Goal: Transaction & Acquisition: Purchase product/service

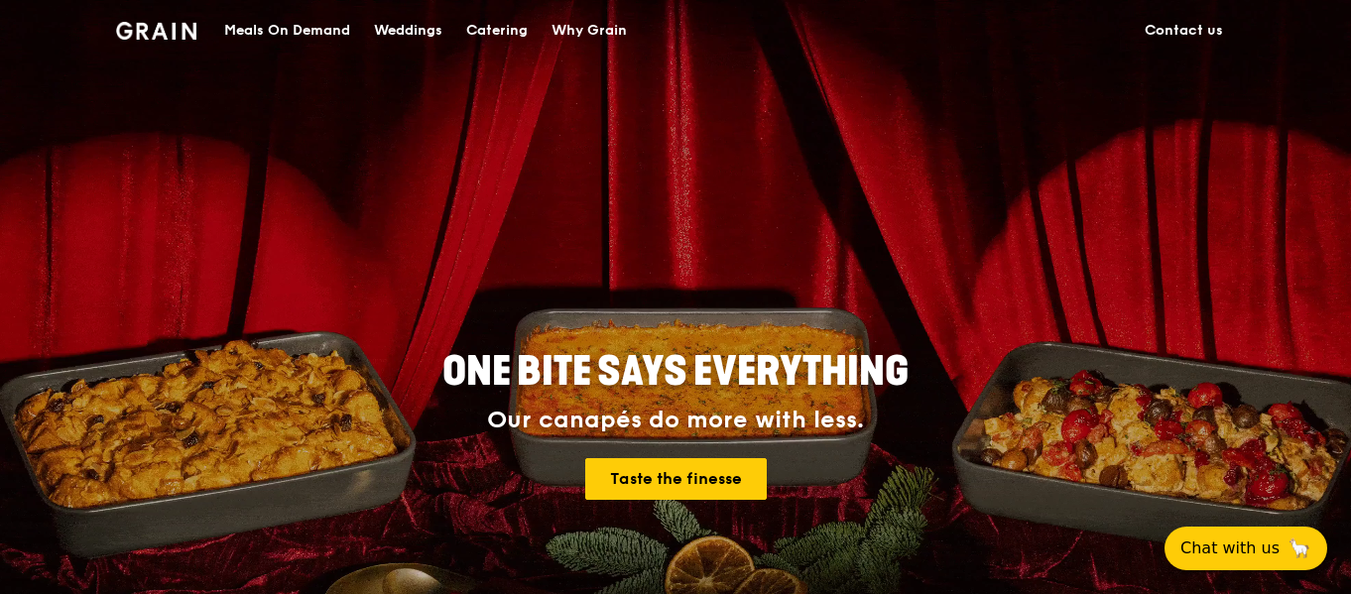
click at [329, 23] on div "Meals On Demand" at bounding box center [287, 31] width 126 height 60
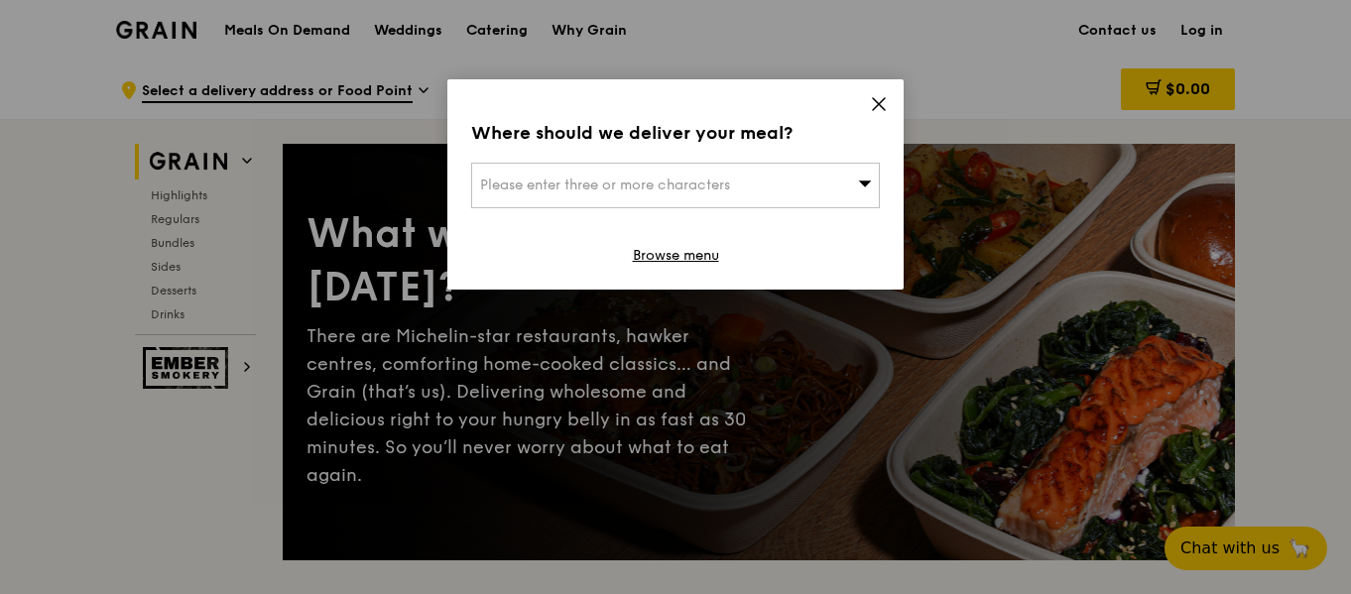
click at [702, 173] on div "Please enter three or more characters" at bounding box center [675, 186] width 409 height 46
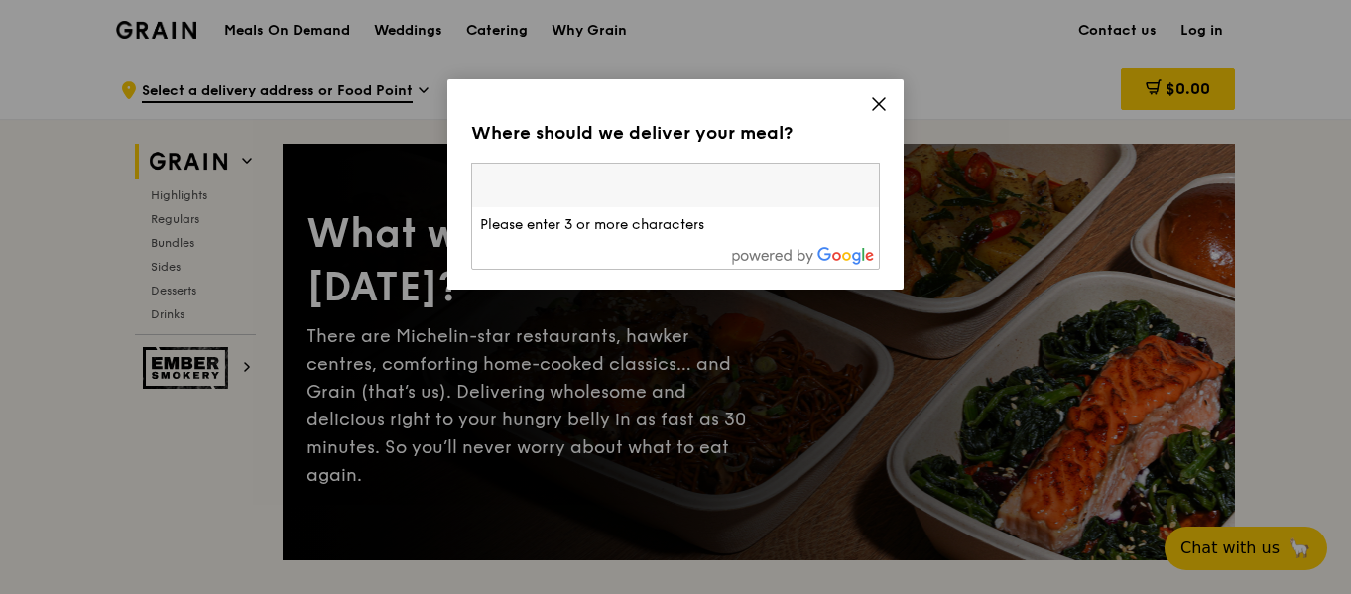
type input "9"
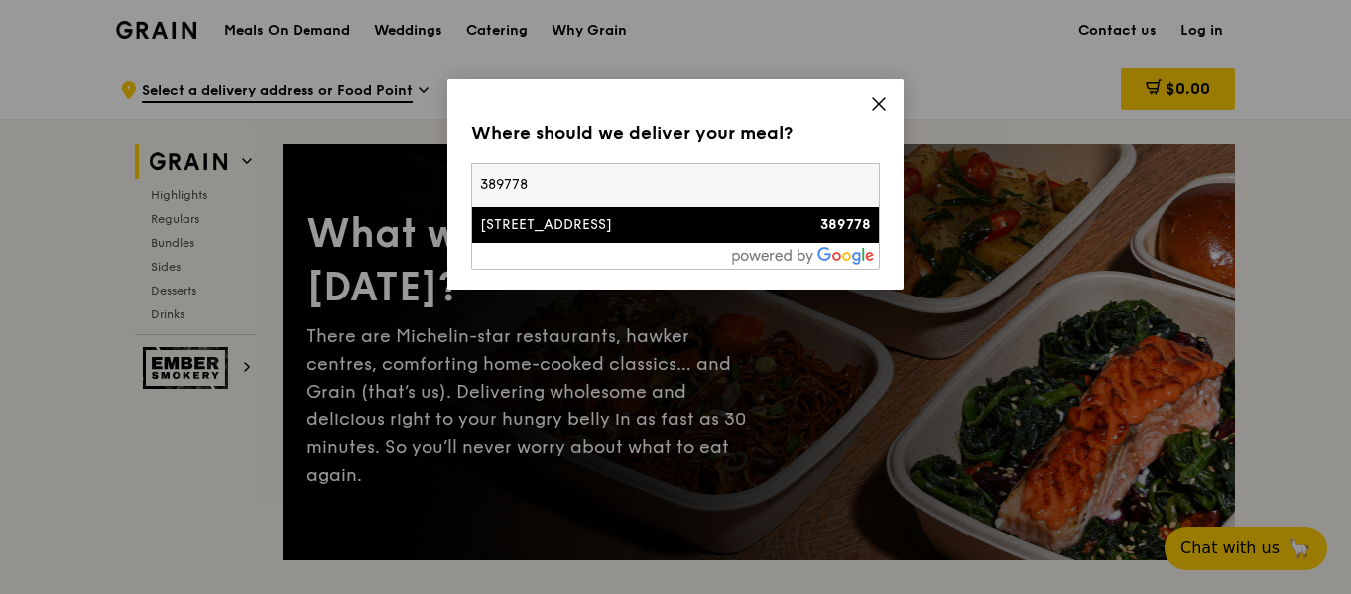
type input "389778"
click at [668, 219] on div "1 Geylang East Avenue 1" at bounding box center [627, 225] width 294 height 20
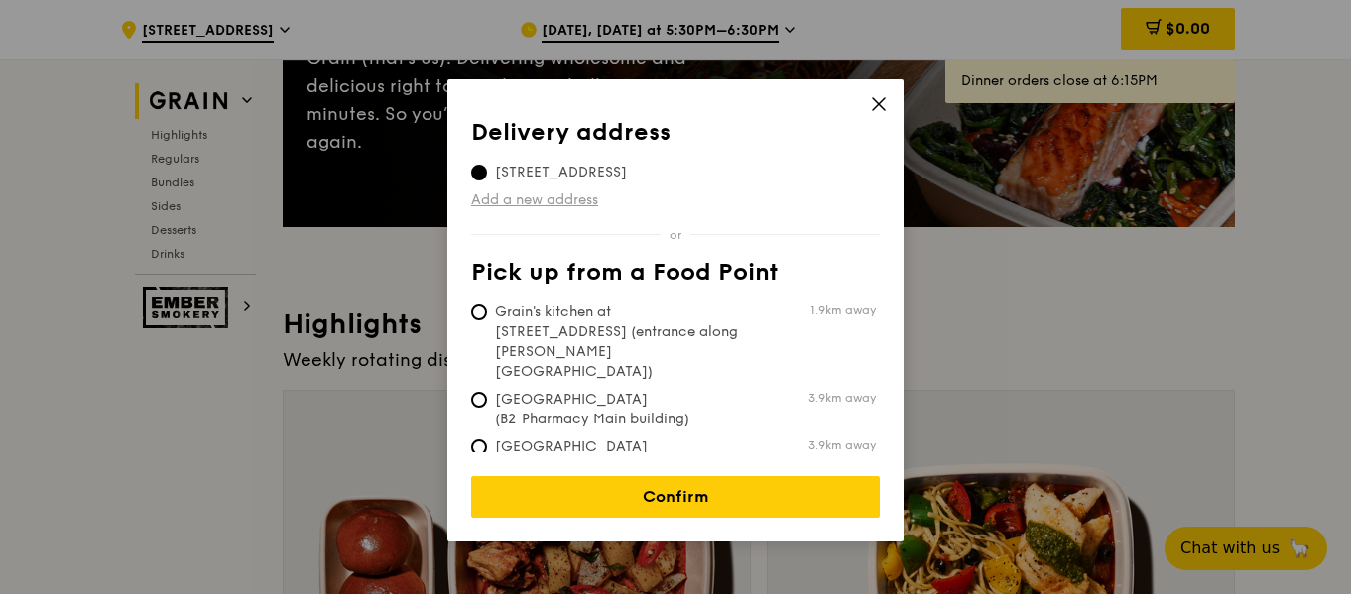
scroll to position [298, 0]
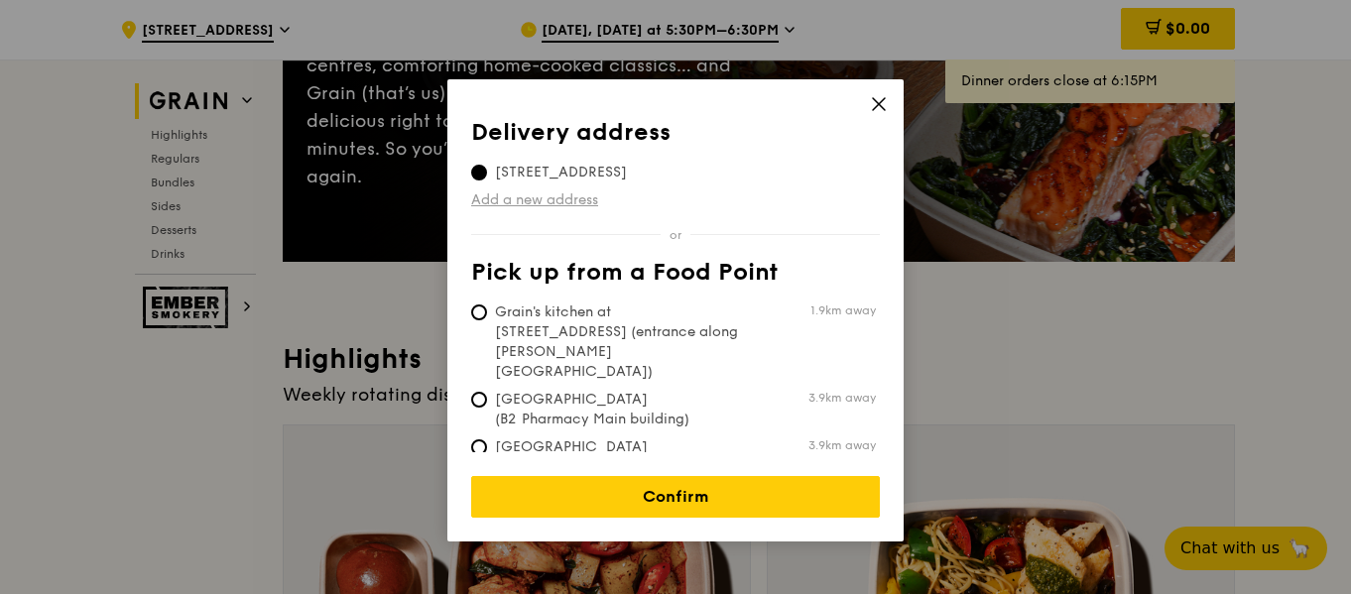
click at [584, 192] on link "Add a new address" at bounding box center [675, 201] width 409 height 20
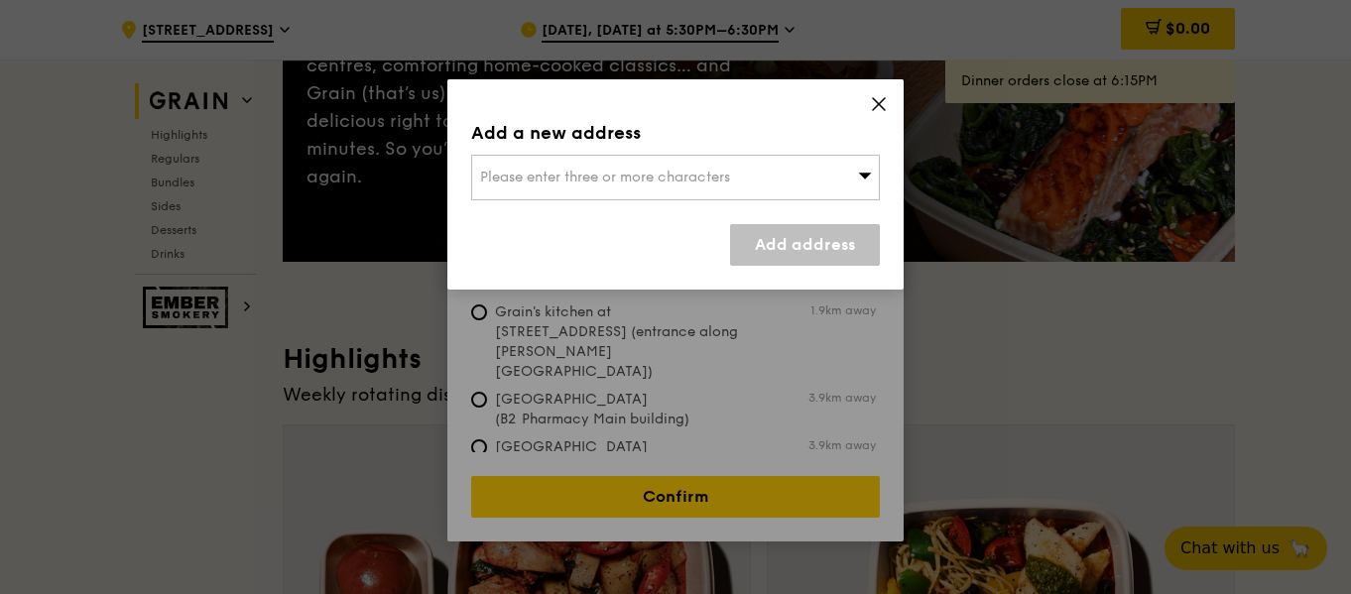
click at [621, 178] on span "Please enter three or more characters" at bounding box center [605, 177] width 250 height 17
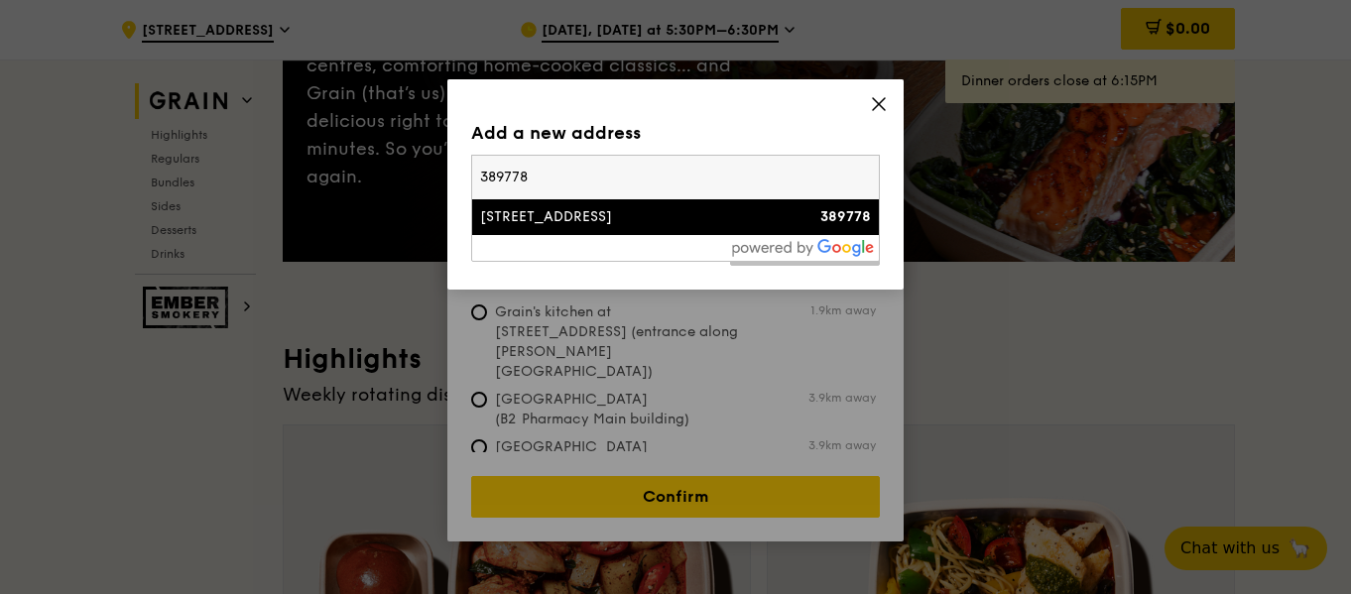
type input "389778"
click at [667, 220] on div "1 Geylang East Avenue 1" at bounding box center [627, 217] width 294 height 20
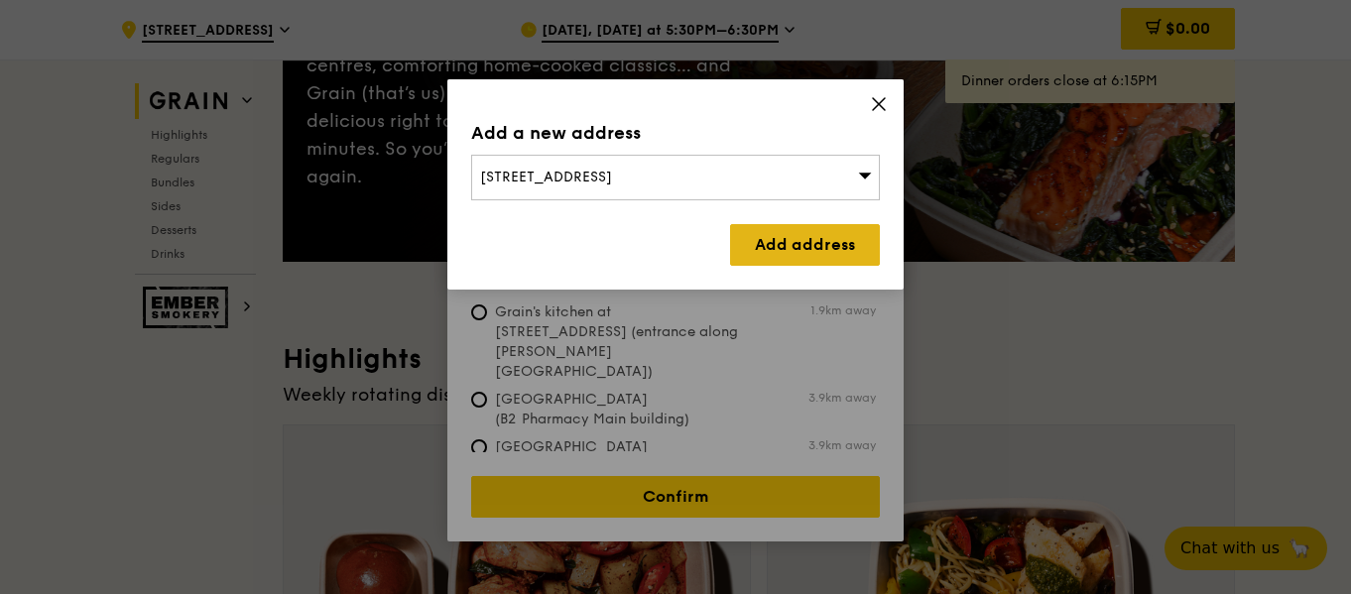
click at [846, 241] on link "Add address" at bounding box center [805, 245] width 150 height 42
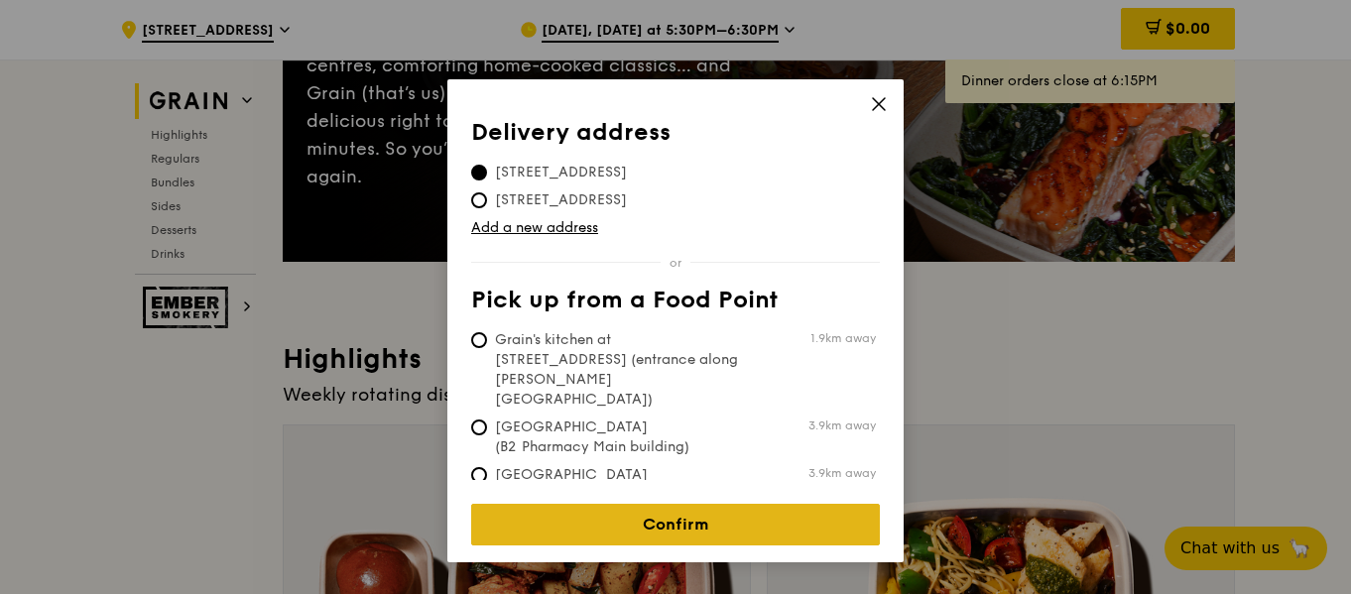
click at [719, 522] on link "Confirm" at bounding box center [675, 525] width 409 height 42
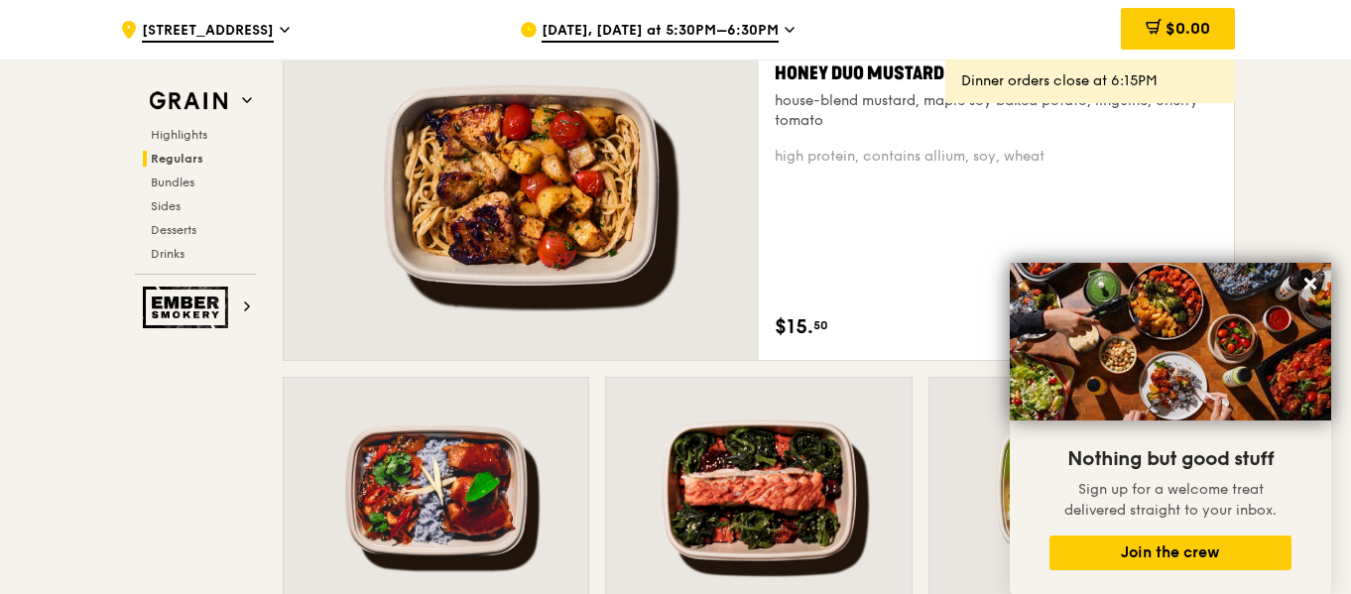
scroll to position [1488, 0]
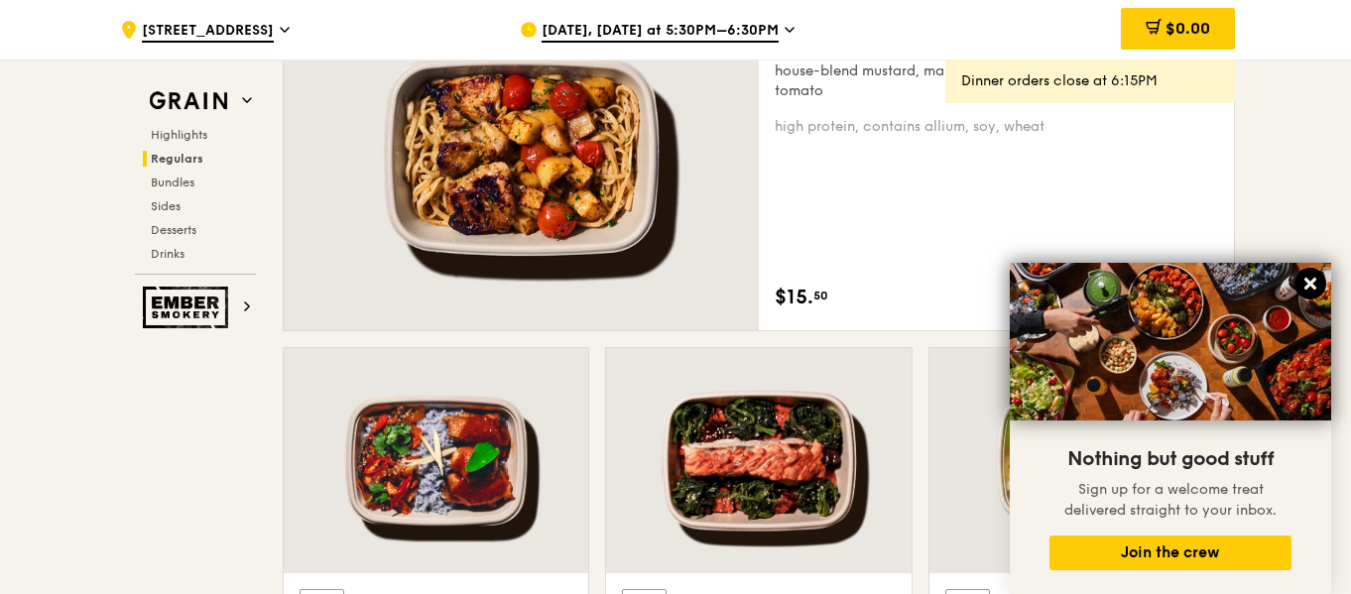
click at [1308, 270] on button at bounding box center [1311, 284] width 32 height 32
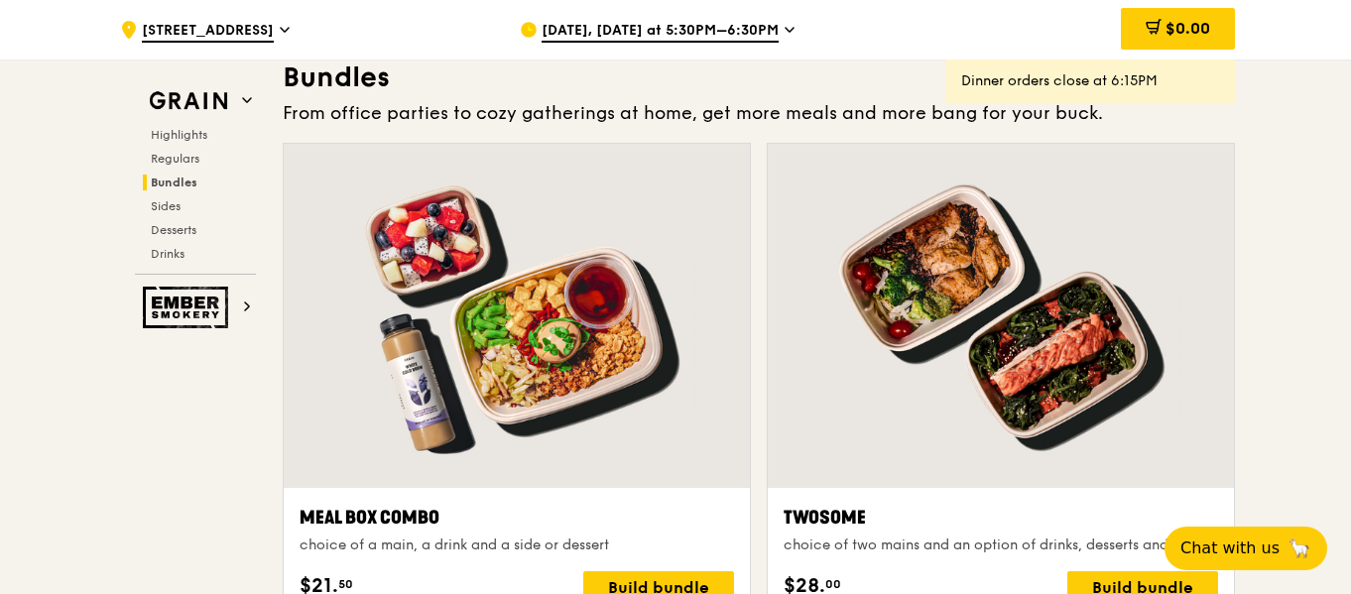
scroll to position [2977, 0]
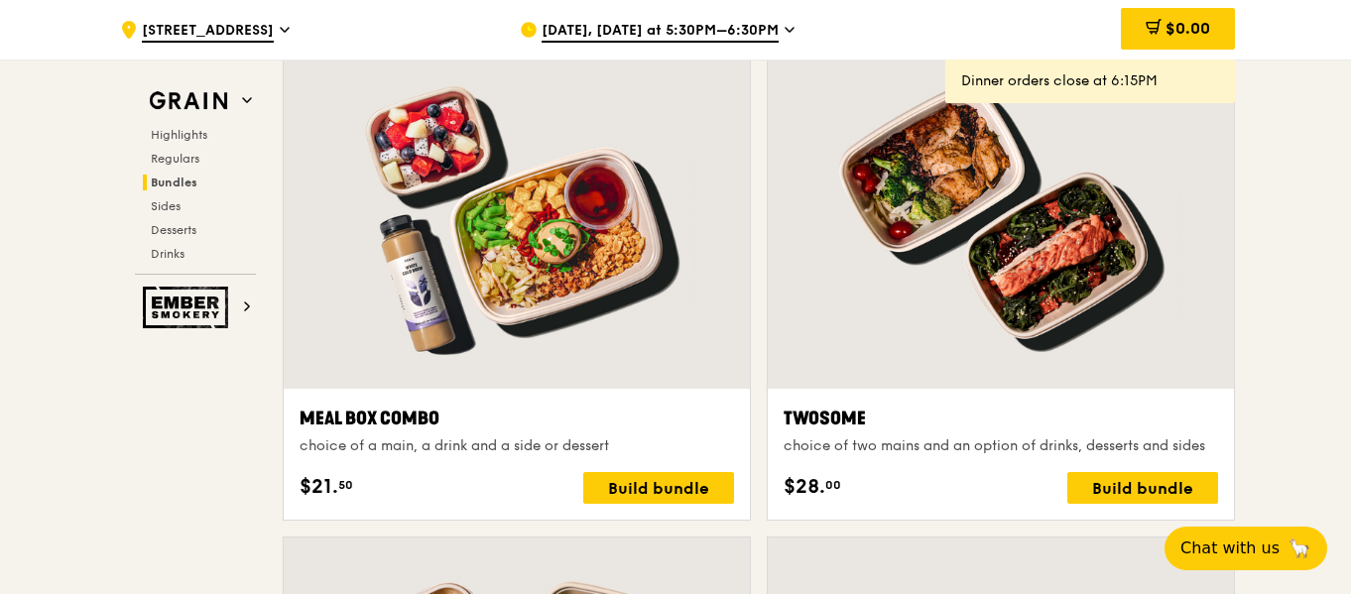
click at [786, 29] on icon at bounding box center [790, 30] width 8 height 4
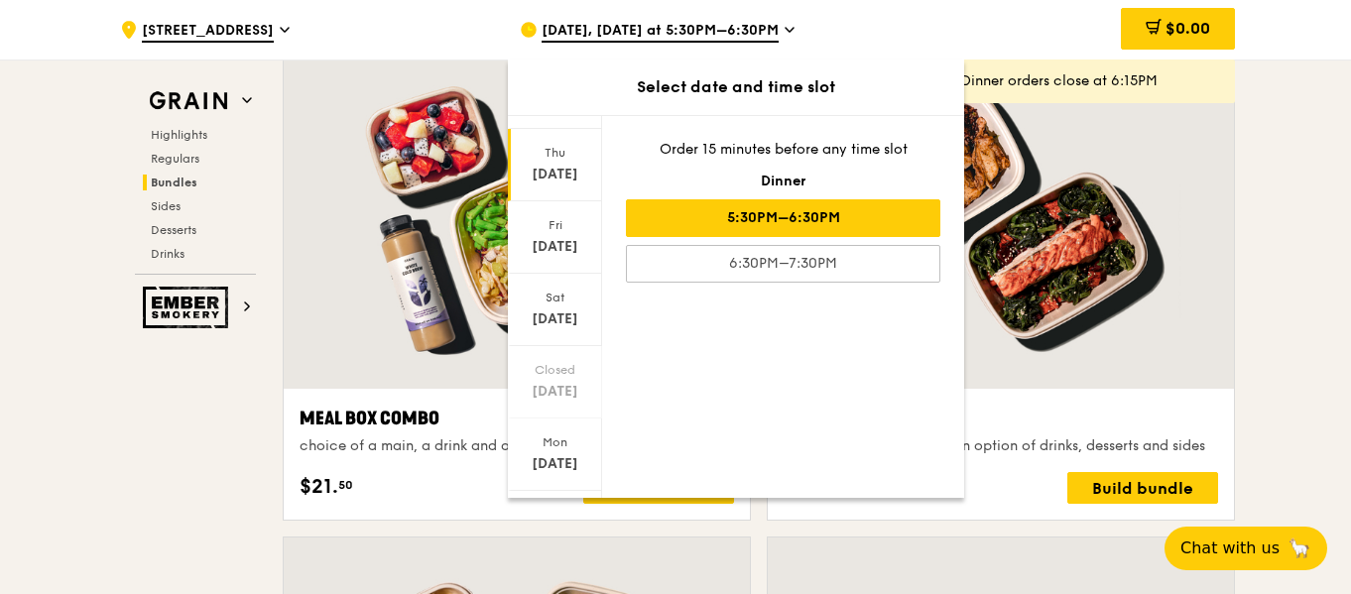
scroll to position [227, 0]
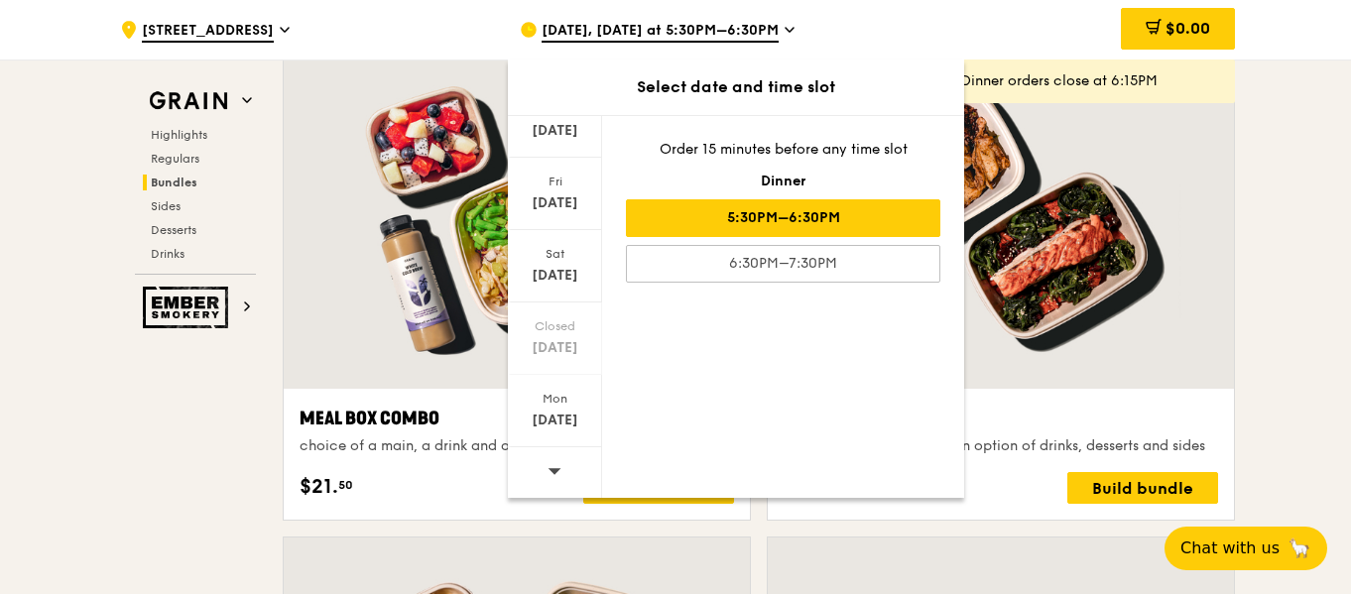
click at [555, 467] on icon at bounding box center [555, 470] width 14 height 15
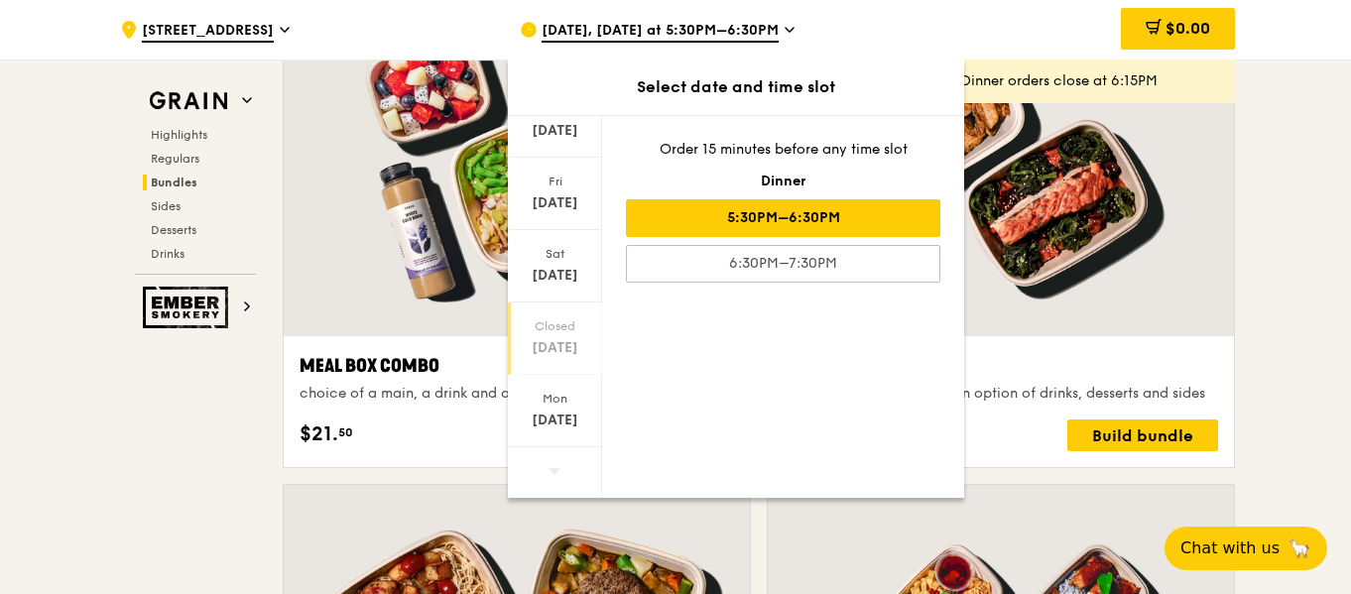
scroll to position [3175, 0]
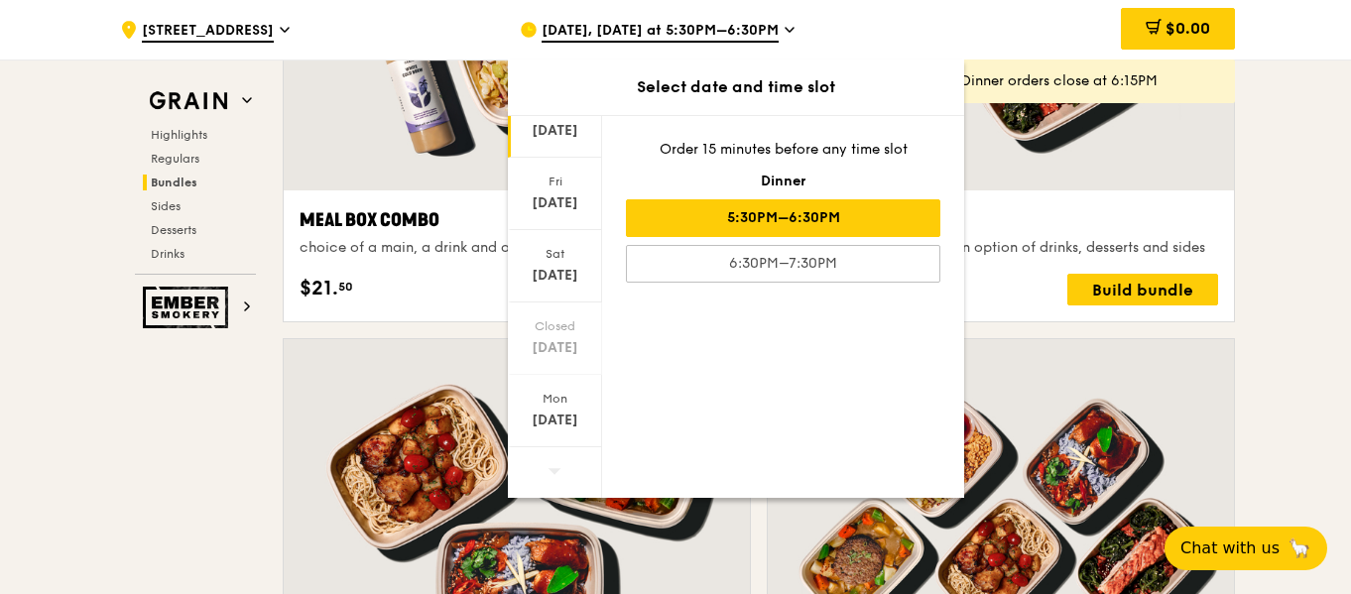
click at [569, 126] on div "Sep 25" at bounding box center [555, 131] width 88 height 20
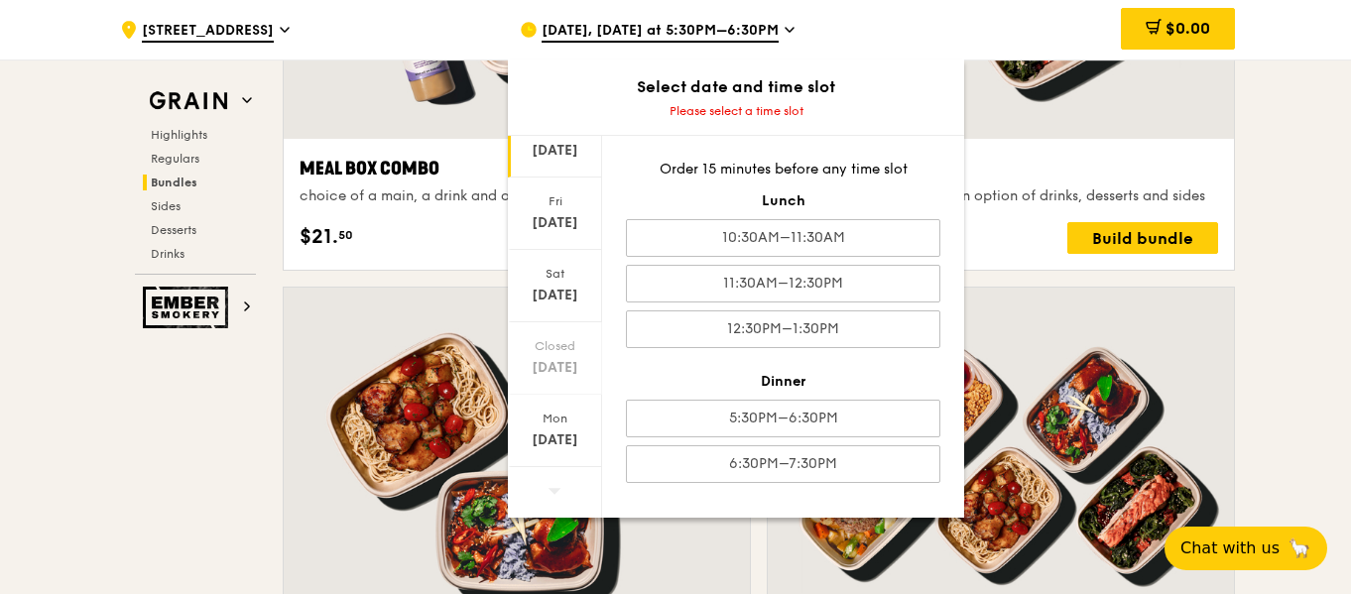
scroll to position [3274, 0]
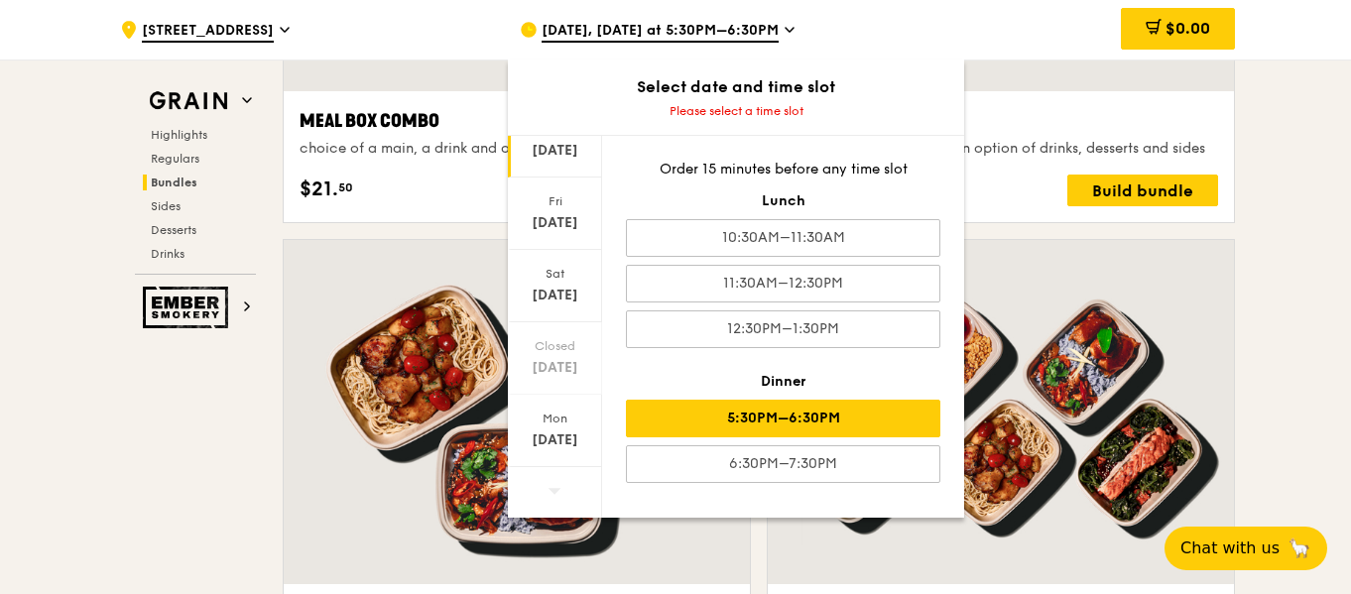
click at [766, 423] on div "5:30PM–6:30PM" at bounding box center [783, 419] width 315 height 38
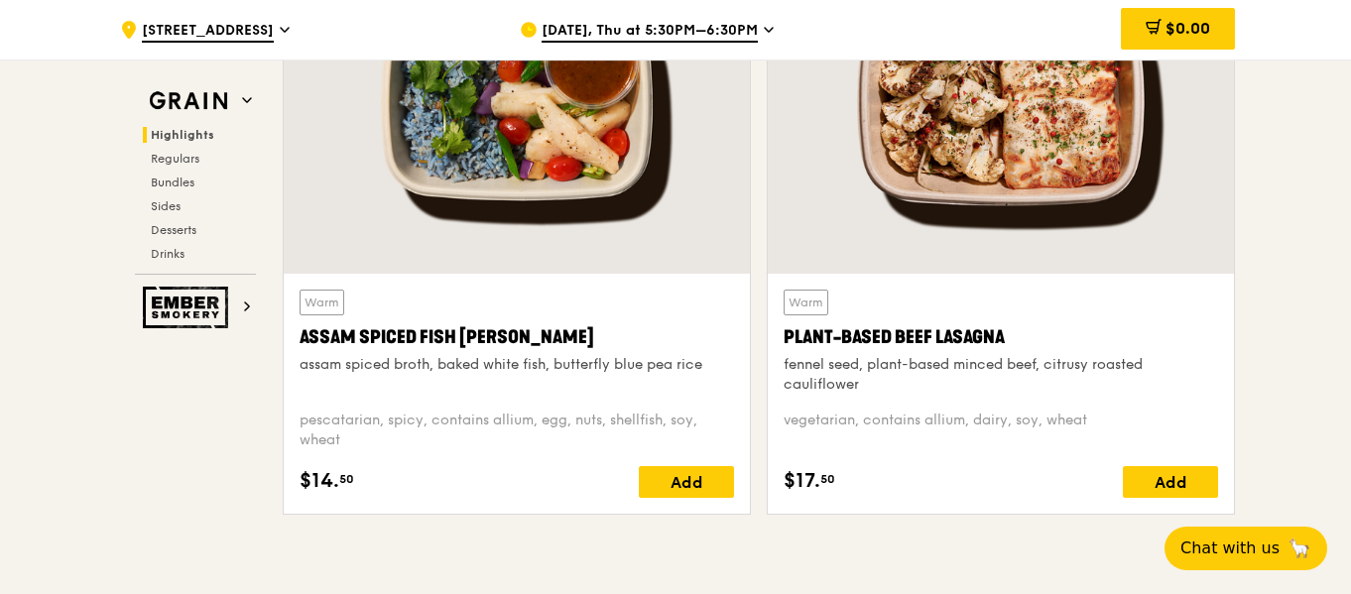
scroll to position [893, 0]
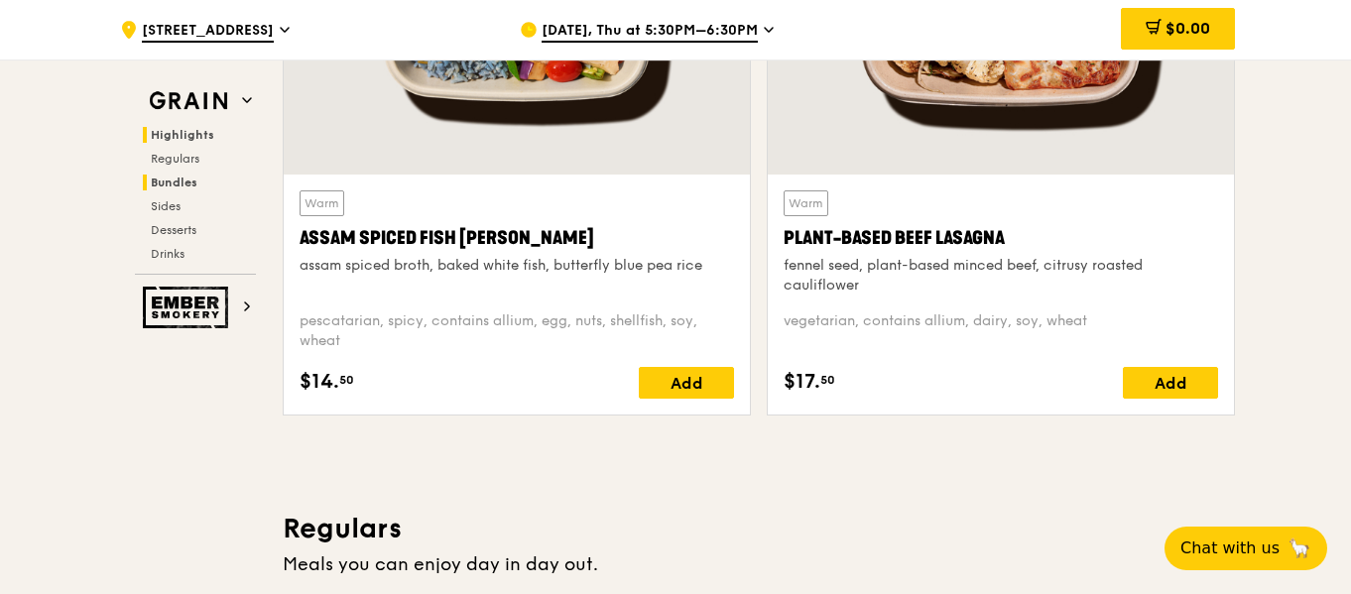
click at [207, 175] on h2 "Bundles" at bounding box center [199, 183] width 113 height 16
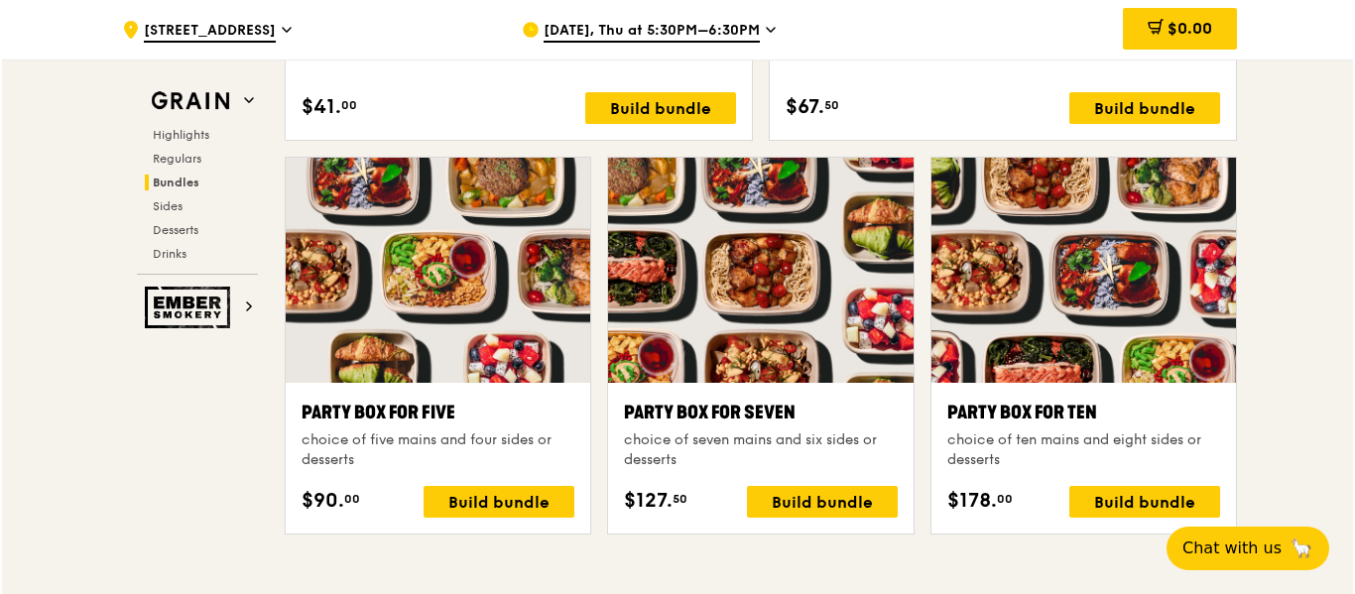
scroll to position [3771, 0]
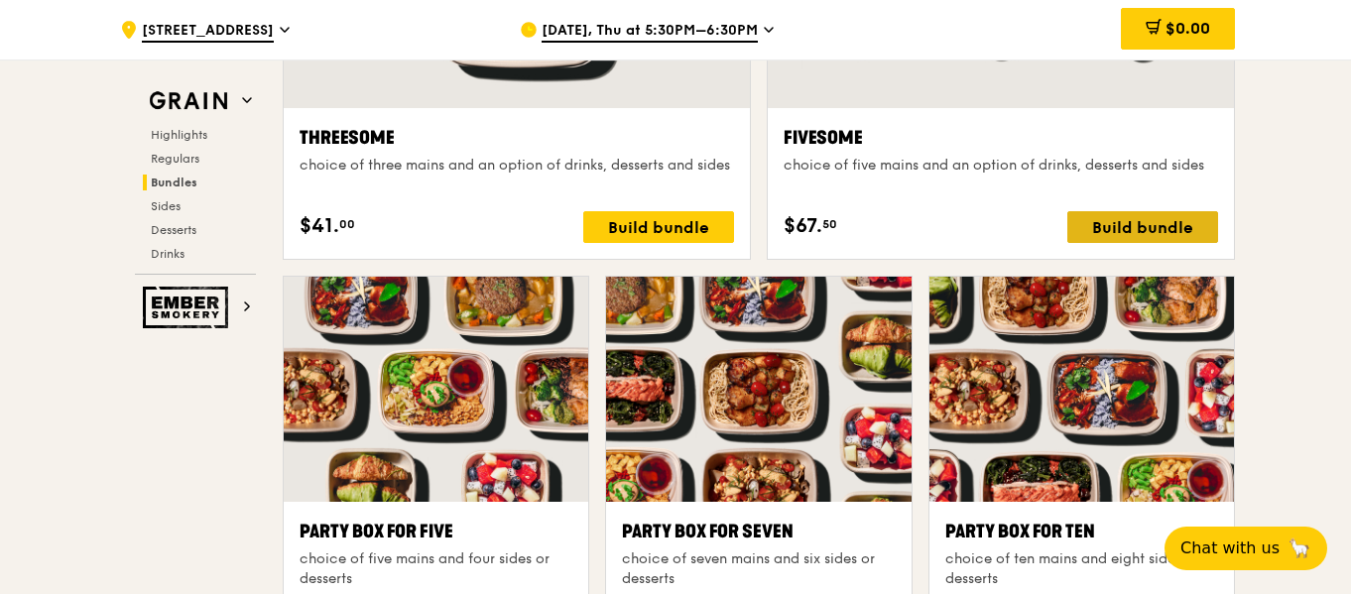
click at [1146, 212] on div "Build bundle" at bounding box center [1143, 227] width 151 height 32
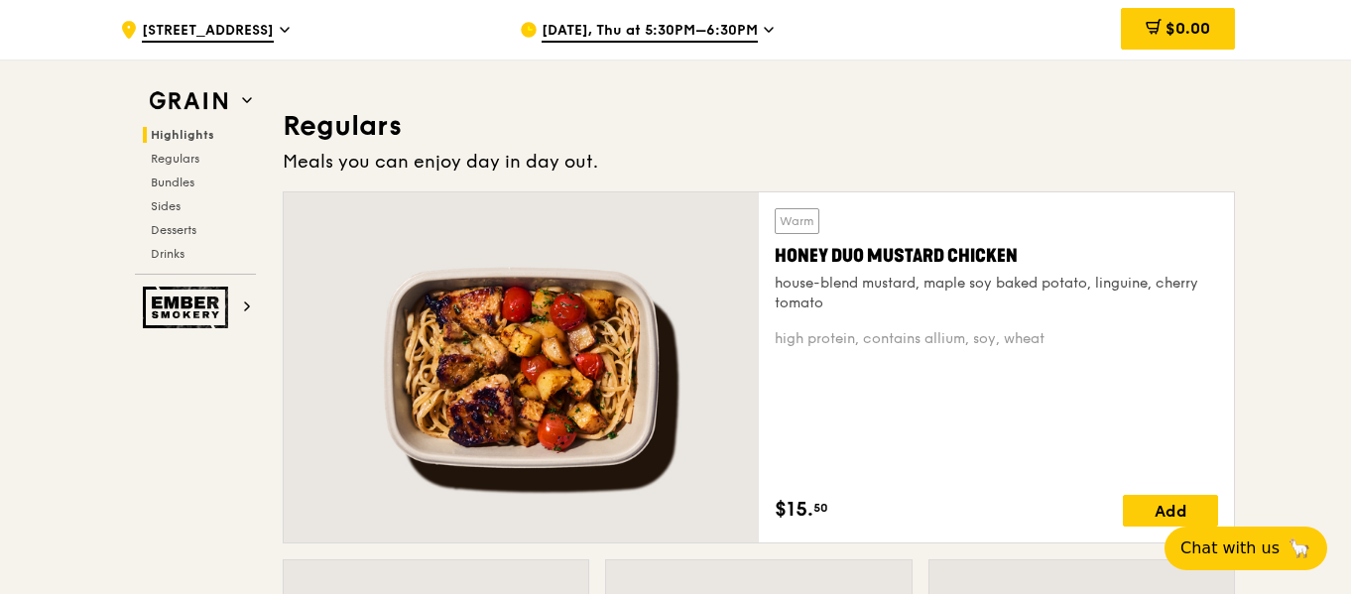
scroll to position [1290, 0]
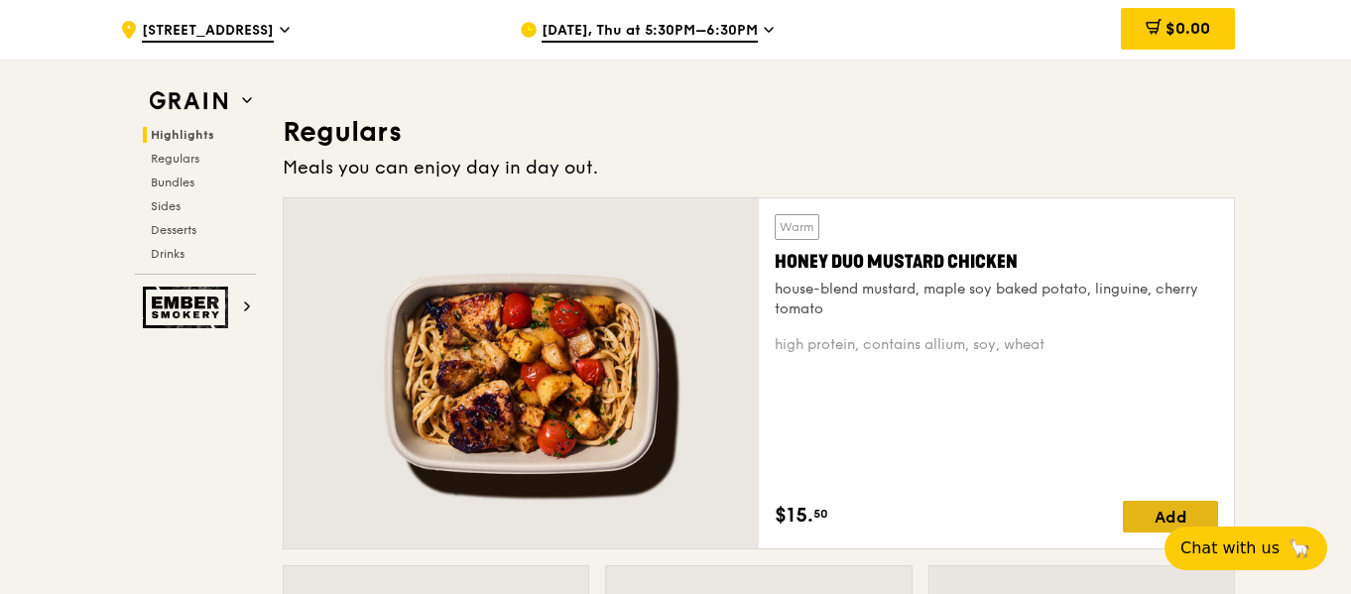
click at [1132, 505] on div "Add" at bounding box center [1170, 517] width 95 height 32
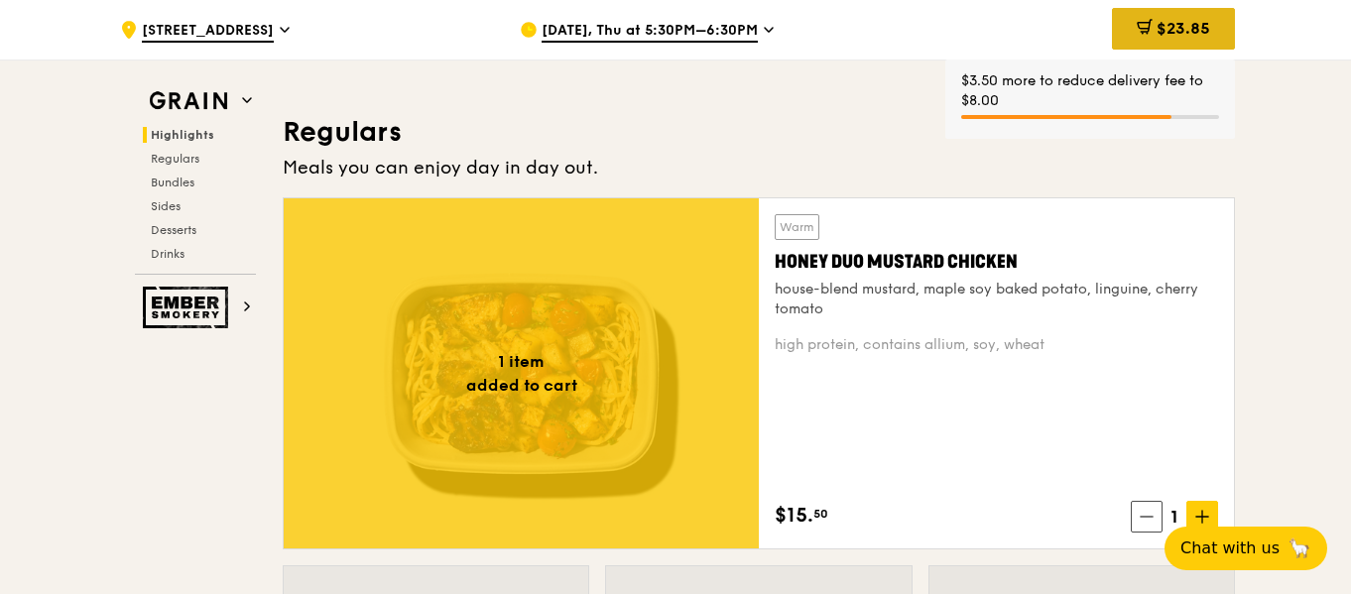
click at [1186, 34] on span "$23.85" at bounding box center [1184, 28] width 54 height 19
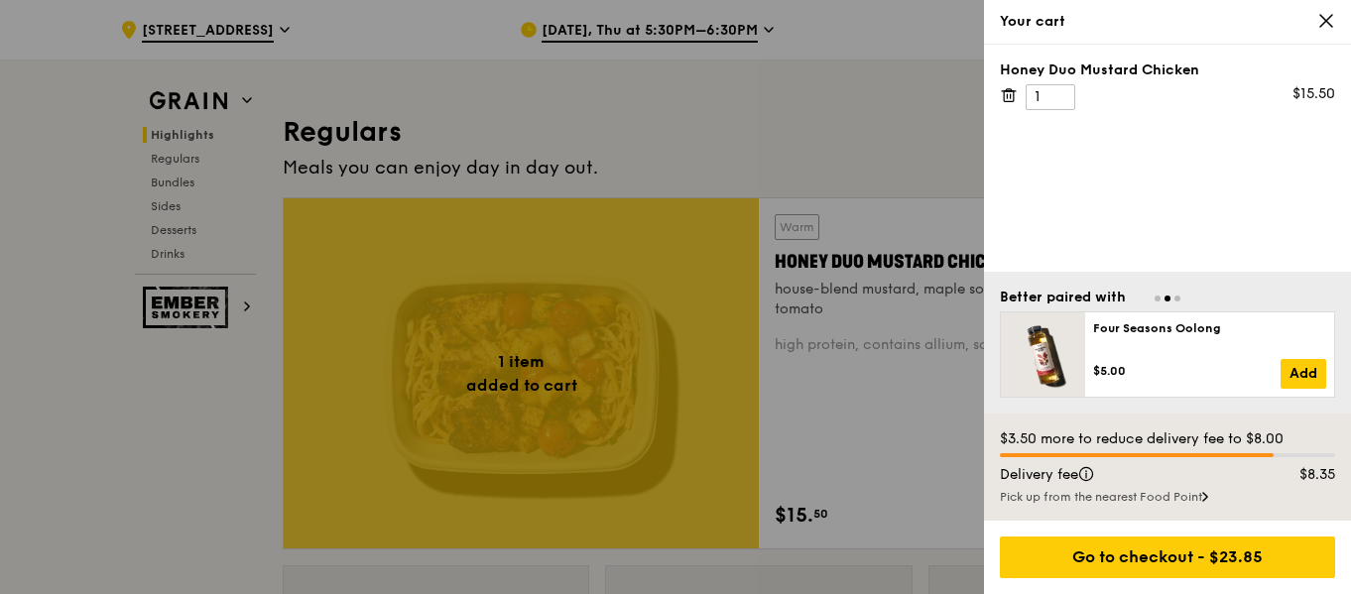
click at [1016, 93] on icon at bounding box center [1009, 95] width 18 height 18
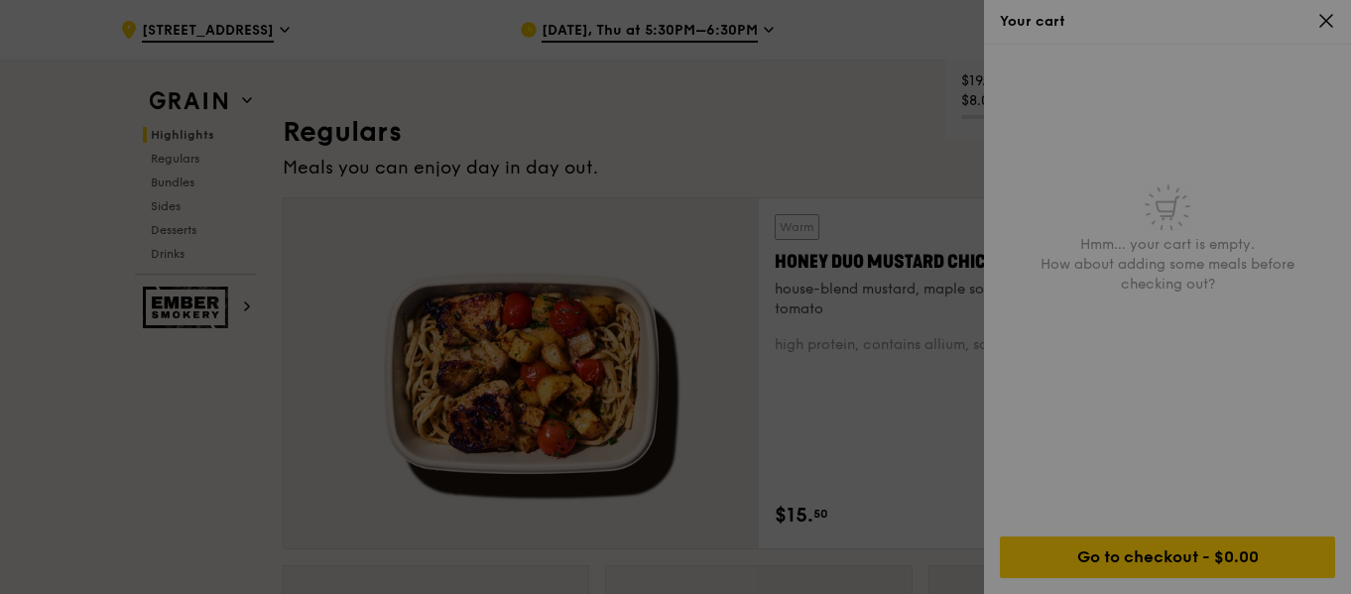
click at [1319, 28] on div at bounding box center [675, 297] width 1351 height 594
click at [1331, 21] on div at bounding box center [675, 297] width 1351 height 594
click at [1329, 9] on div at bounding box center [675, 297] width 1351 height 594
click at [787, 185] on div at bounding box center [675, 297] width 1351 height 594
click at [787, 219] on div at bounding box center [675, 297] width 1351 height 594
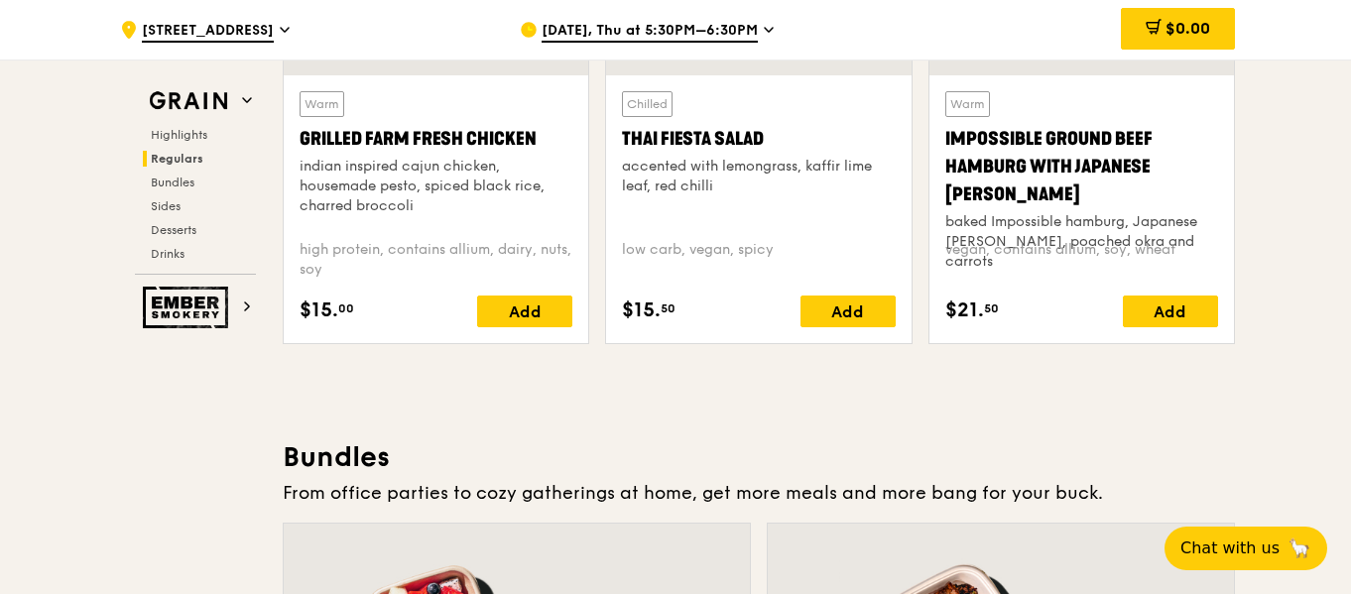
scroll to position [2418, 0]
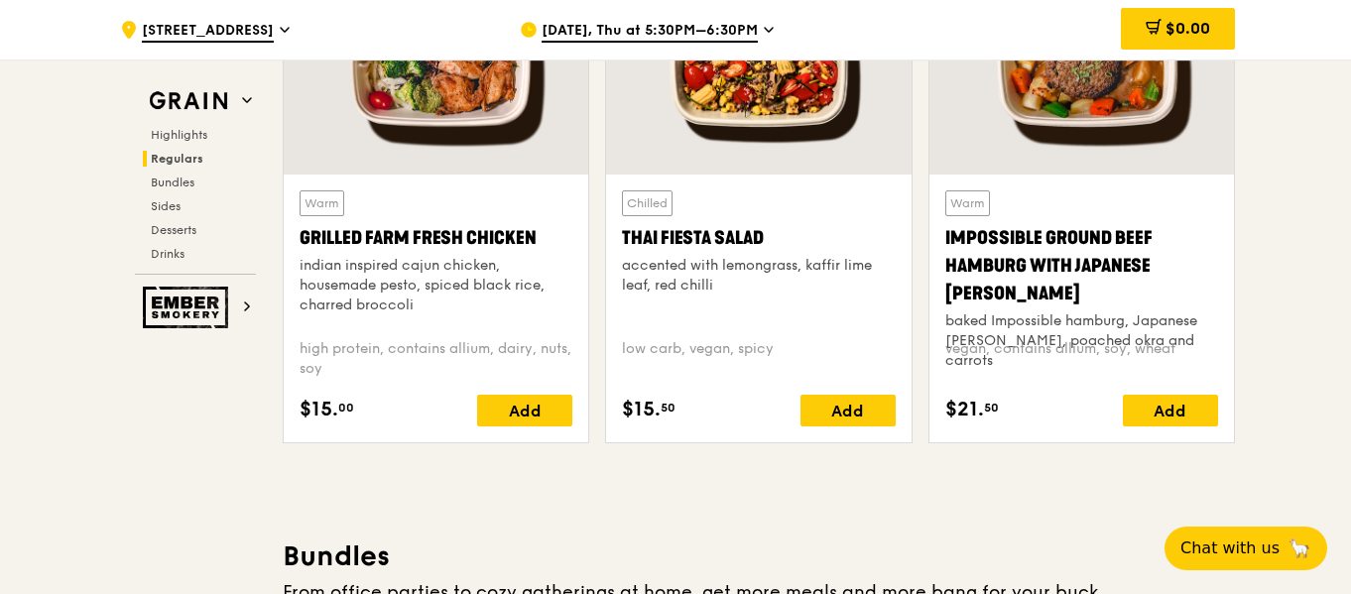
drag, startPoint x: 535, startPoint y: 412, endPoint x: 958, endPoint y: 384, distance: 423.6
click at [535, 411] on div "Add" at bounding box center [524, 411] width 95 height 32
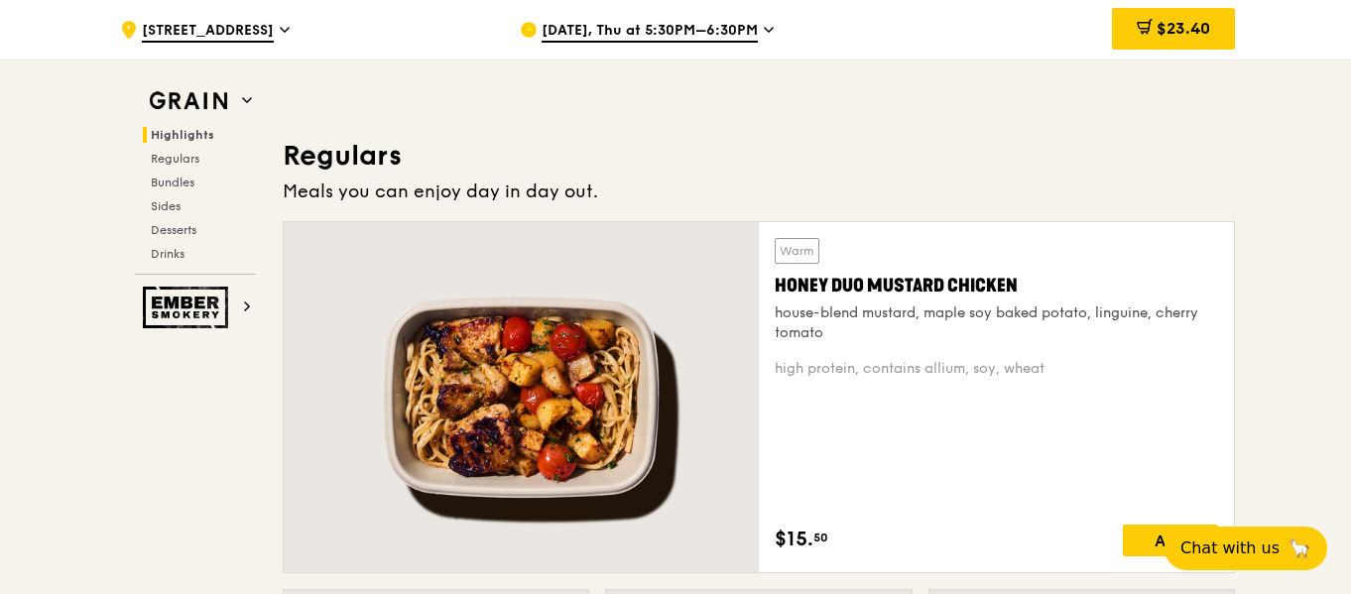
scroll to position [1327, 0]
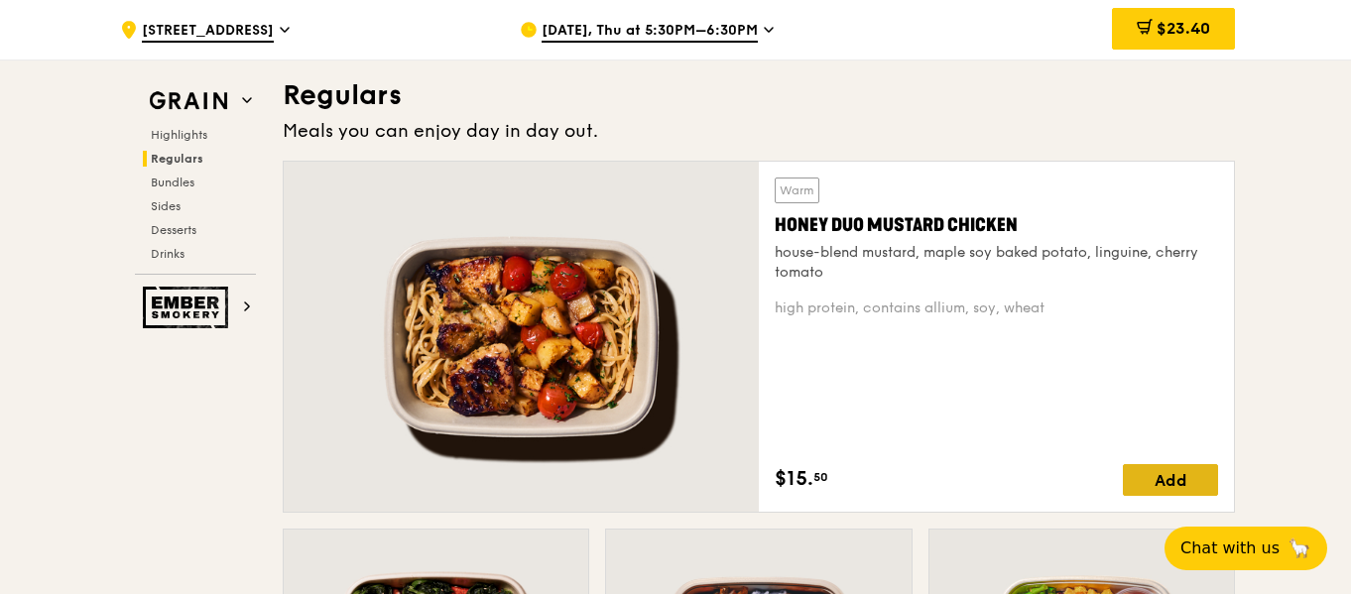
click at [1161, 475] on div "Add" at bounding box center [1170, 480] width 95 height 32
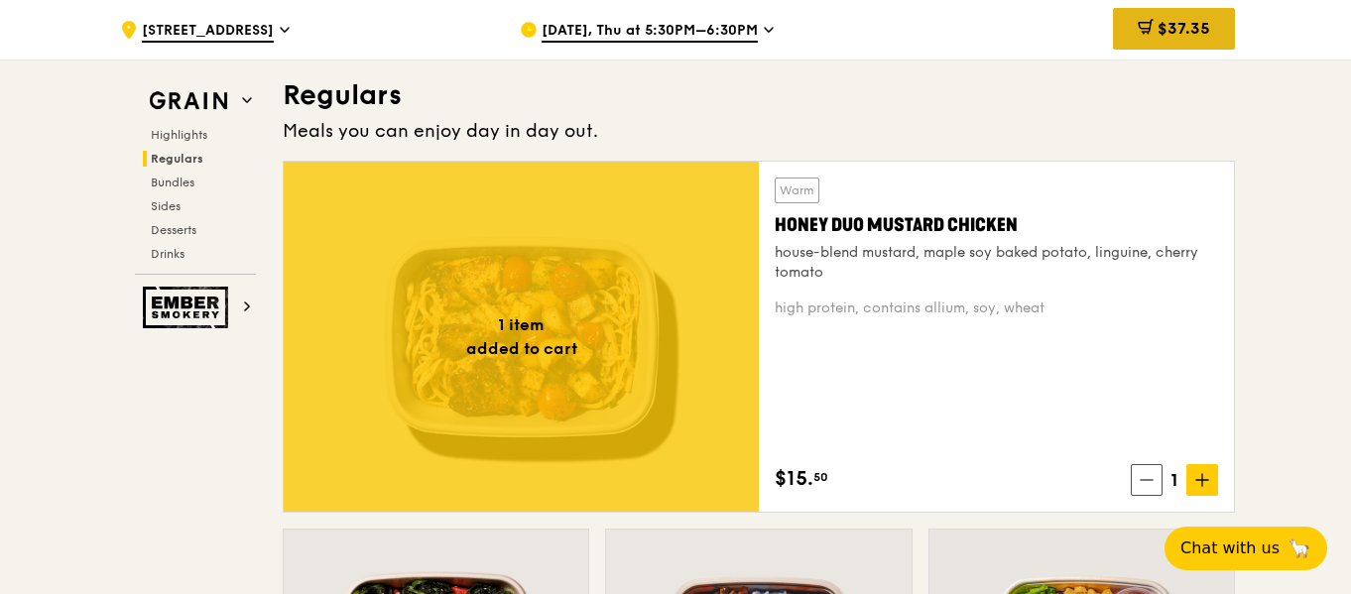
click at [1195, 27] on span "$37.35" at bounding box center [1184, 28] width 53 height 19
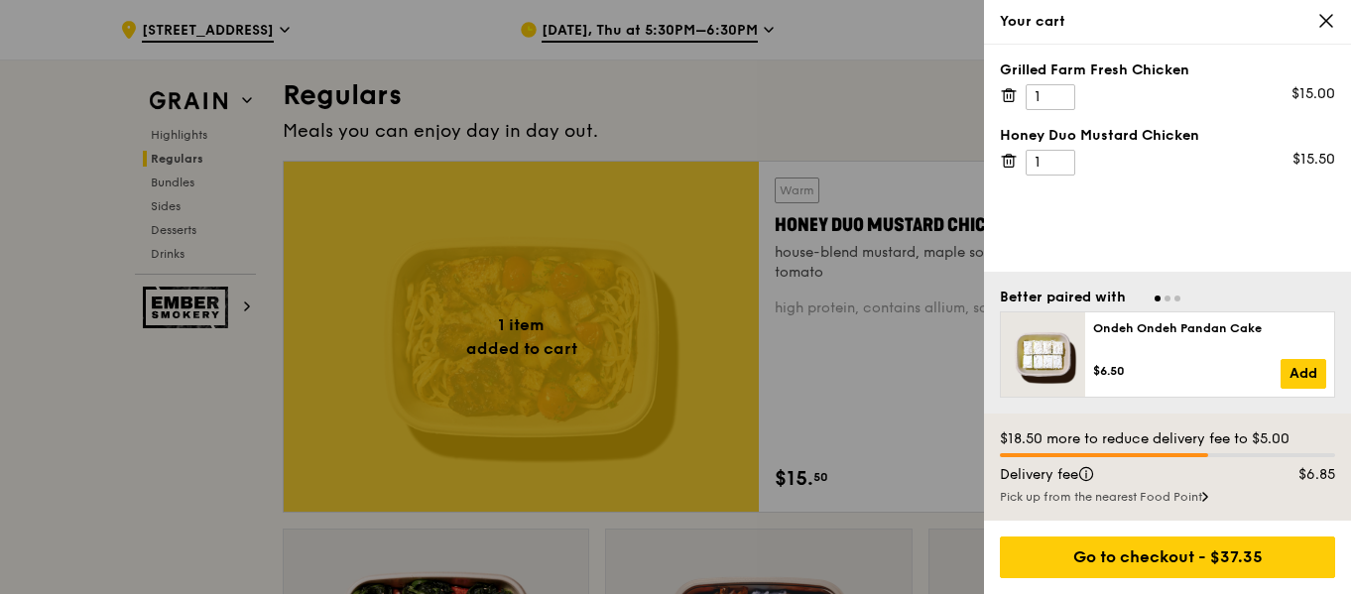
click at [745, 97] on div at bounding box center [675, 297] width 1351 height 594
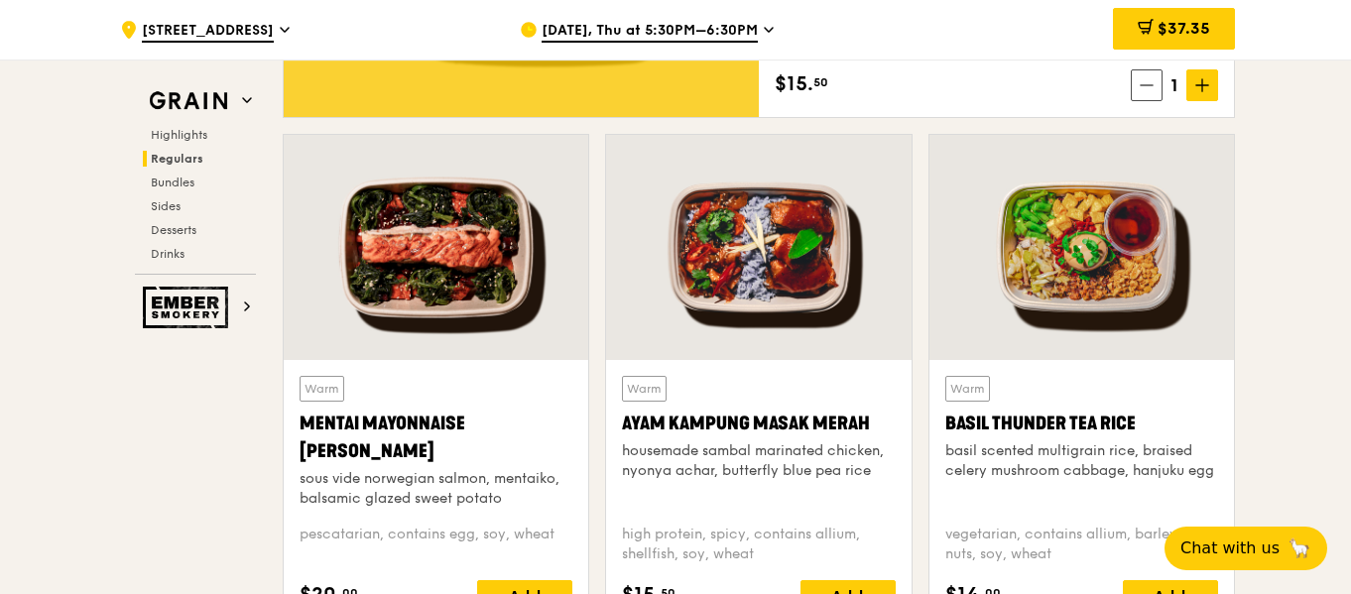
scroll to position [1724, 0]
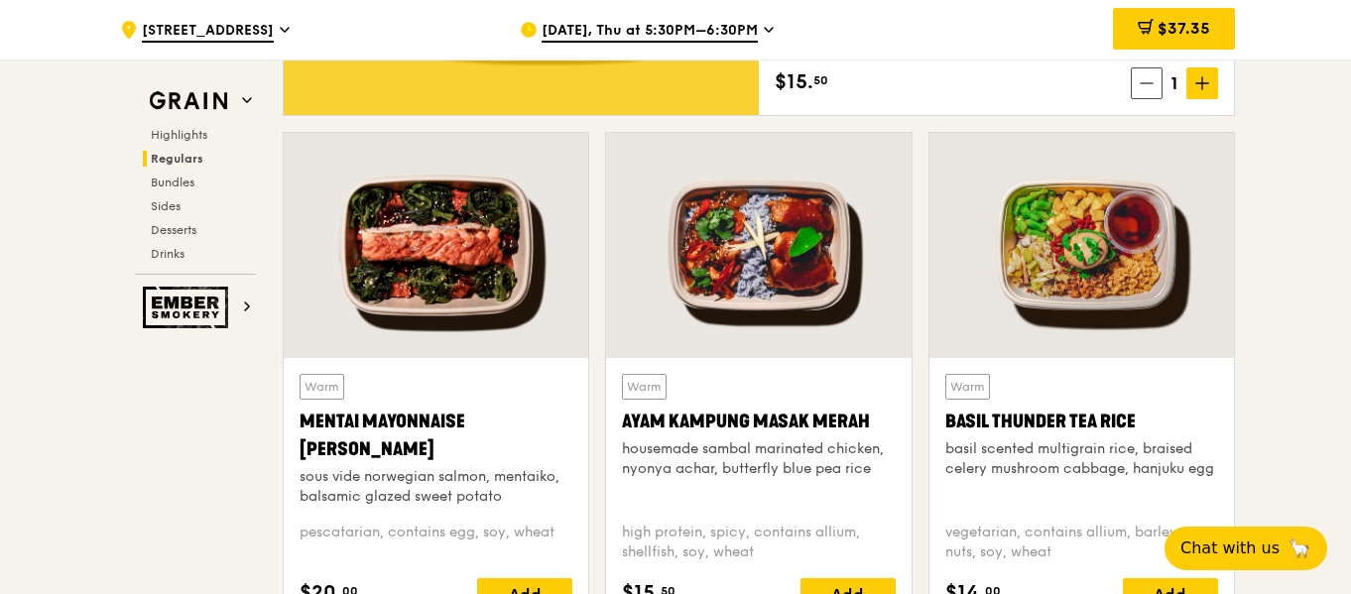
click at [460, 415] on div "Mentai Mayonnaise Aburi Salmon" at bounding box center [436, 436] width 273 height 56
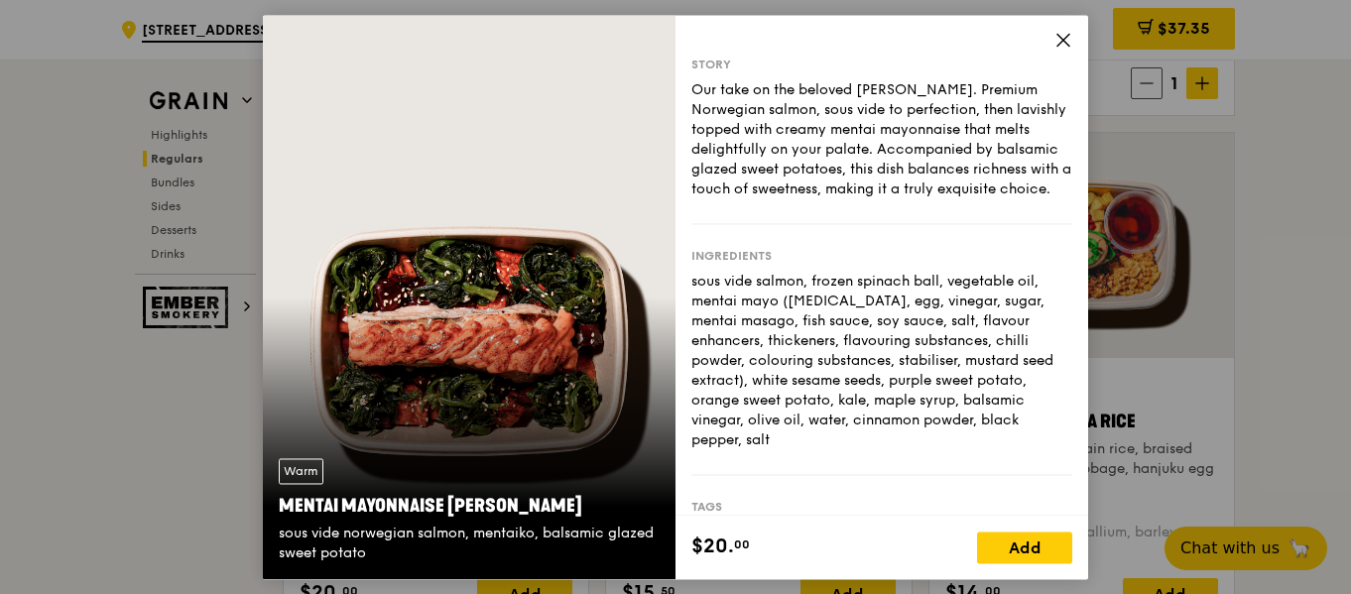
click at [1062, 36] on icon at bounding box center [1064, 40] width 18 height 18
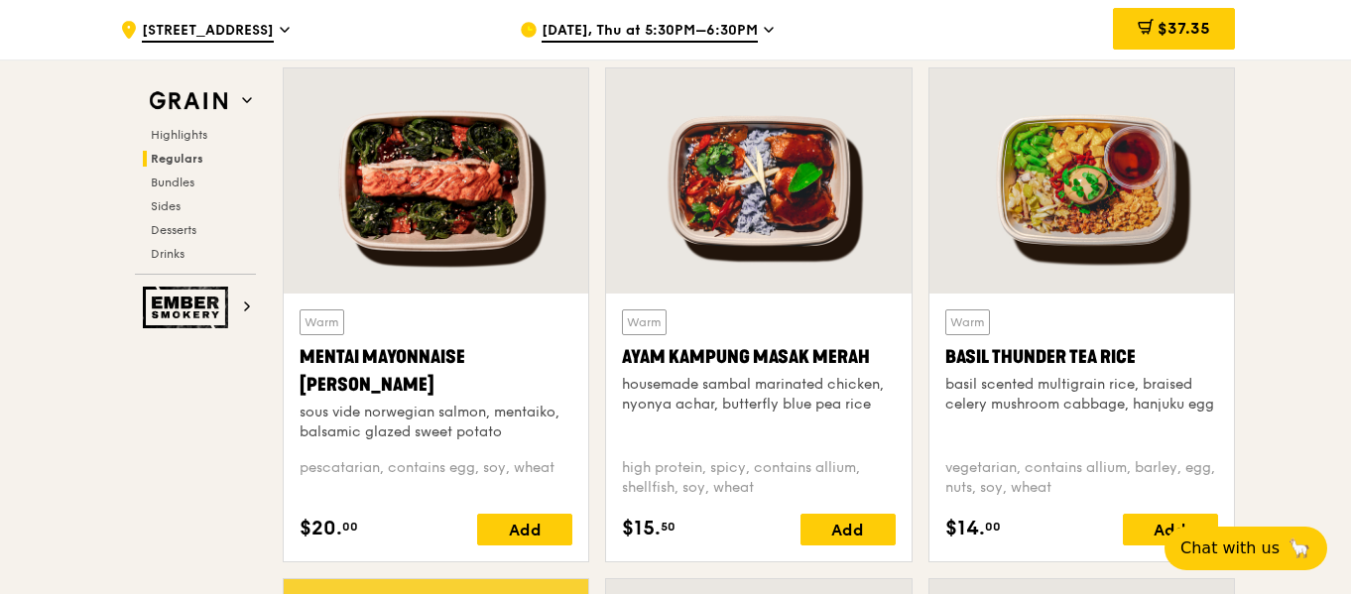
scroll to position [1823, 0]
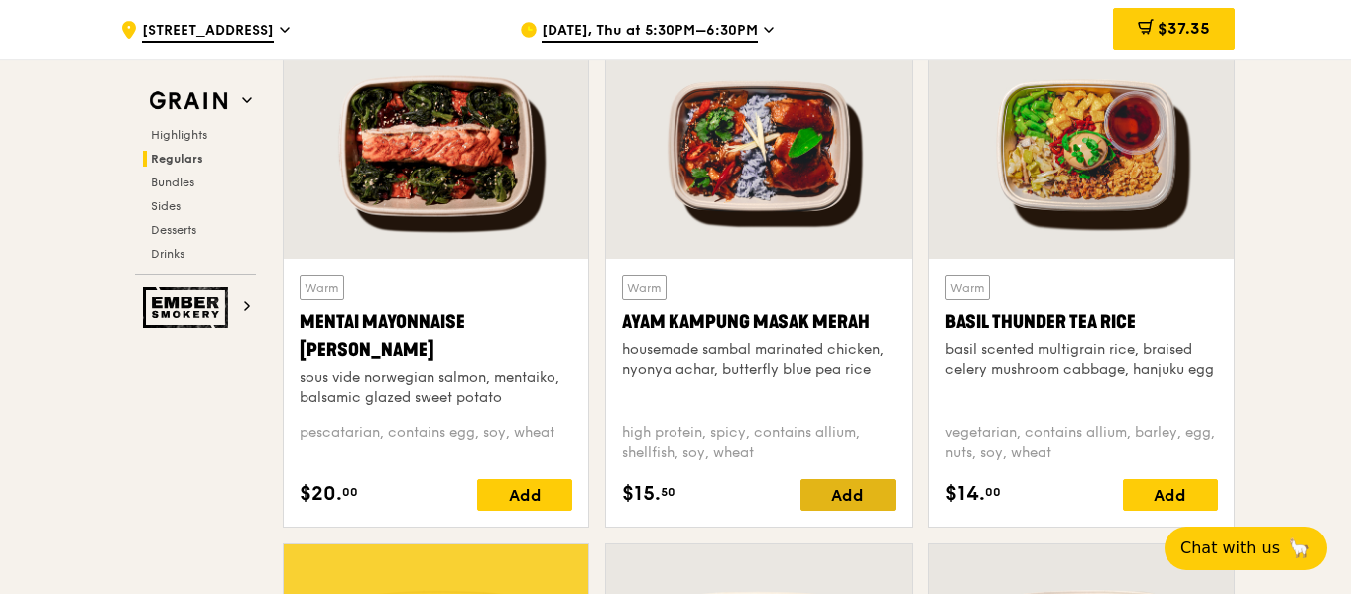
click at [861, 496] on div "Add" at bounding box center [848, 495] width 95 height 32
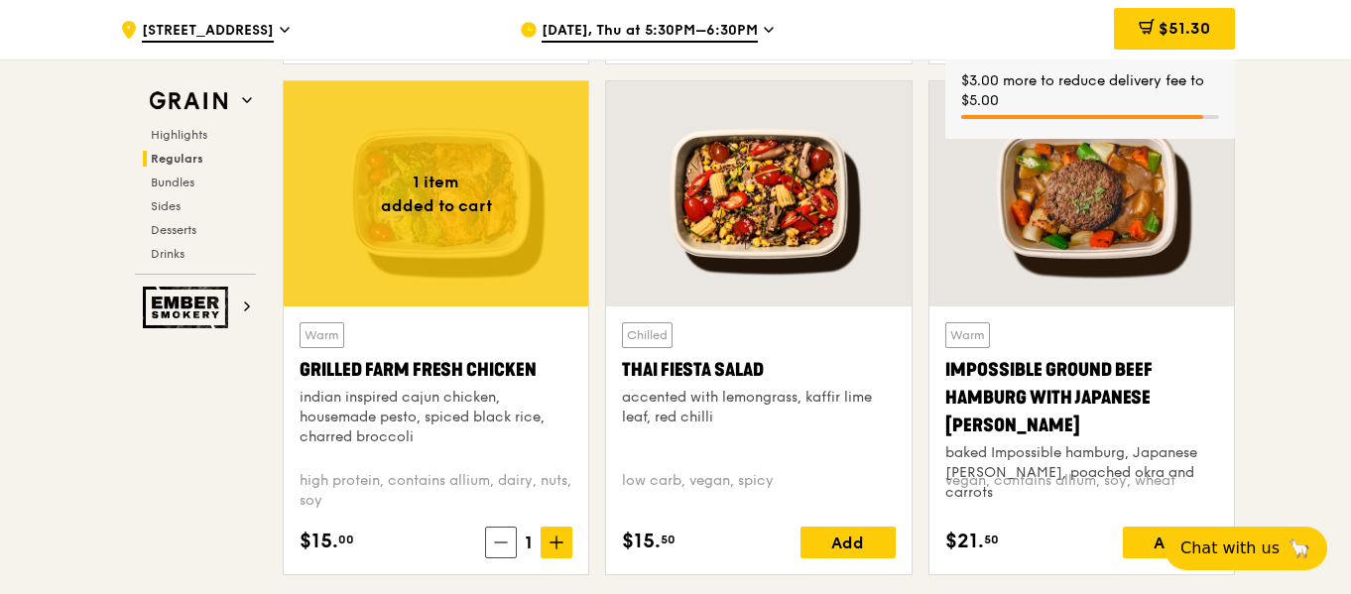
scroll to position [2319, 0]
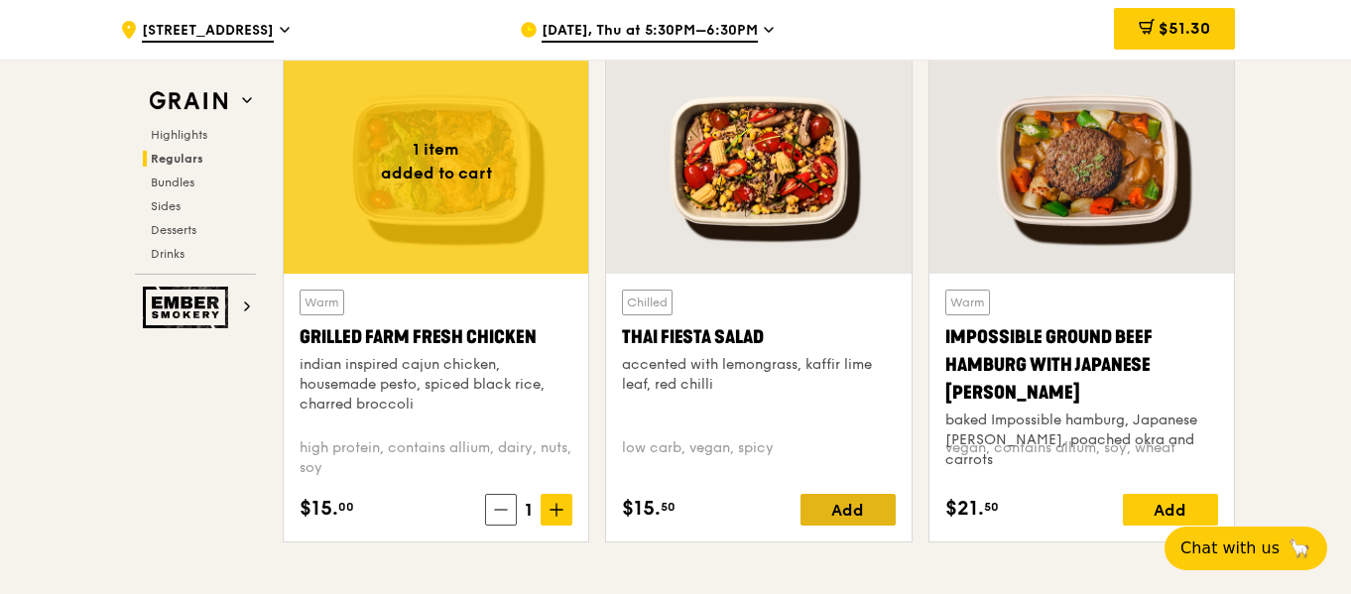
click at [864, 509] on div "Add" at bounding box center [848, 510] width 95 height 32
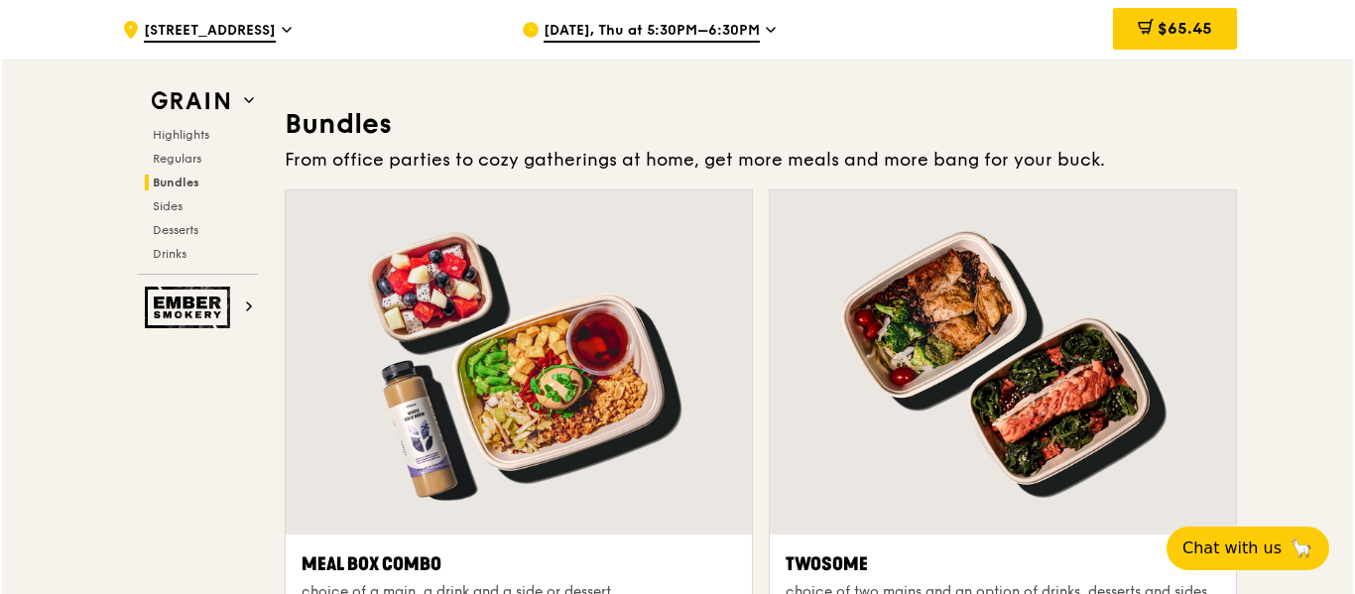
scroll to position [3076, 0]
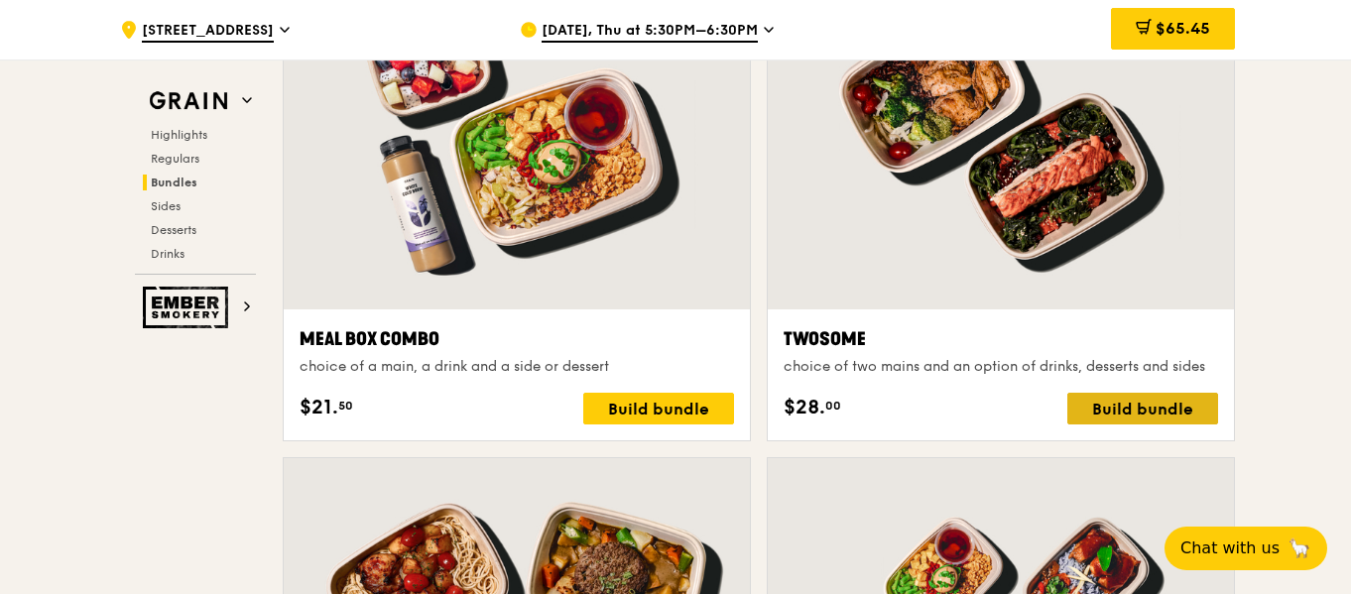
click at [1143, 403] on div "Build bundle" at bounding box center [1143, 409] width 151 height 32
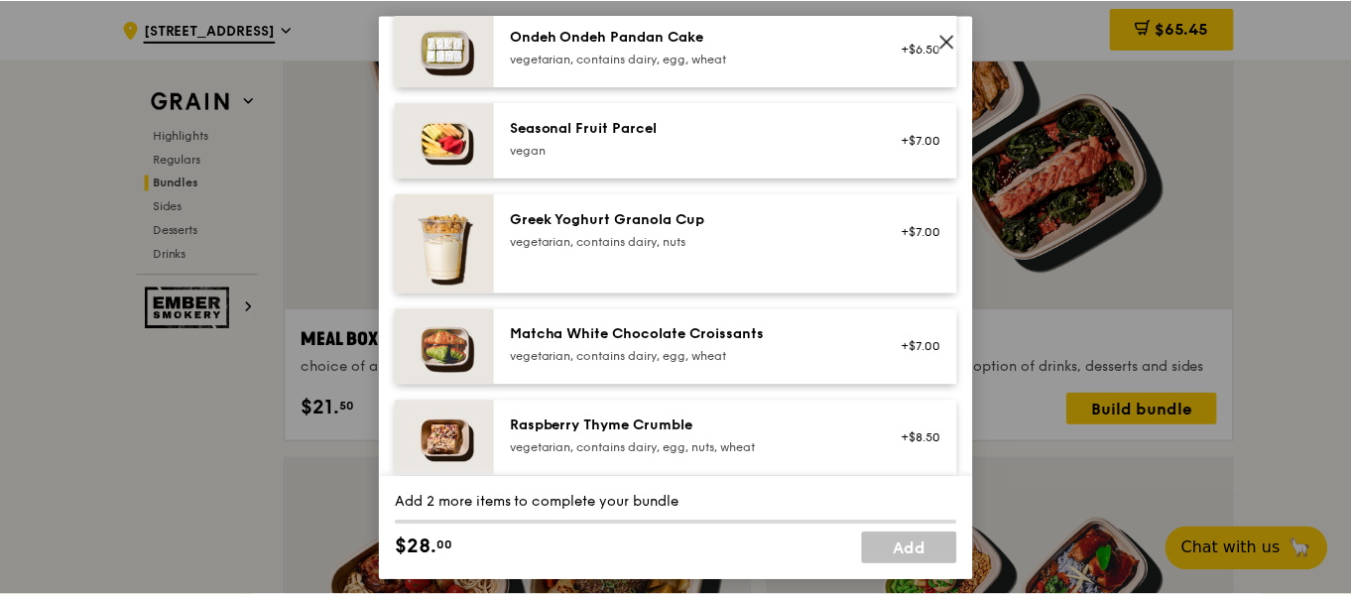
scroll to position [1985, 0]
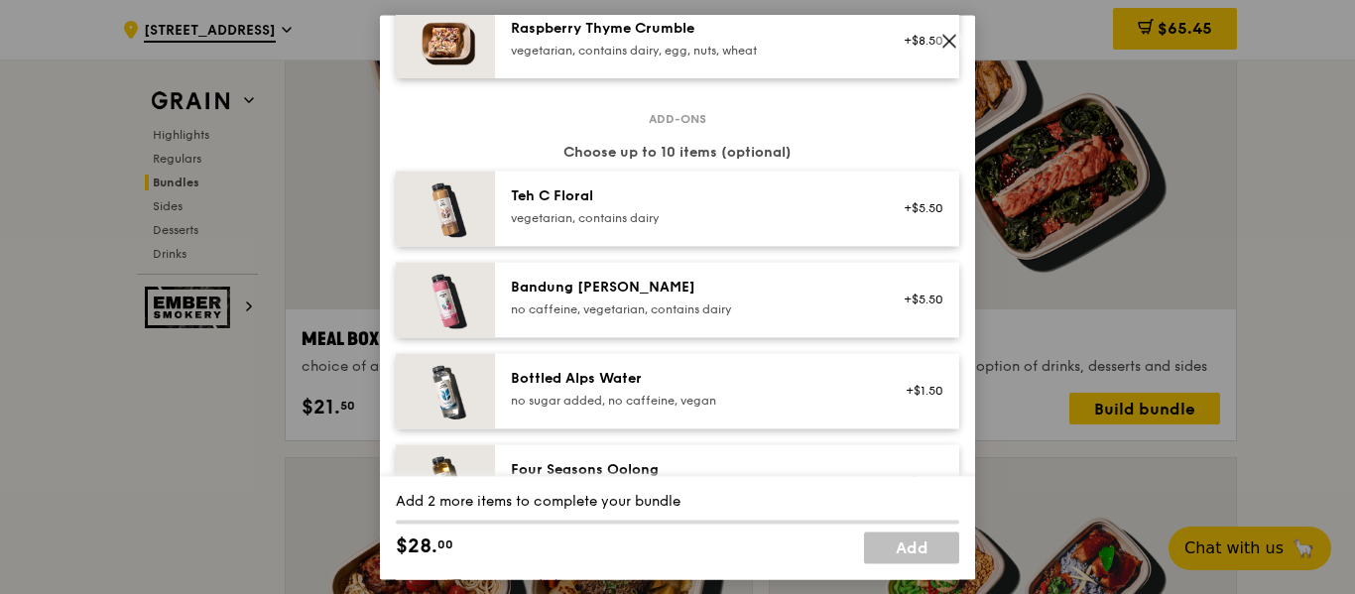
click at [958, 46] on icon at bounding box center [950, 41] width 18 height 18
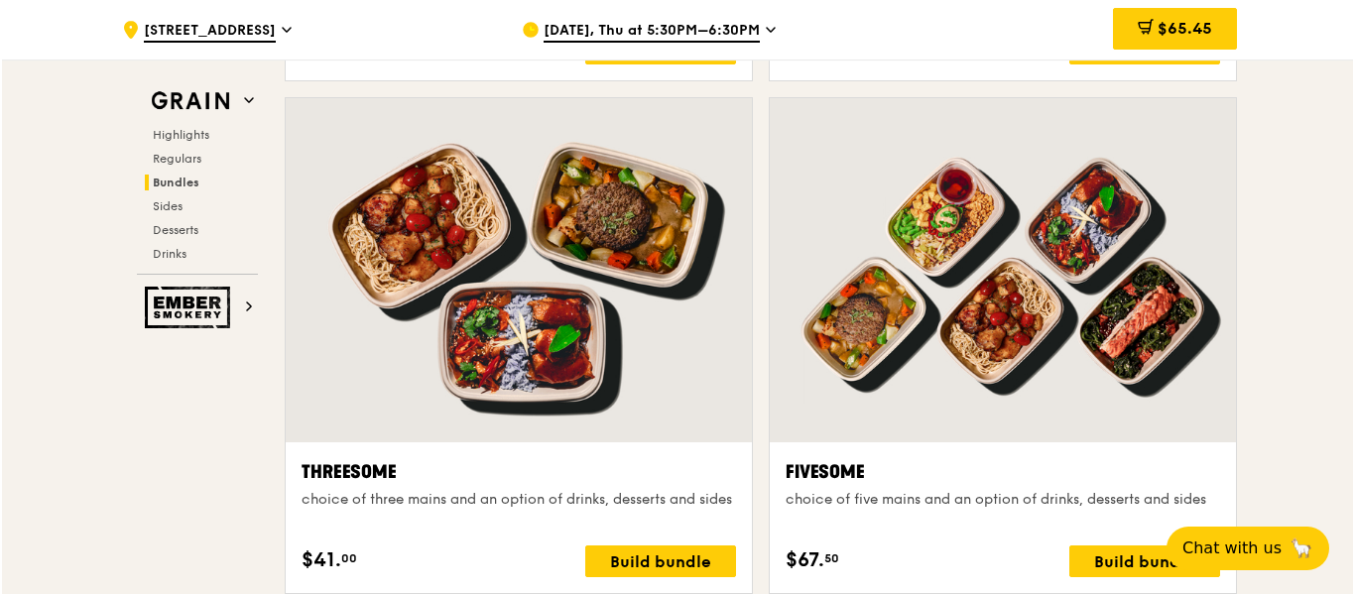
scroll to position [3473, 0]
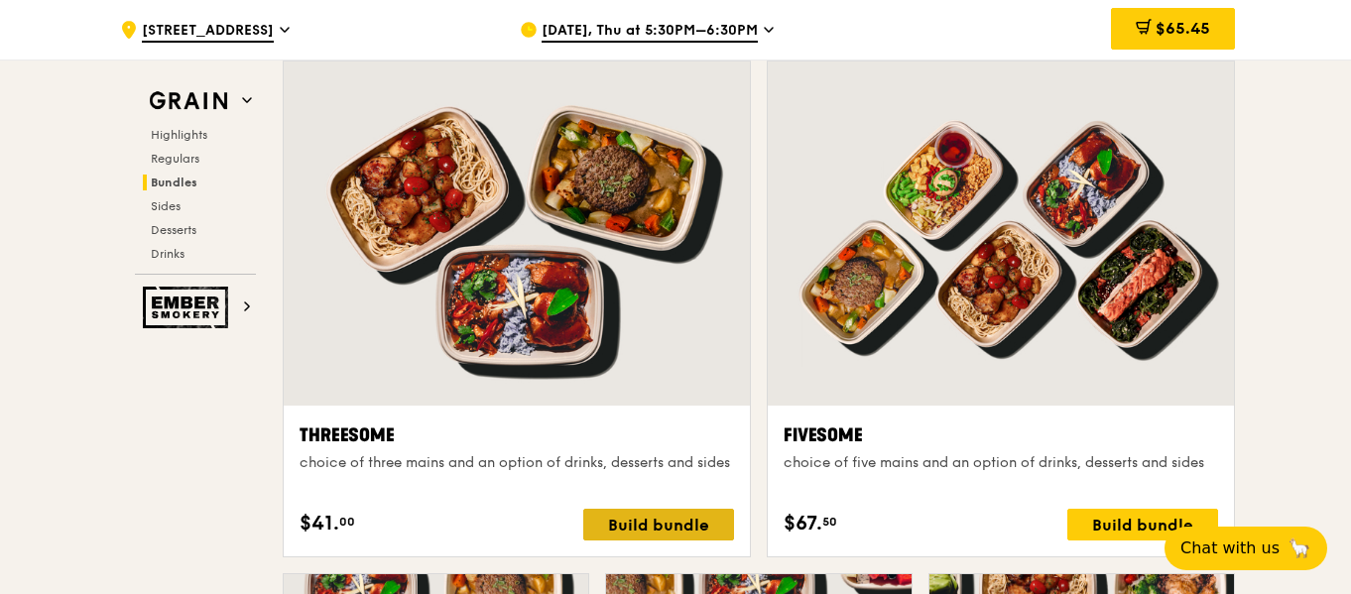
click at [638, 515] on div "Build bundle" at bounding box center [658, 525] width 151 height 32
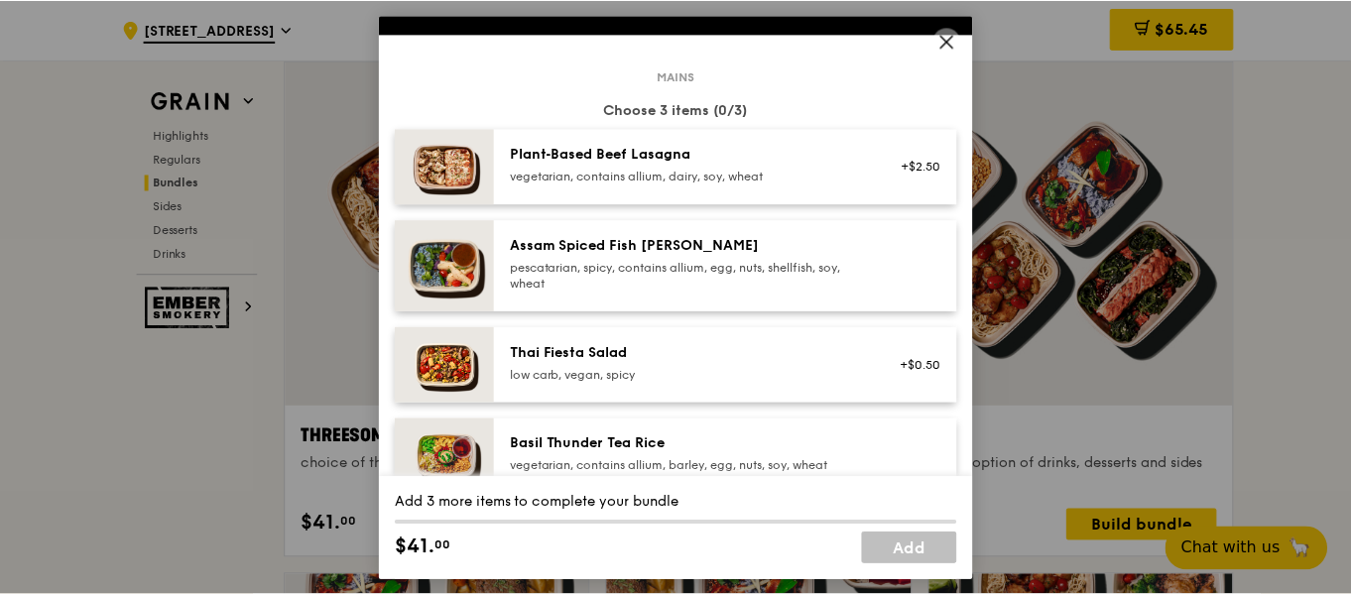
scroll to position [0, 0]
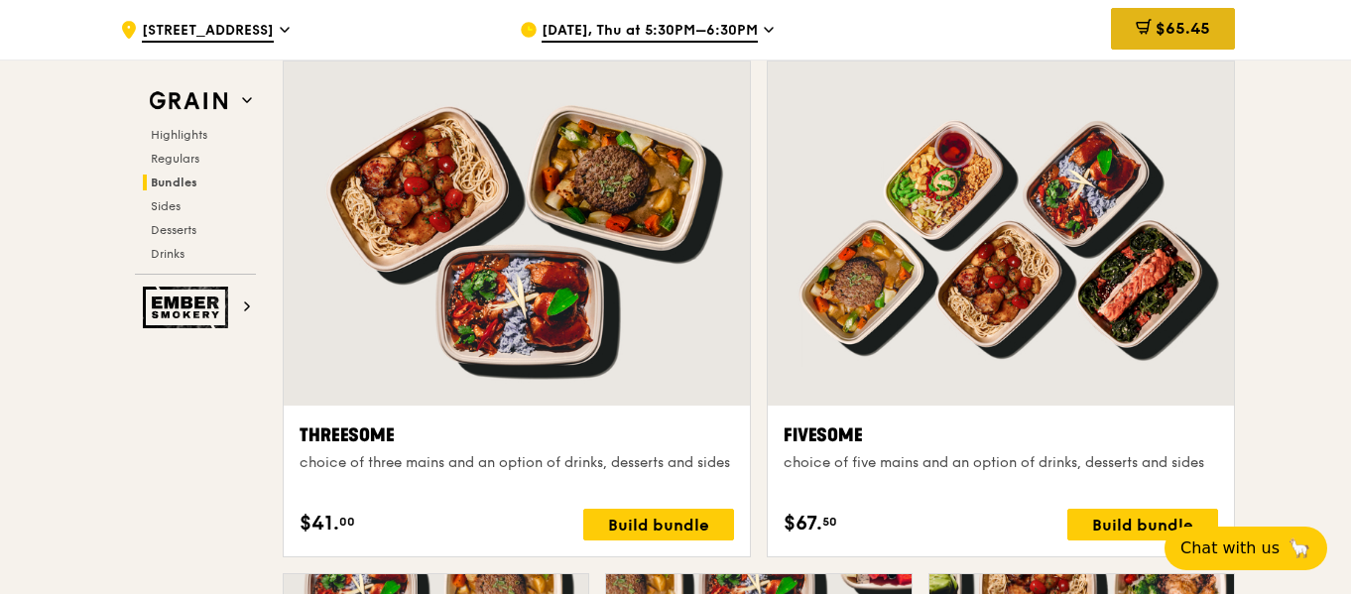
click at [1212, 28] on div "$65.45" at bounding box center [1173, 29] width 124 height 42
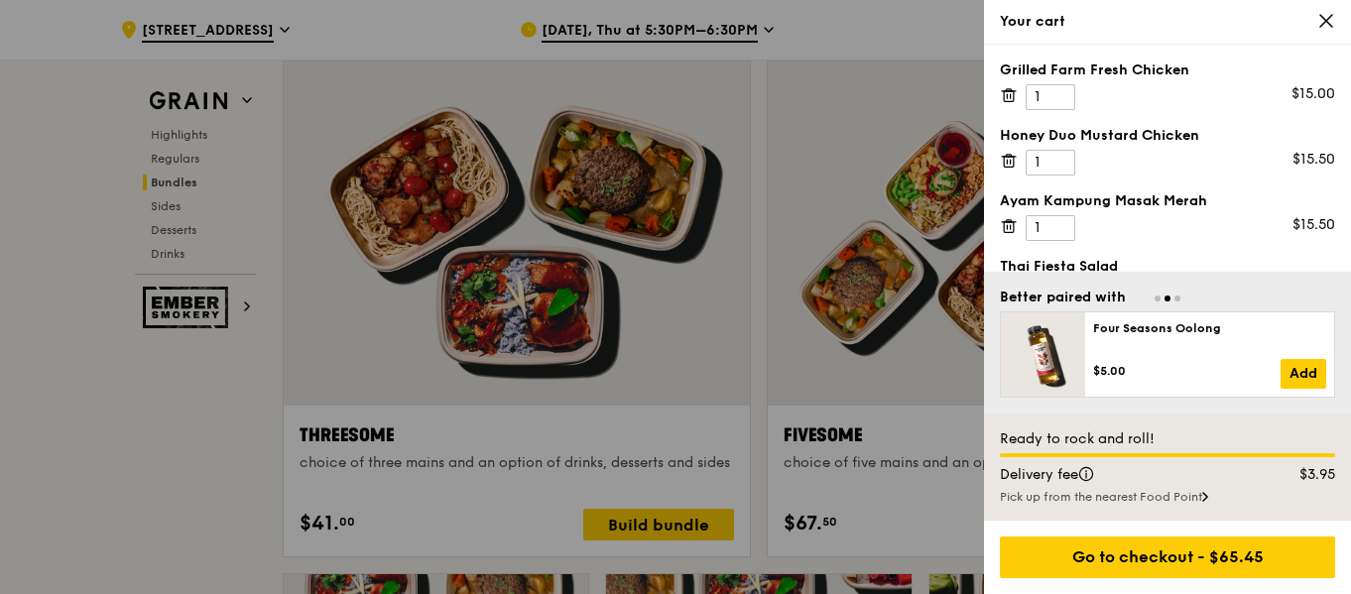
click at [196, 410] on div at bounding box center [675, 297] width 1351 height 594
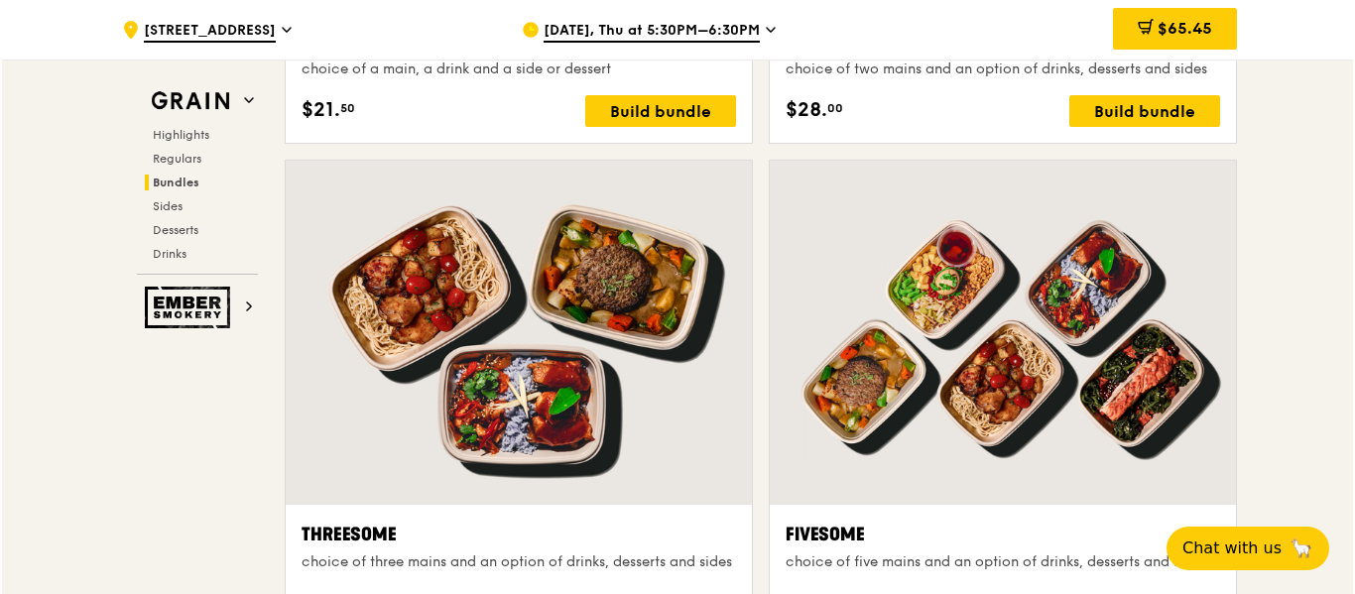
scroll to position [3473, 0]
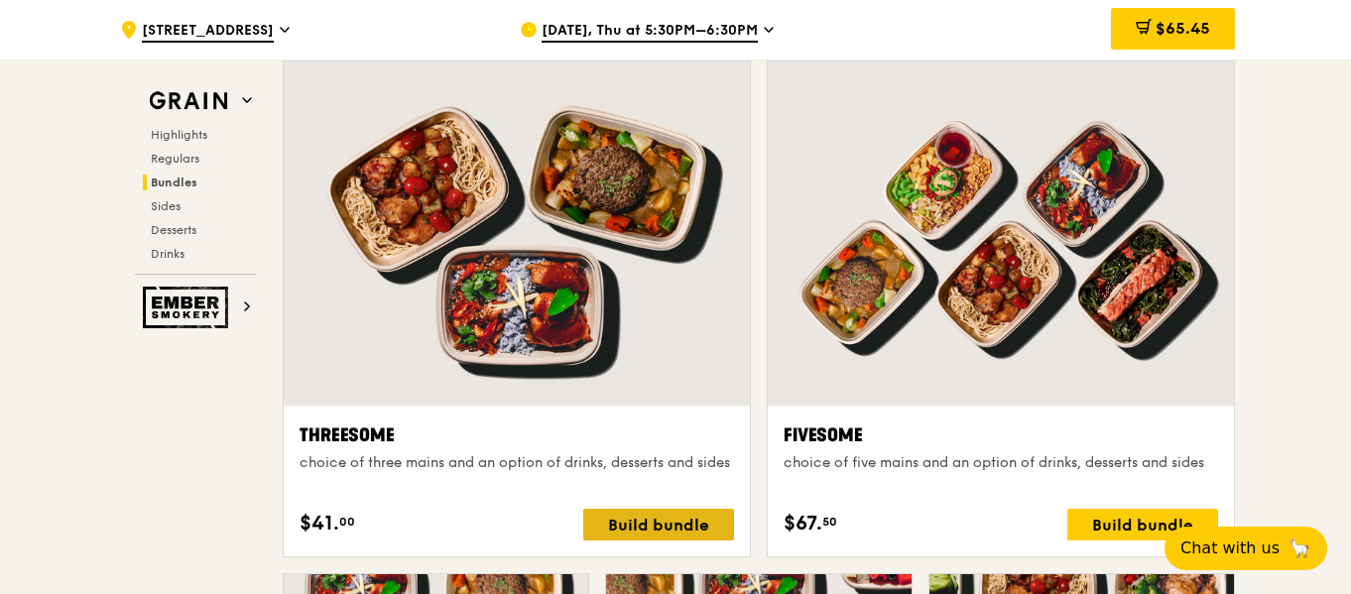
click at [645, 526] on div "Build bundle" at bounding box center [658, 525] width 151 height 32
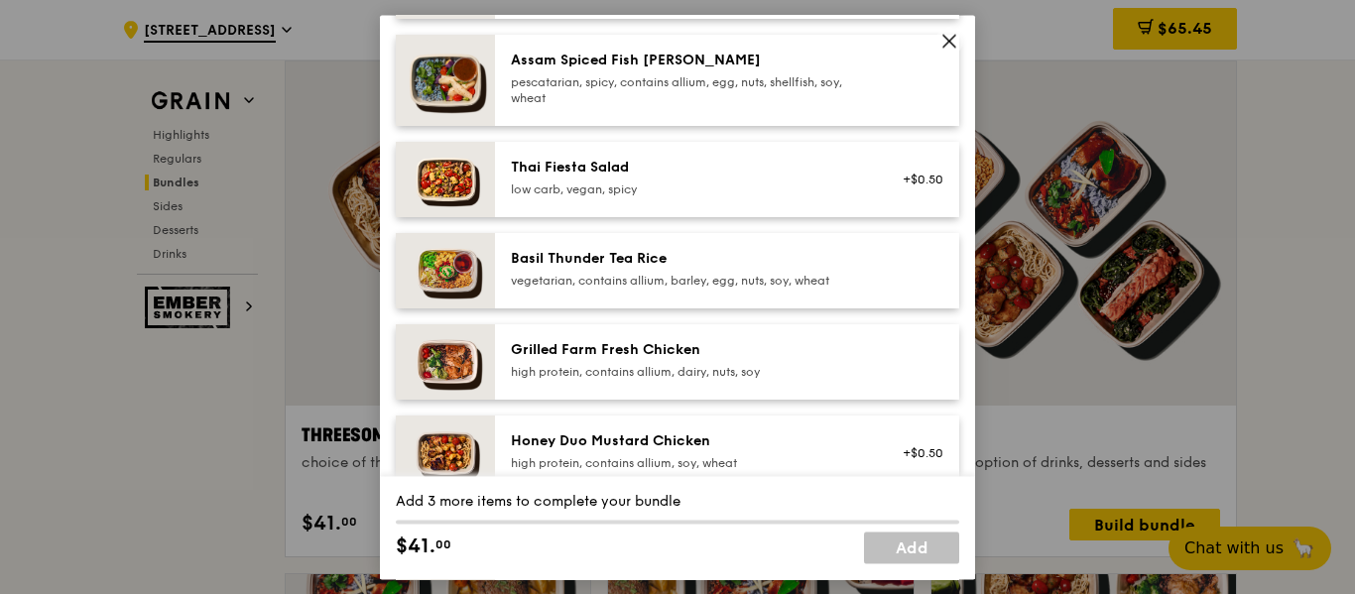
scroll to position [298, 0]
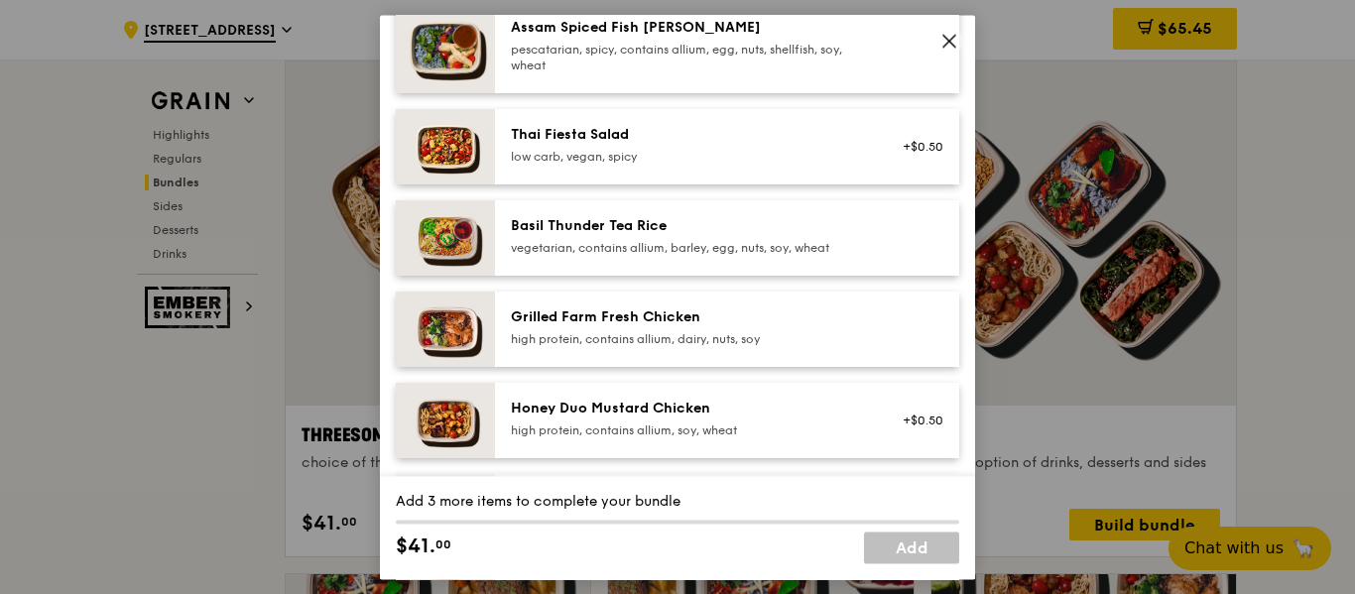
click at [683, 327] on div "Grilled Farm Fresh Chicken high protein, contains allium, dairy, nuts, soy" at bounding box center [689, 328] width 356 height 40
click at [806, 409] on div "Honey Duo Mustard Chicken" at bounding box center [689, 409] width 356 height 20
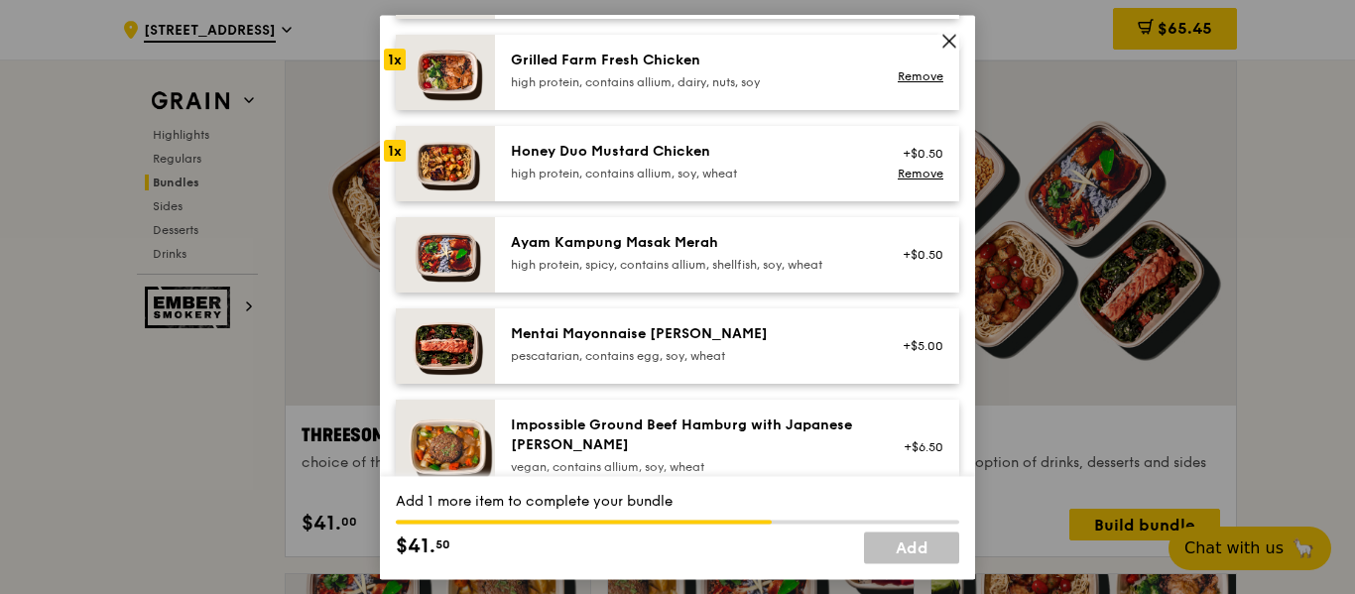
scroll to position [595, 0]
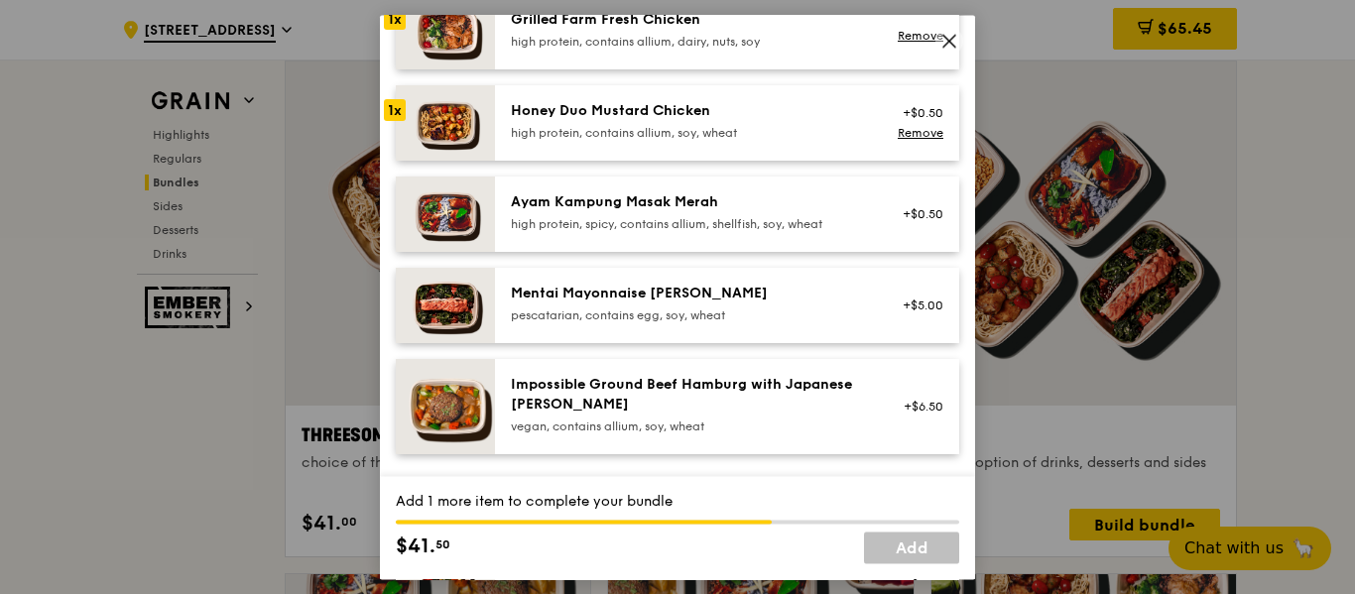
click at [757, 208] on div "Ayam Kampung Masak Merah" at bounding box center [689, 203] width 356 height 20
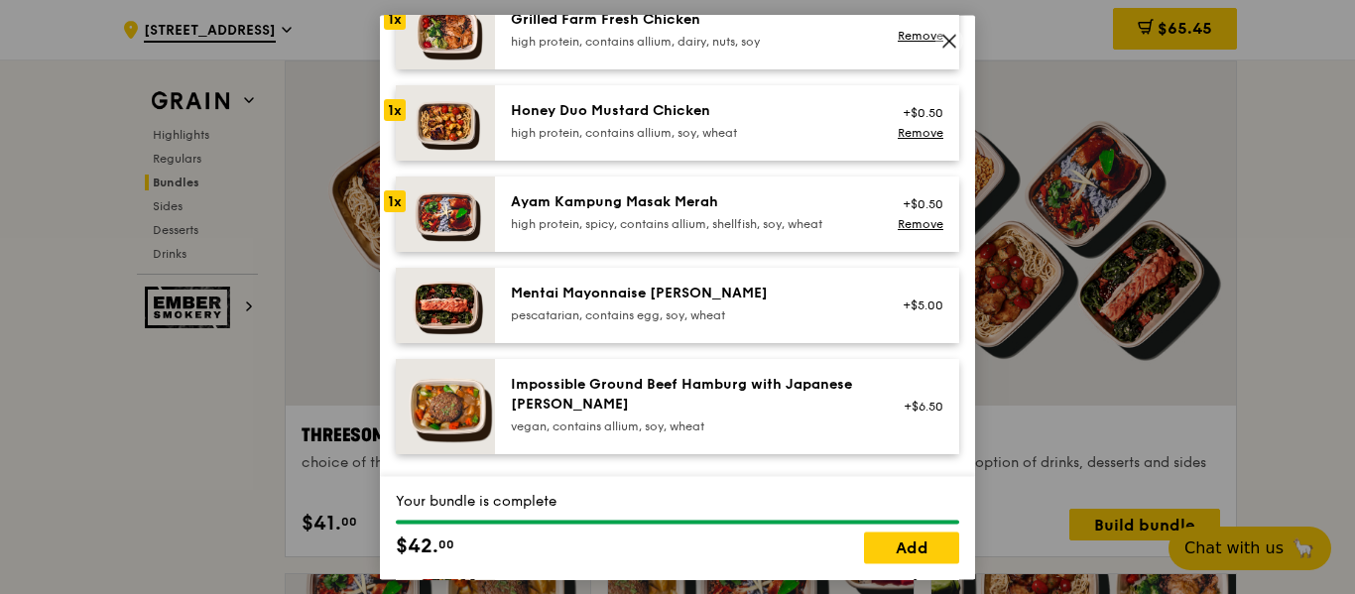
click at [455, 308] on img at bounding box center [445, 305] width 99 height 75
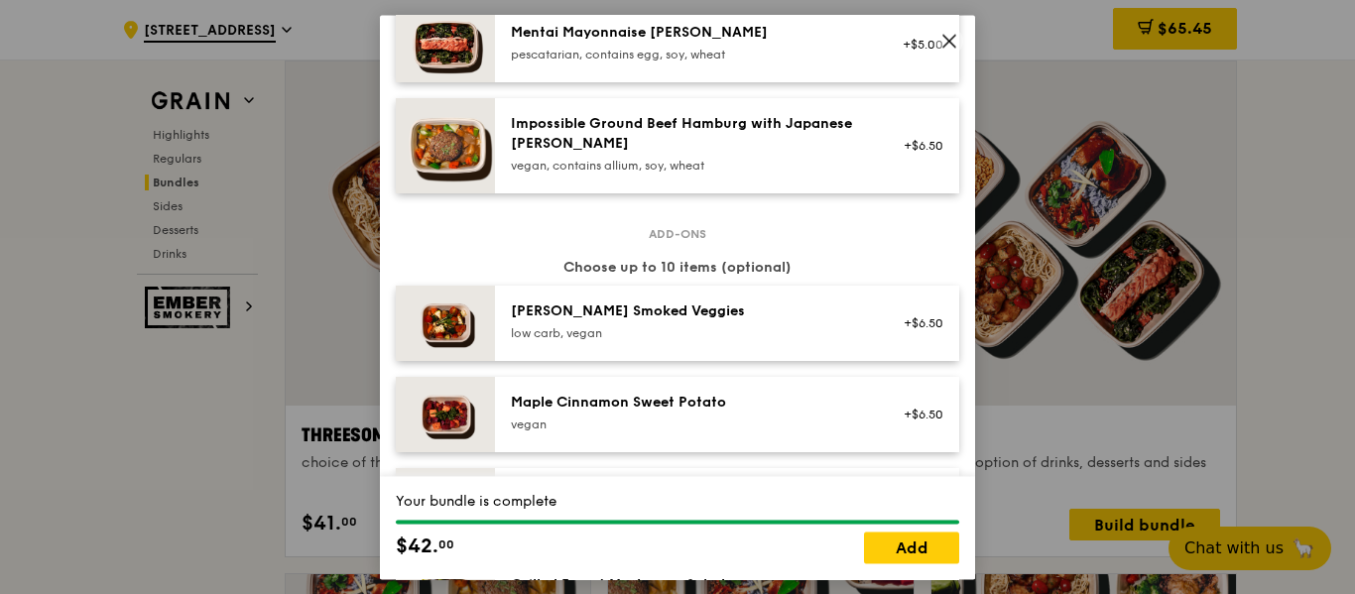
scroll to position [992, 0]
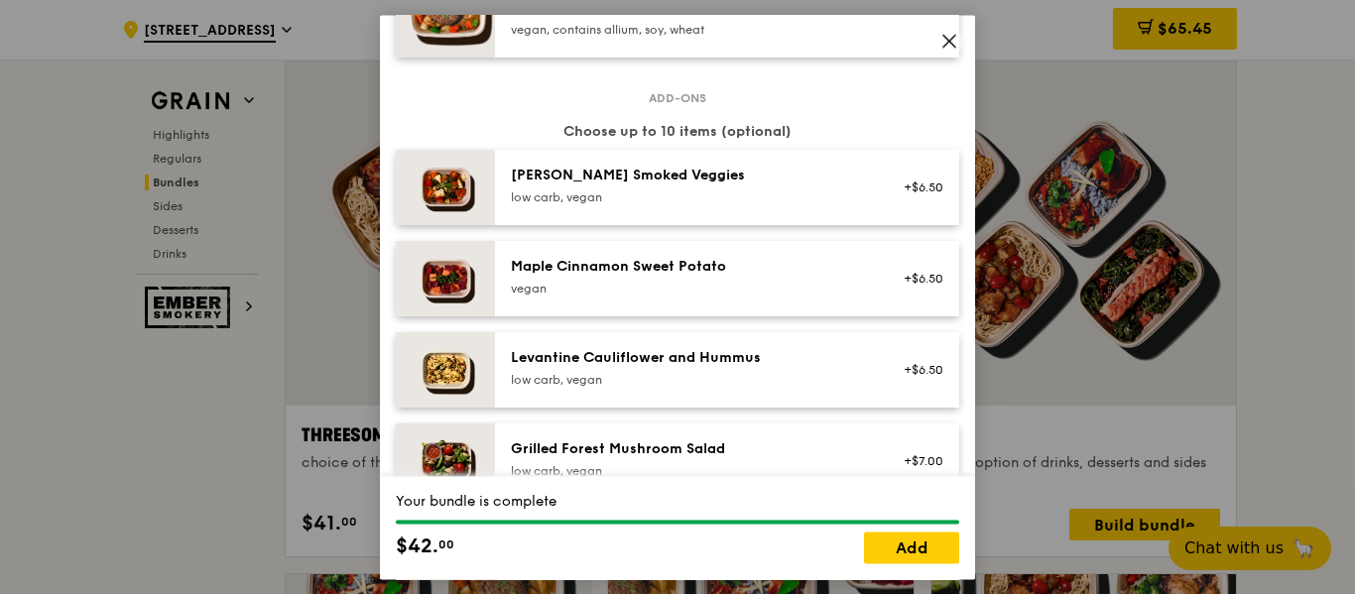
click at [451, 192] on img at bounding box center [445, 187] width 99 height 75
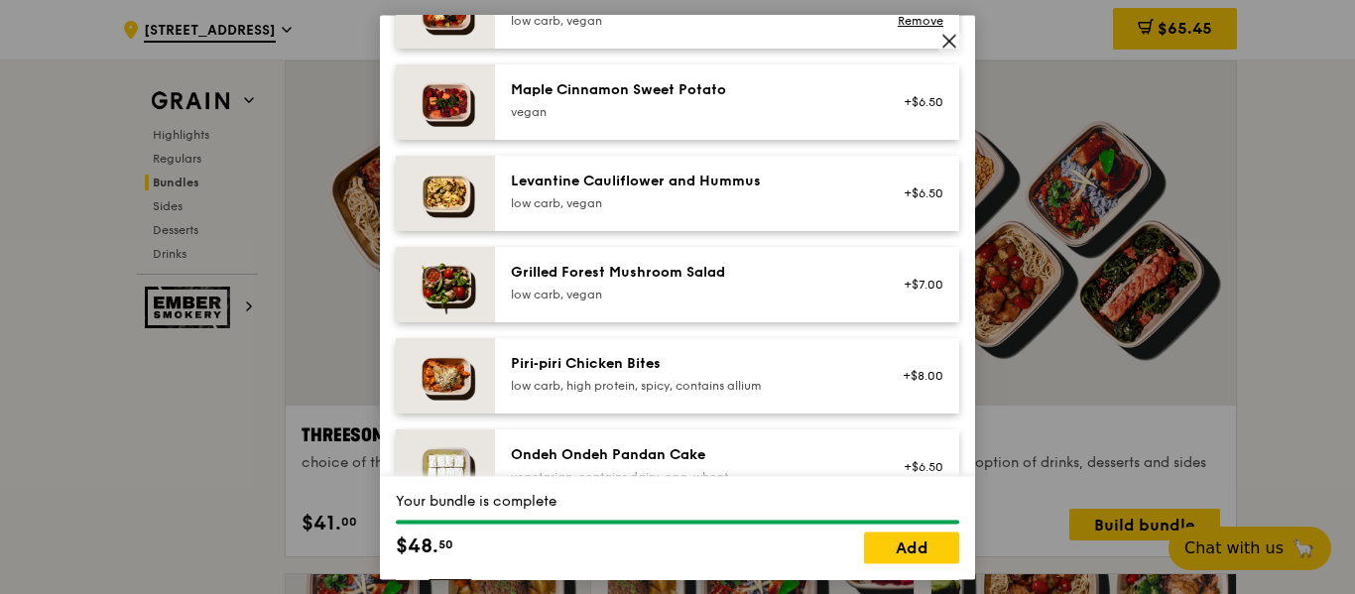
scroll to position [1191, 0]
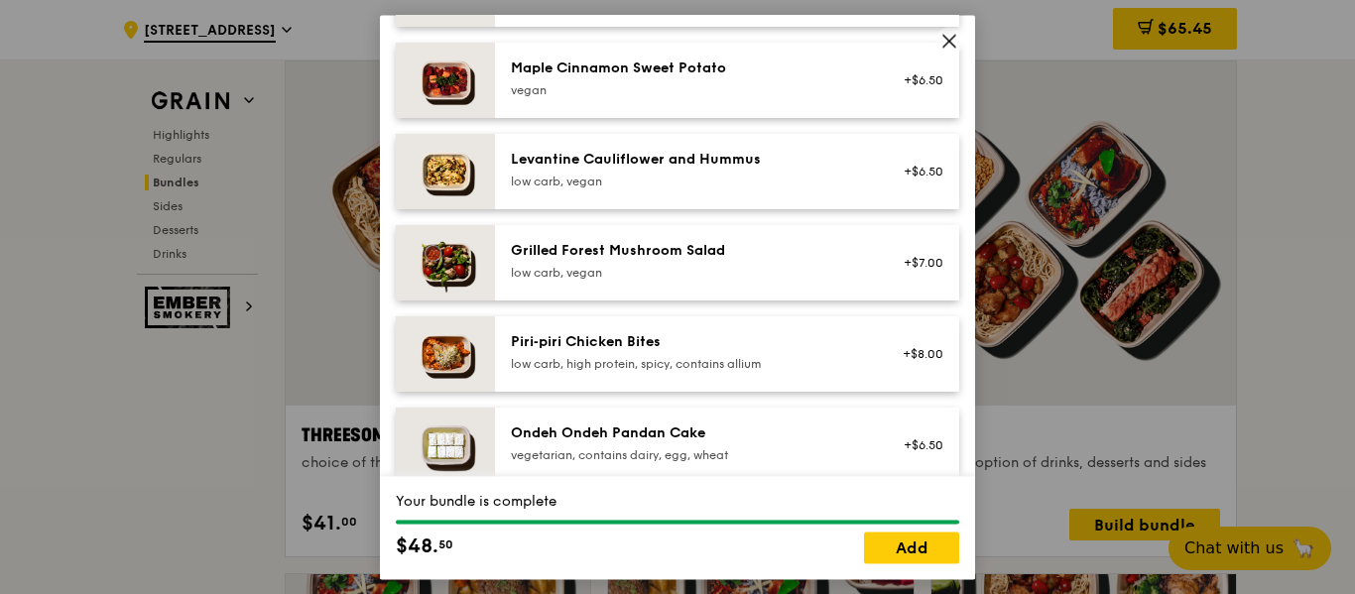
drag, startPoint x: 442, startPoint y: 360, endPoint x: 847, endPoint y: 350, distance: 406.0
click at [442, 359] on img at bounding box center [445, 354] width 99 height 75
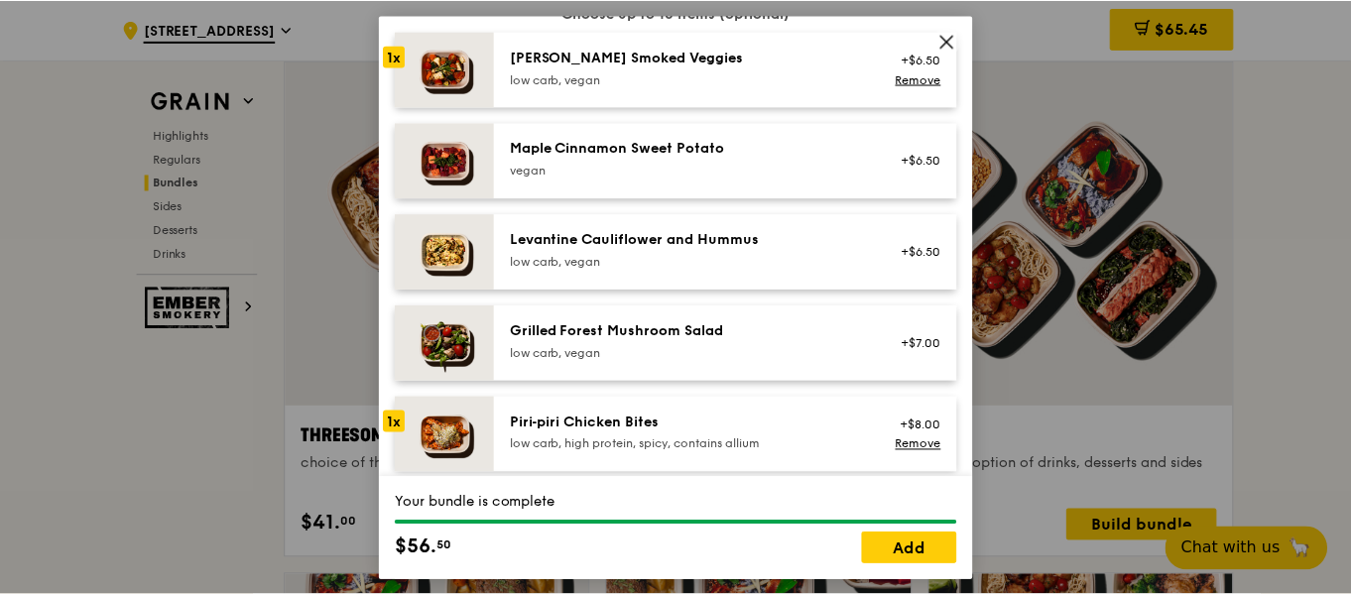
scroll to position [1211, 0]
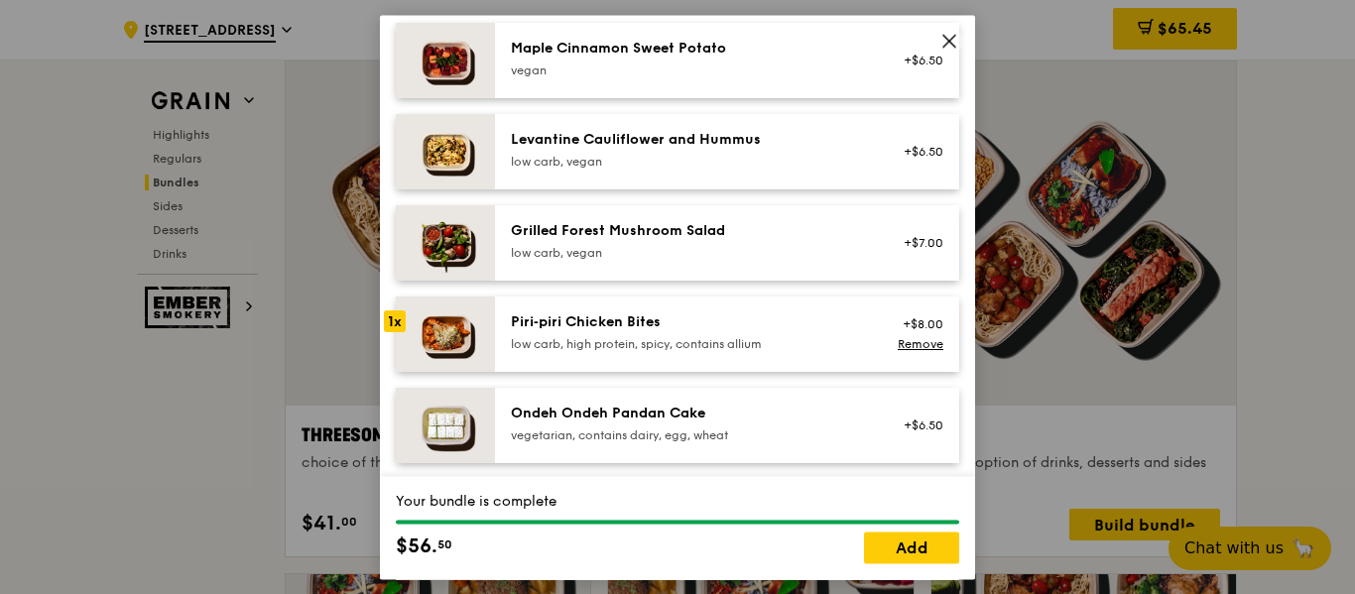
click at [458, 145] on img at bounding box center [445, 151] width 99 height 75
click at [934, 540] on link "Add" at bounding box center [911, 548] width 95 height 32
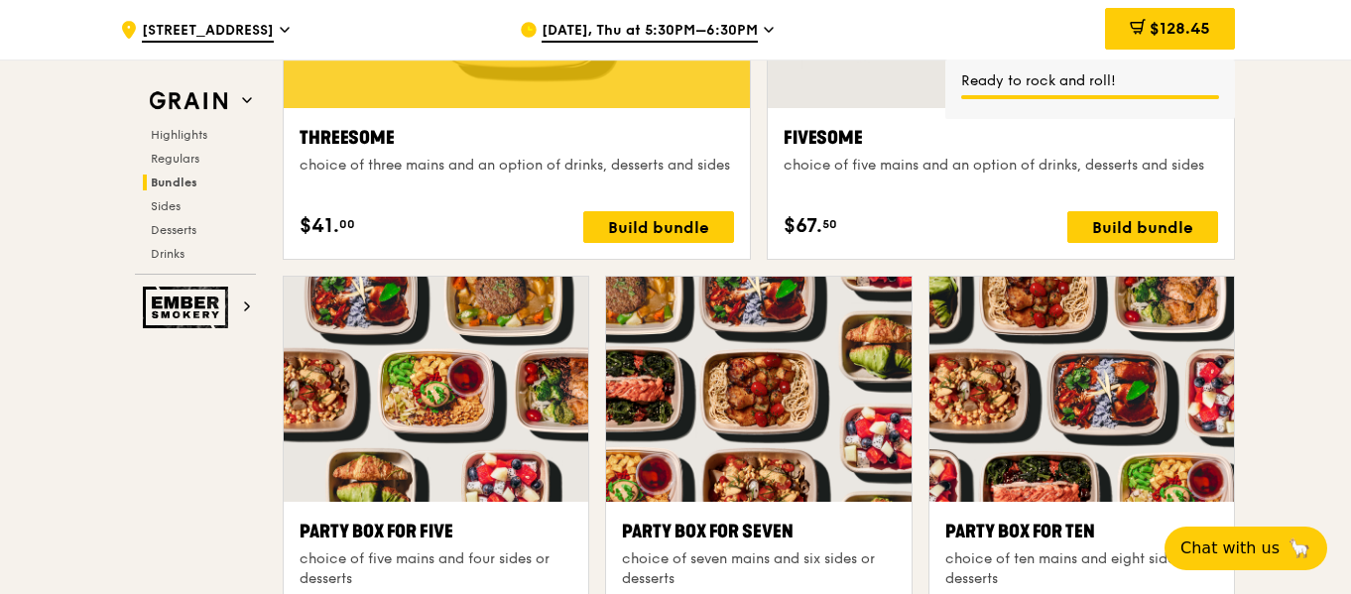
scroll to position [3274, 0]
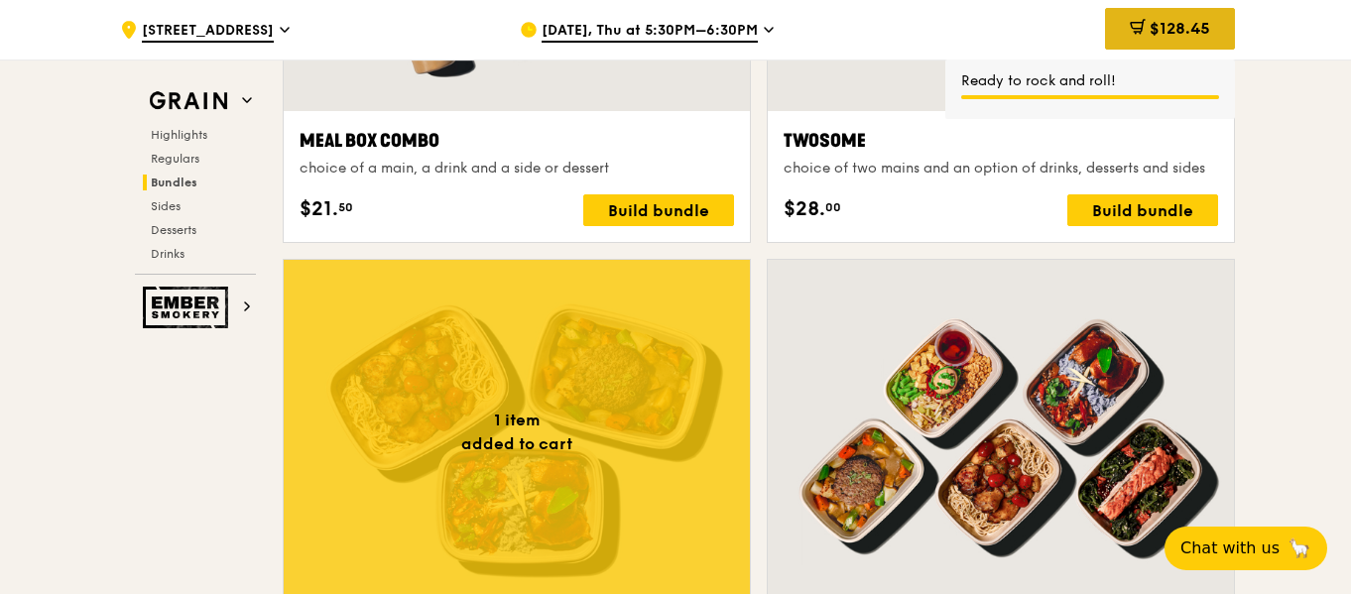
click at [1201, 42] on div "$128.45" at bounding box center [1170, 29] width 130 height 42
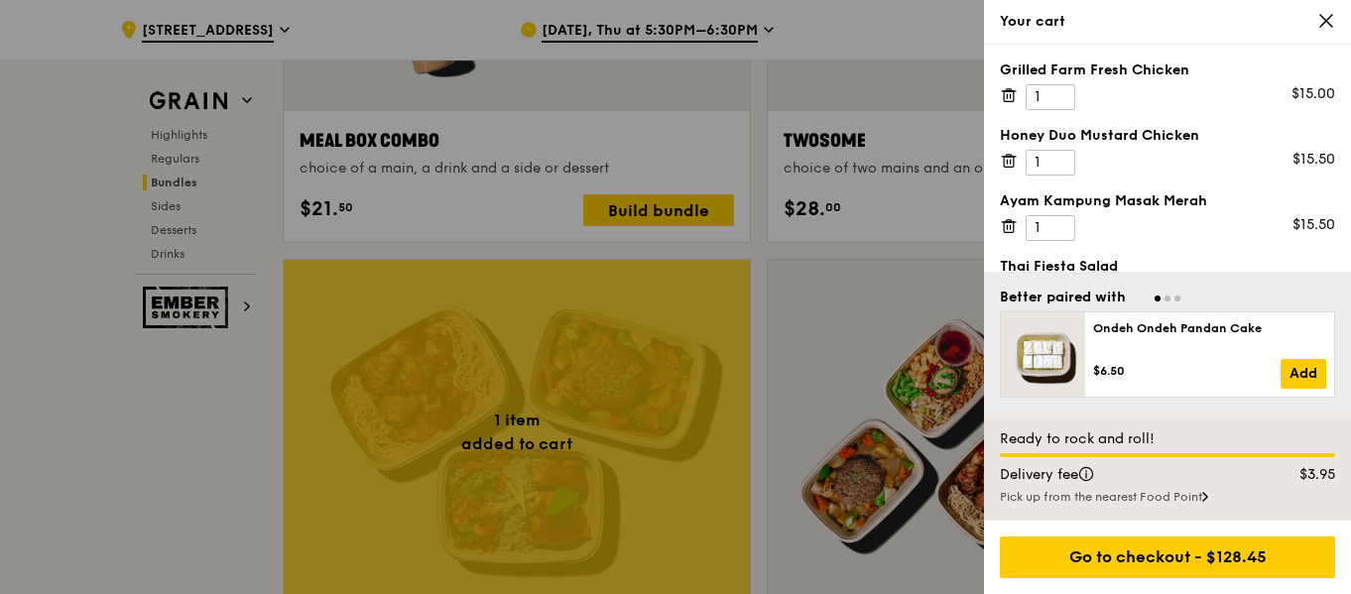
click at [1011, 96] on icon at bounding box center [1011, 96] width 0 height 4
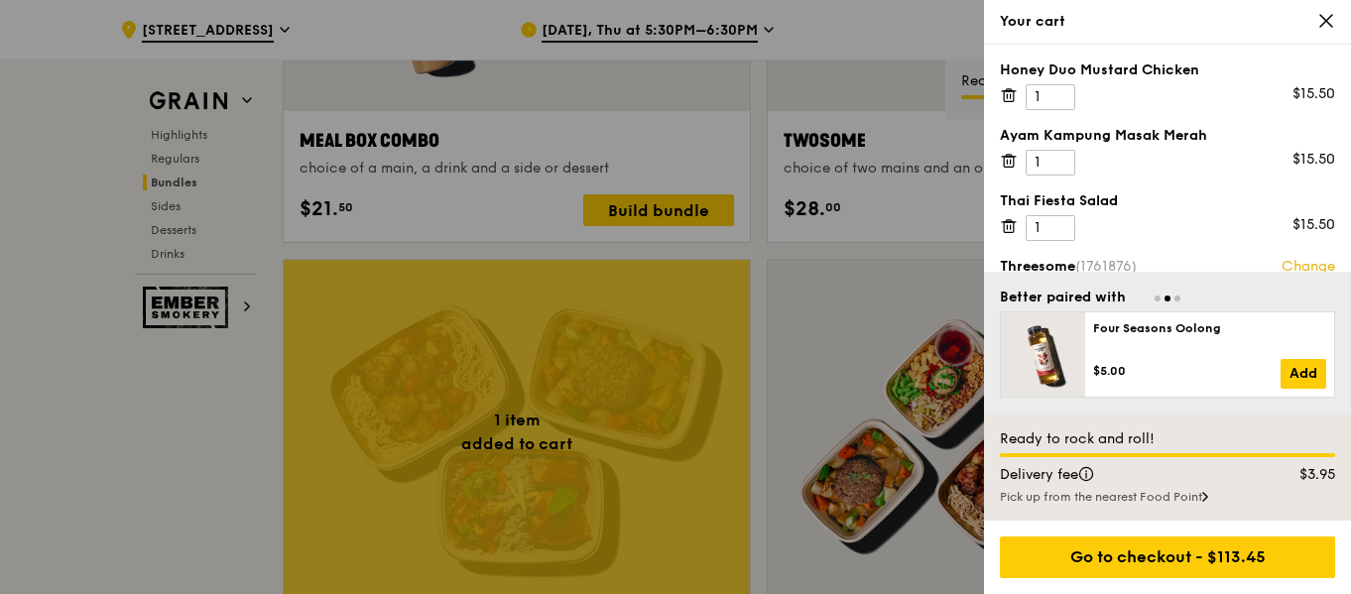
click at [1011, 96] on icon at bounding box center [1011, 96] width 0 height 4
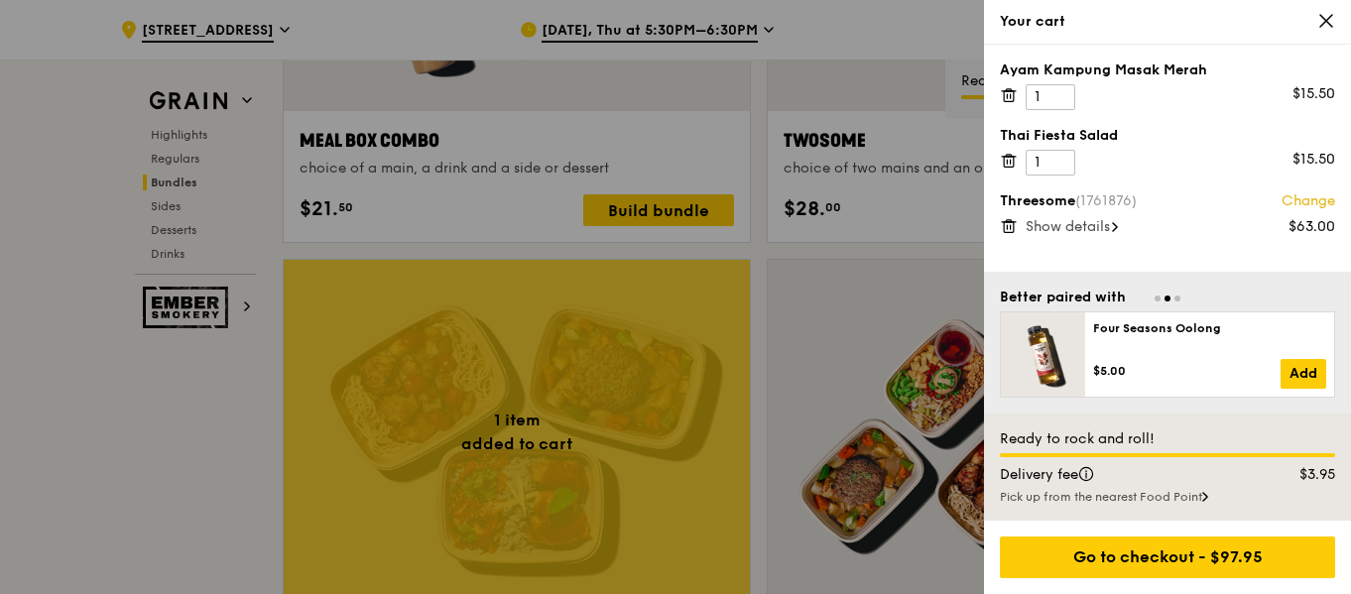
click at [1011, 96] on icon at bounding box center [1011, 96] width 0 height 4
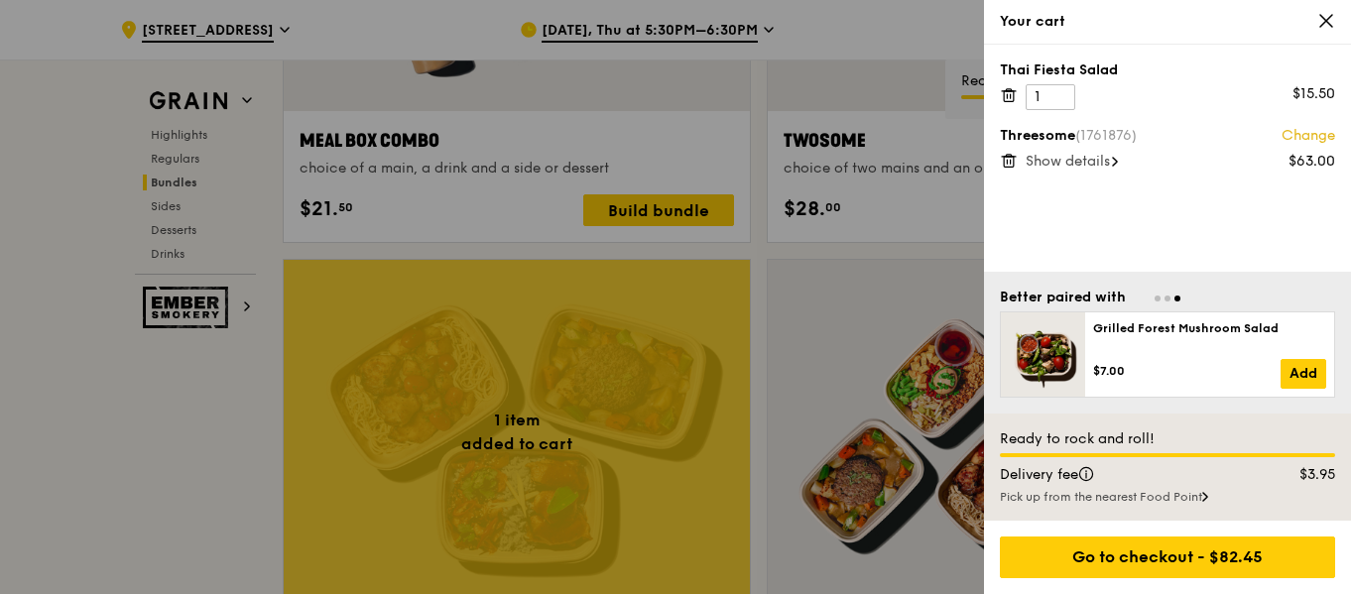
click at [1011, 96] on icon at bounding box center [1011, 96] width 0 height 4
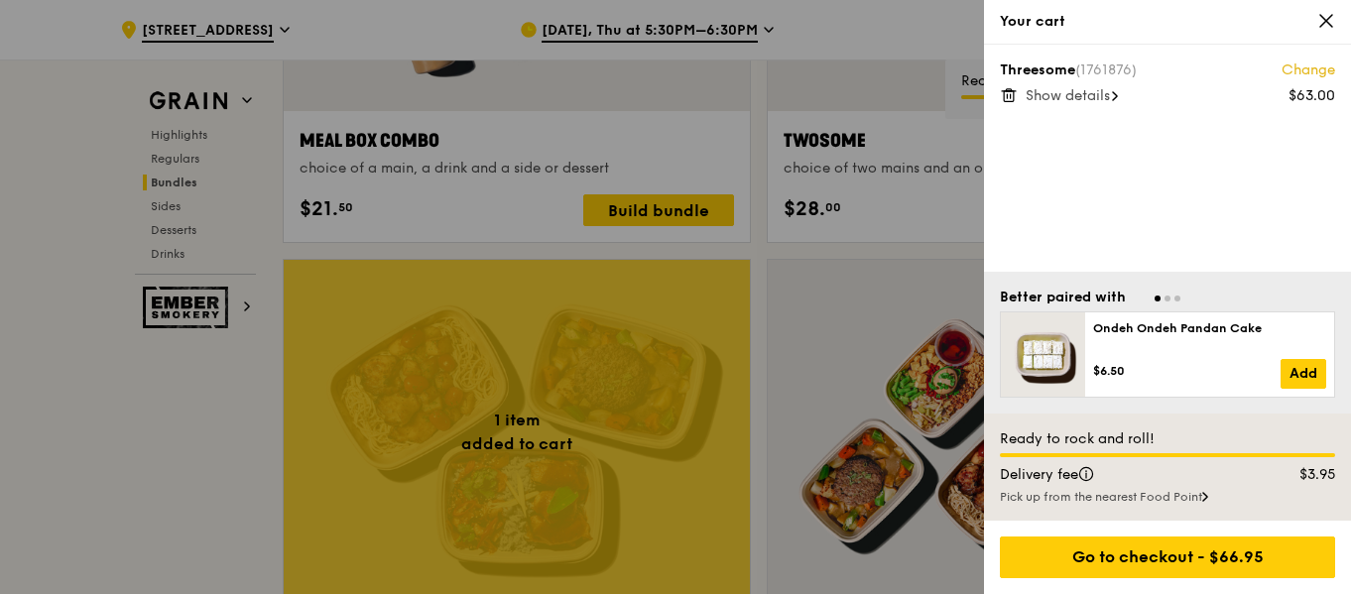
click at [1088, 96] on span "Show details" at bounding box center [1068, 95] width 84 height 17
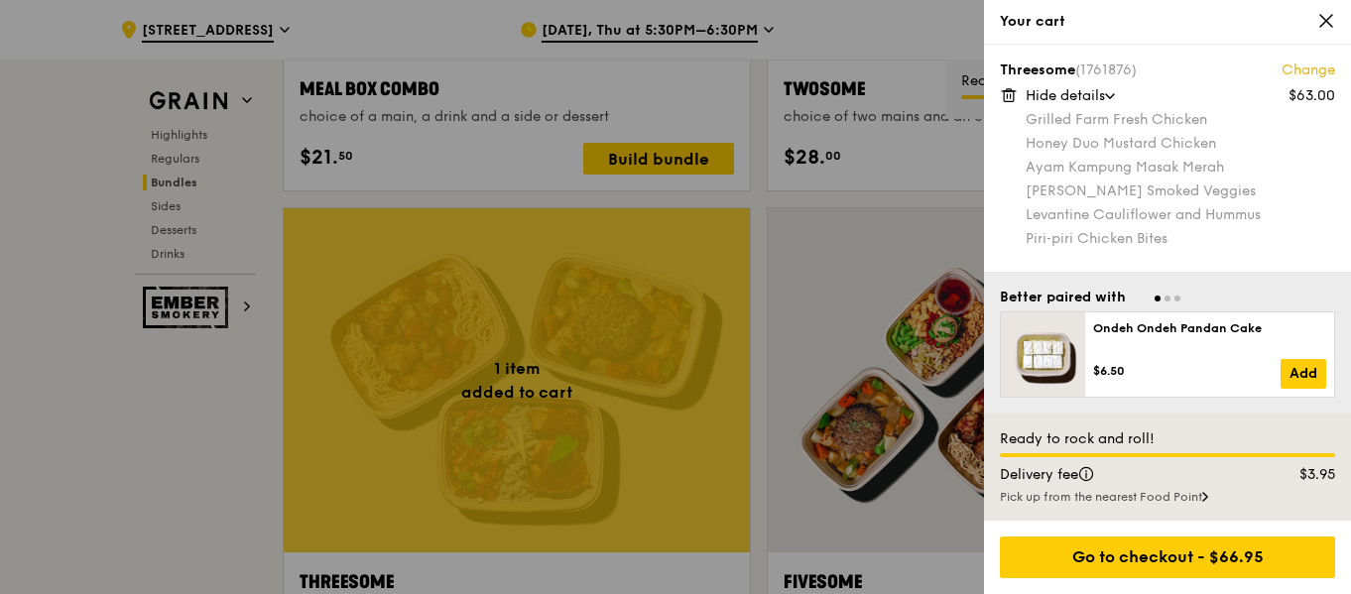
scroll to position [3374, 0]
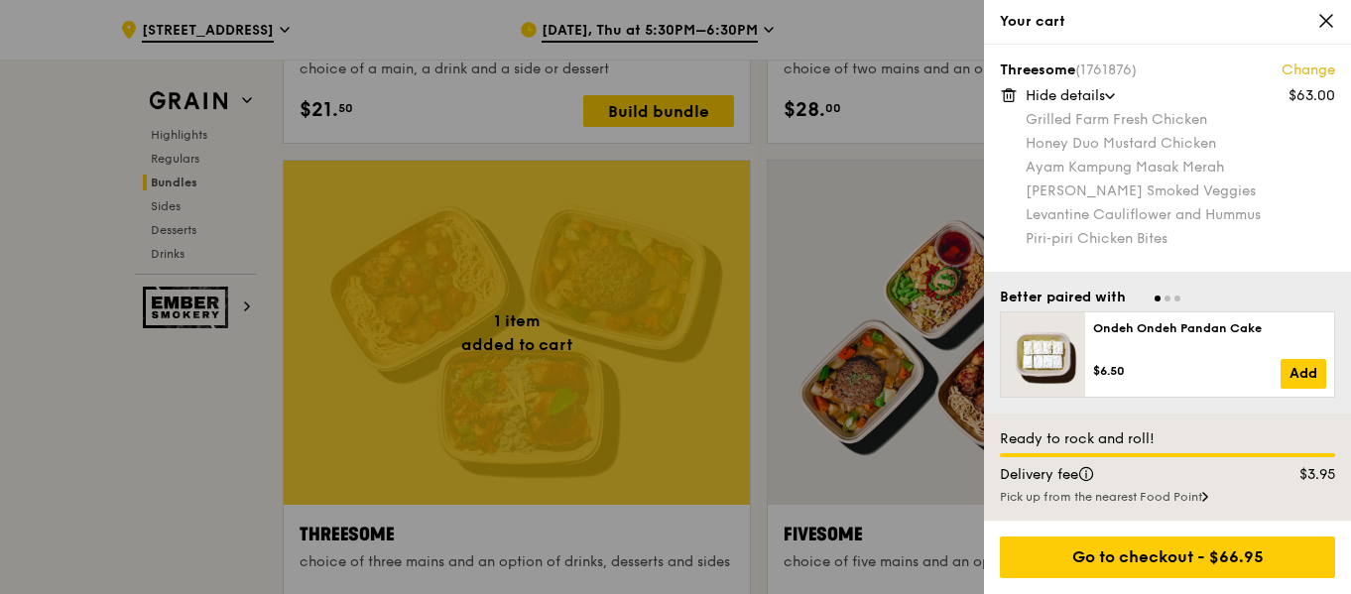
click at [163, 204] on div at bounding box center [675, 297] width 1351 height 594
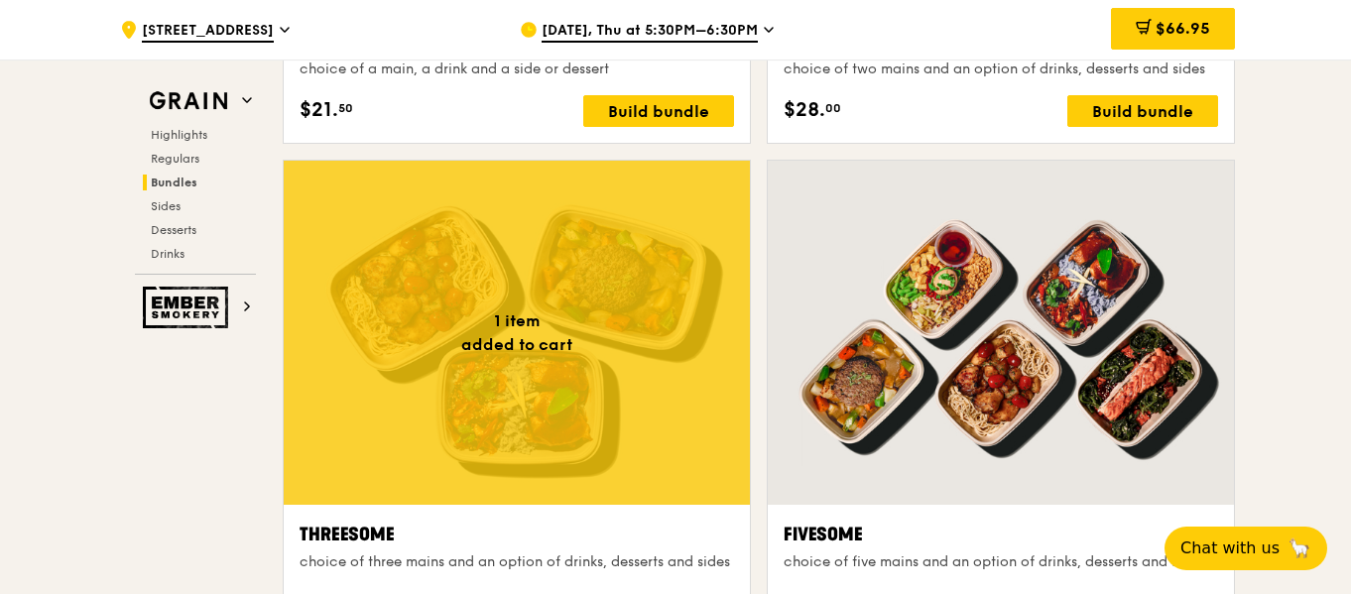
click at [163, 204] on span "Sides" at bounding box center [166, 206] width 30 height 14
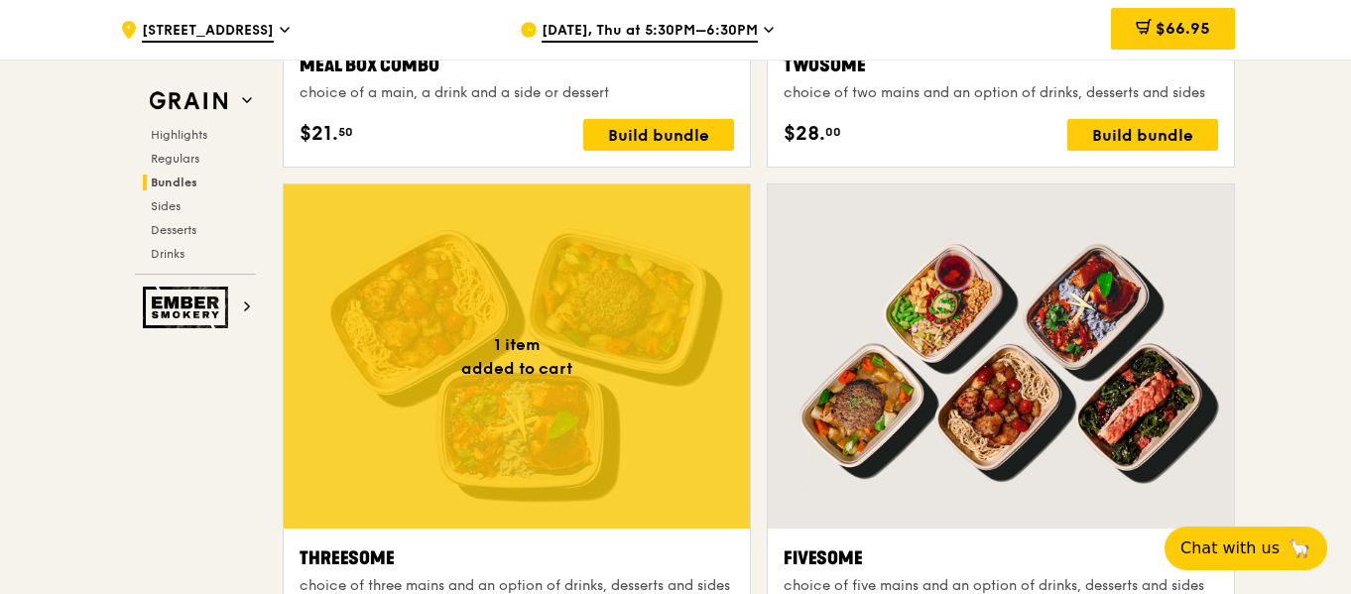
scroll to position [3150, 0]
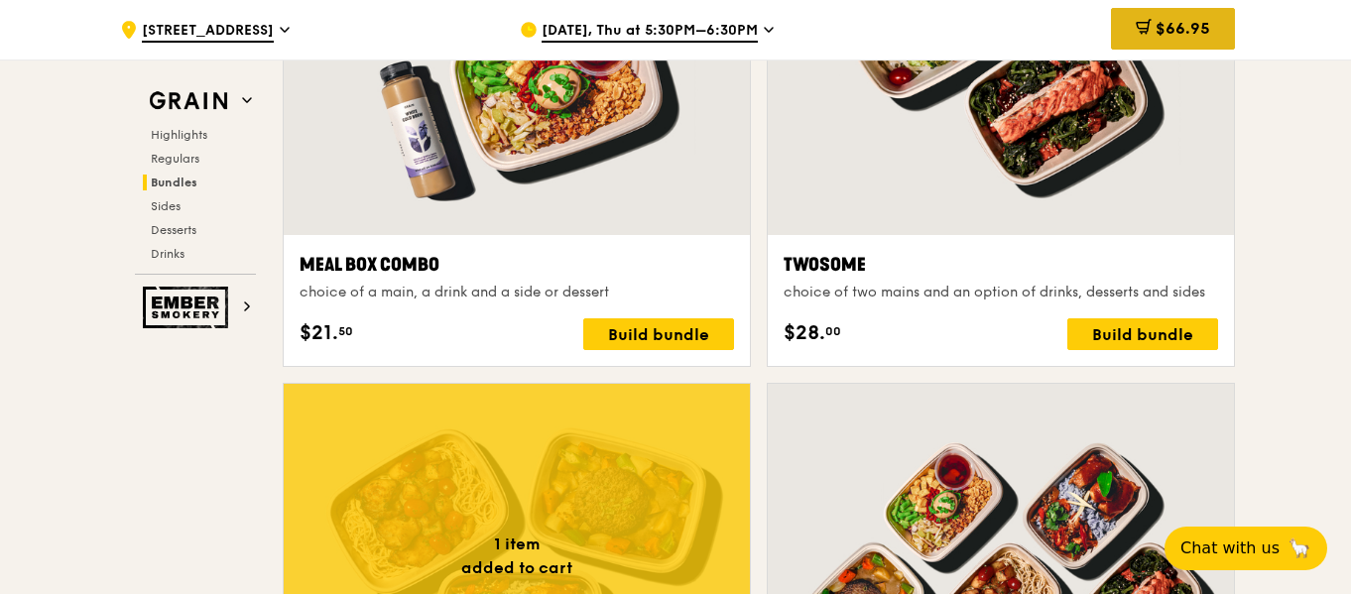
click at [1148, 24] on icon at bounding box center [1144, 27] width 16 height 16
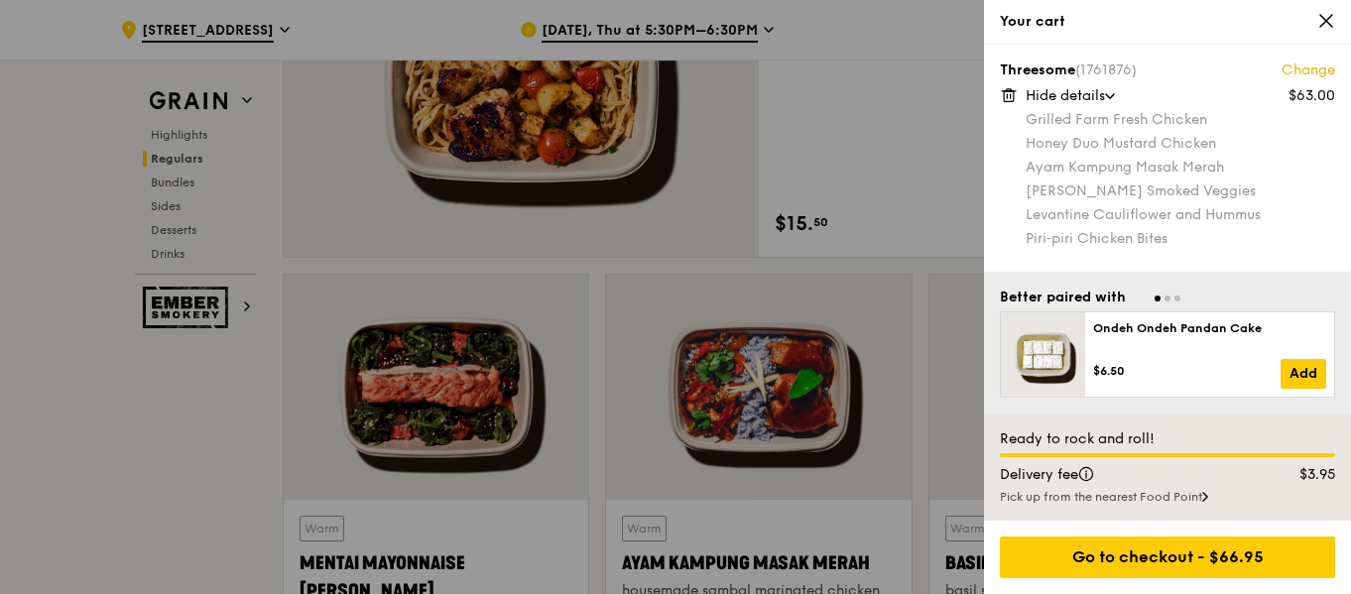
scroll to position [1662, 0]
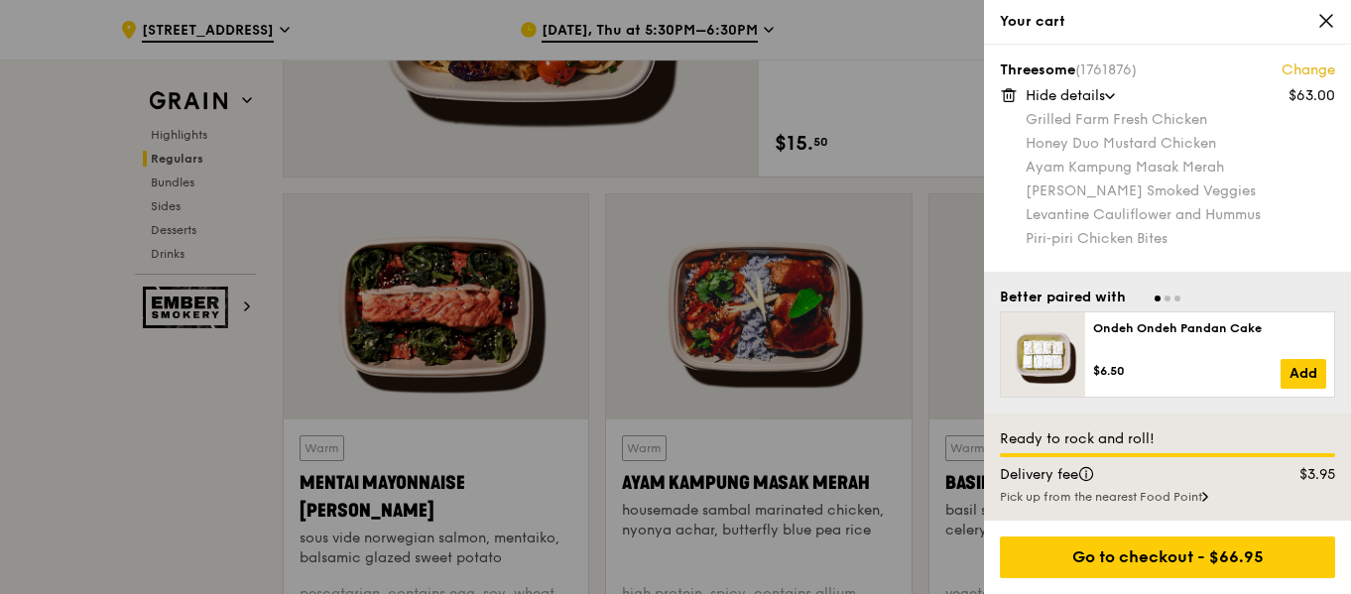
drag, startPoint x: 64, startPoint y: 510, endPoint x: 321, endPoint y: 451, distance: 263.6
click at [64, 509] on div at bounding box center [675, 297] width 1351 height 594
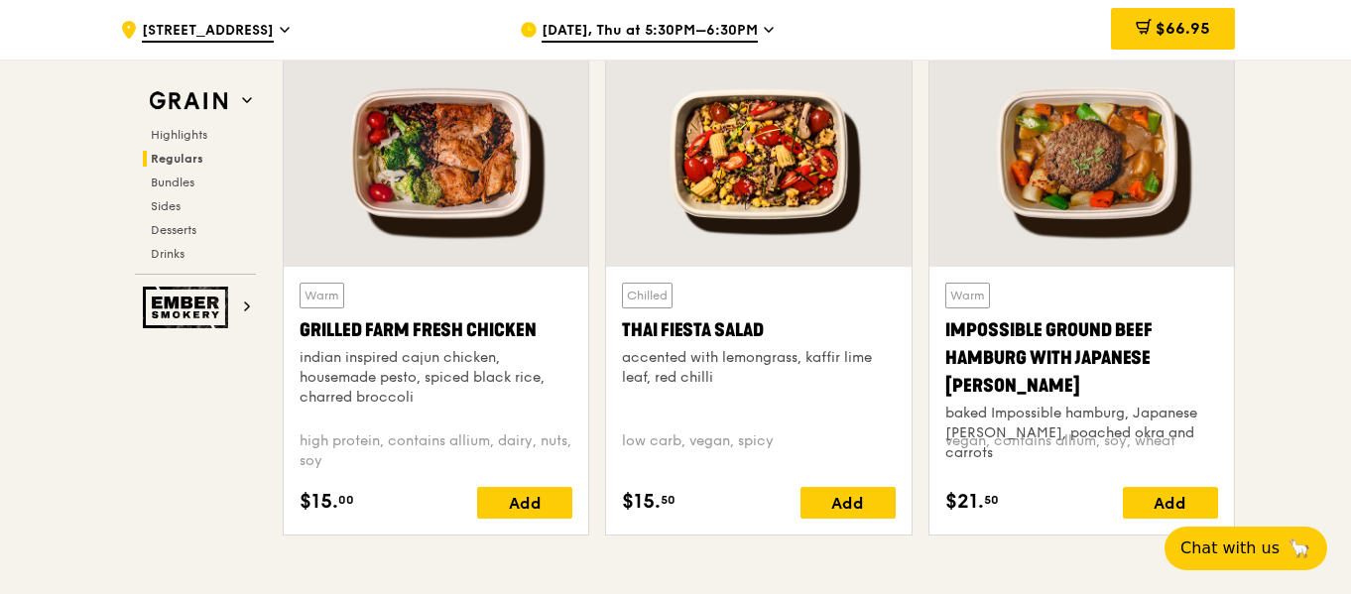
scroll to position [2357, 0]
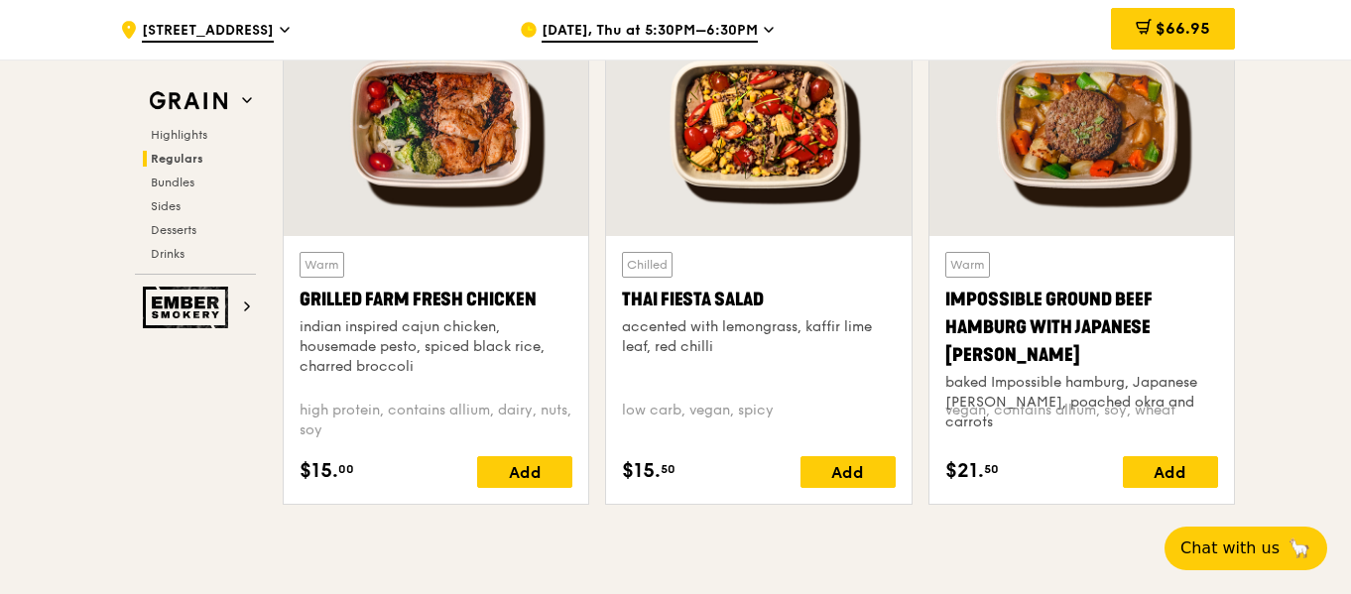
click at [720, 289] on div "Thai Fiesta Salad" at bounding box center [758, 300] width 273 height 28
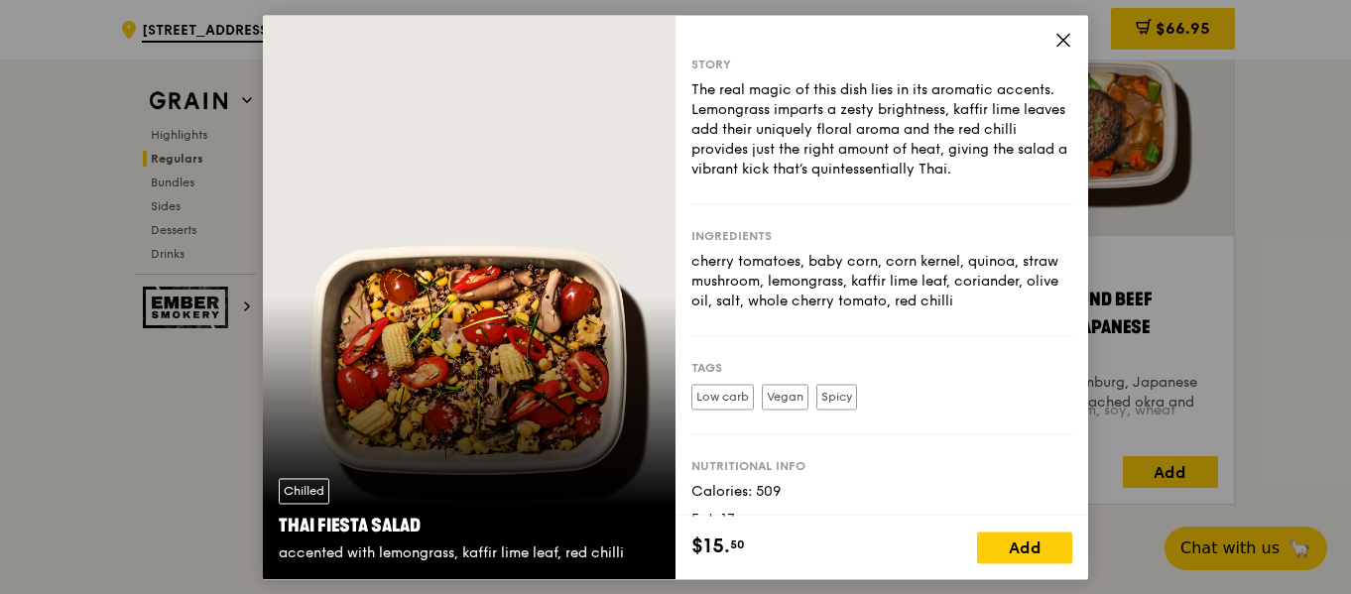
drag, startPoint x: 1044, startPoint y: 555, endPoint x: 1075, endPoint y: 545, distance: 32.3
click at [1044, 554] on div "Add" at bounding box center [1024, 548] width 95 height 32
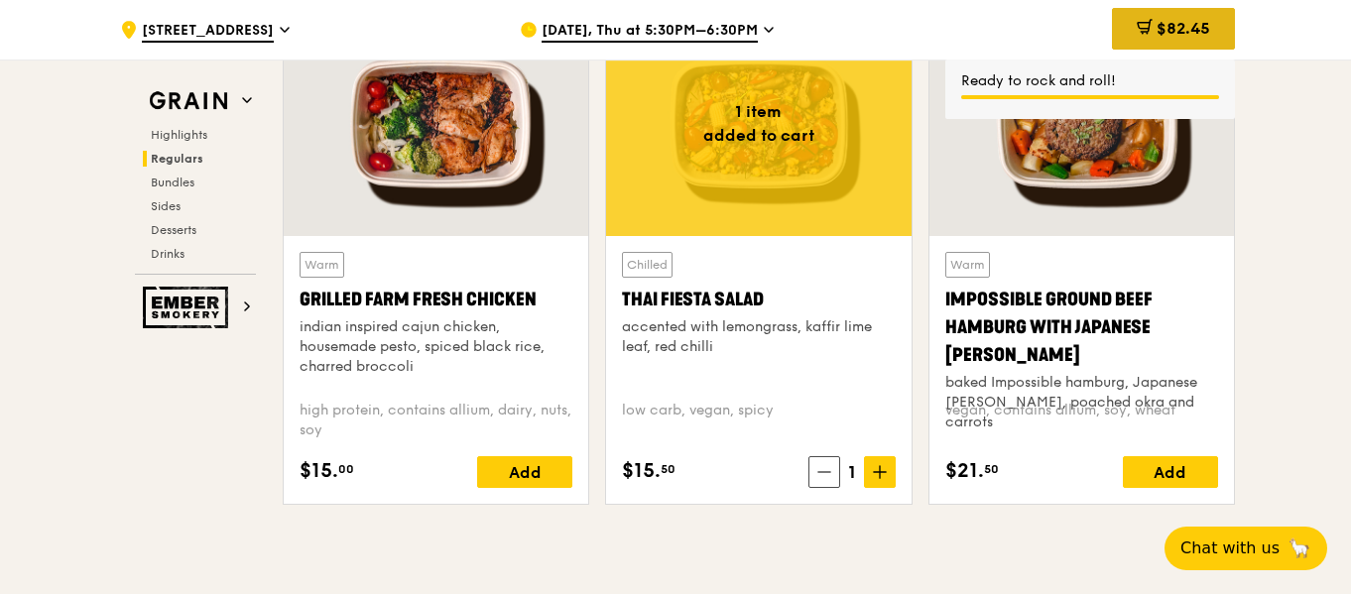
click at [1161, 24] on span "$82.45" at bounding box center [1184, 28] width 54 height 19
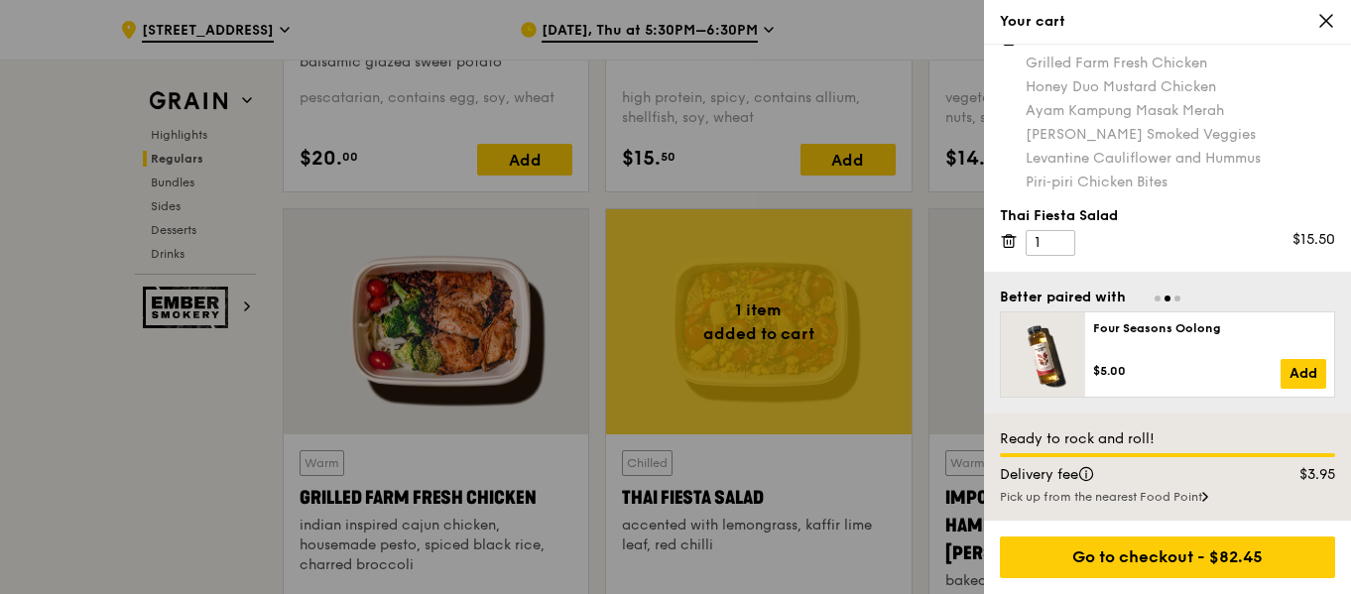
scroll to position [0, 0]
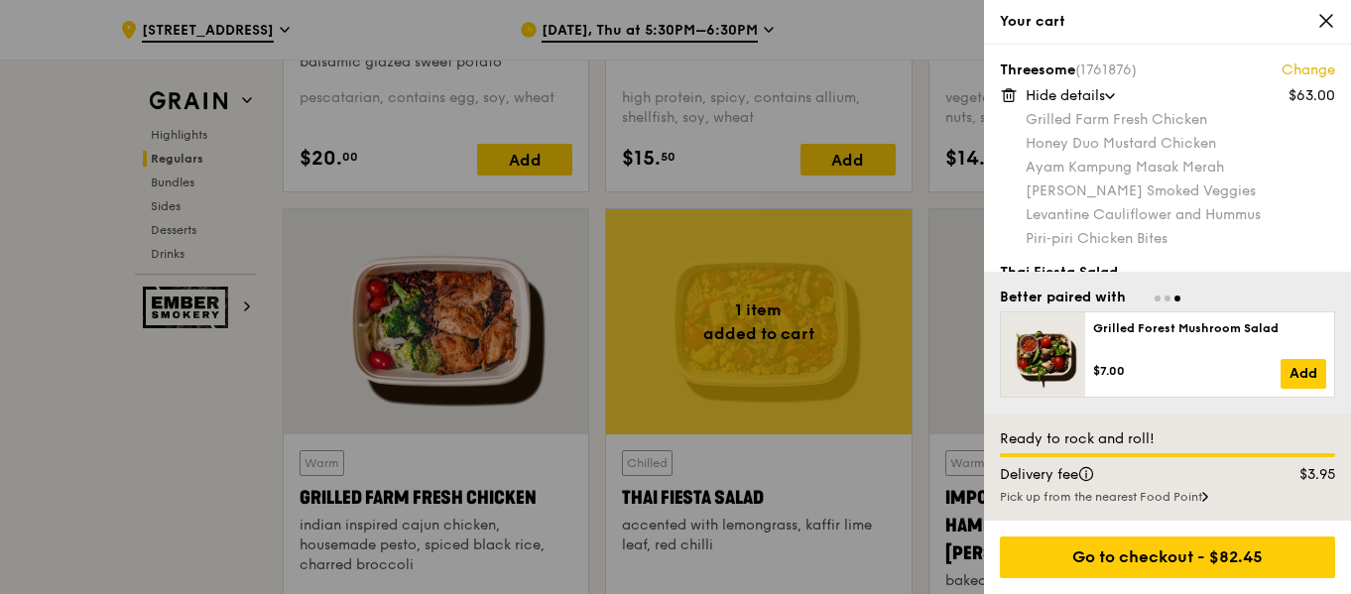
click at [76, 412] on div at bounding box center [675, 297] width 1351 height 594
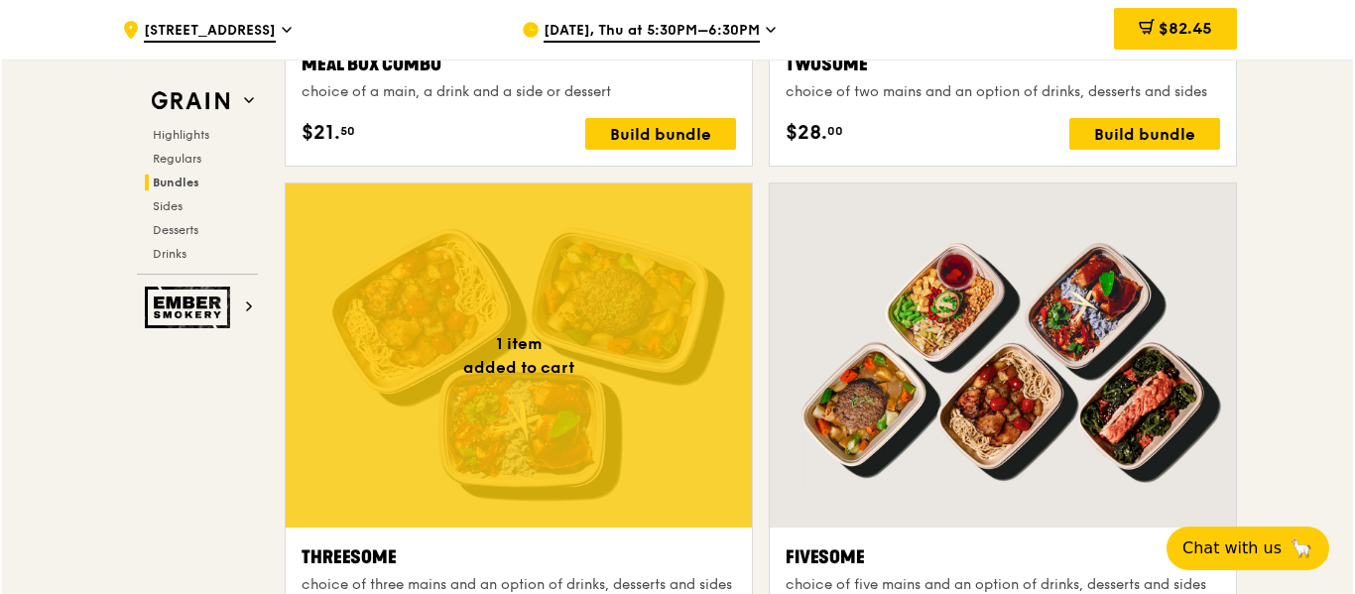
scroll to position [3349, 0]
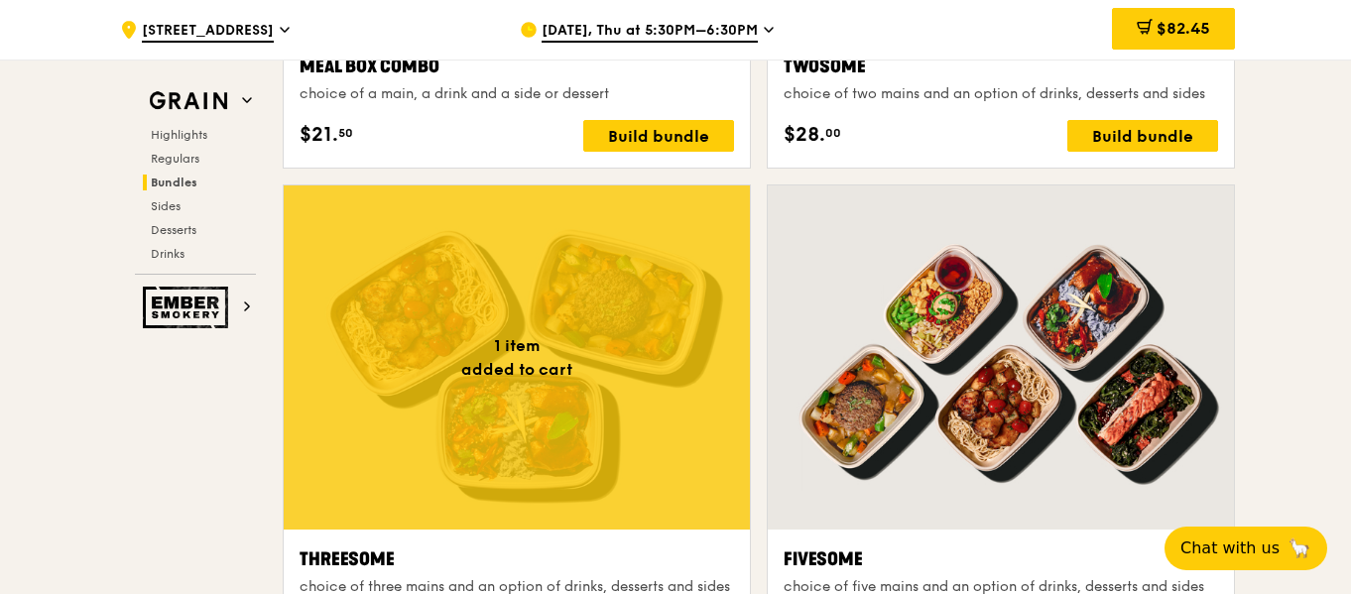
click at [587, 294] on div at bounding box center [517, 358] width 466 height 344
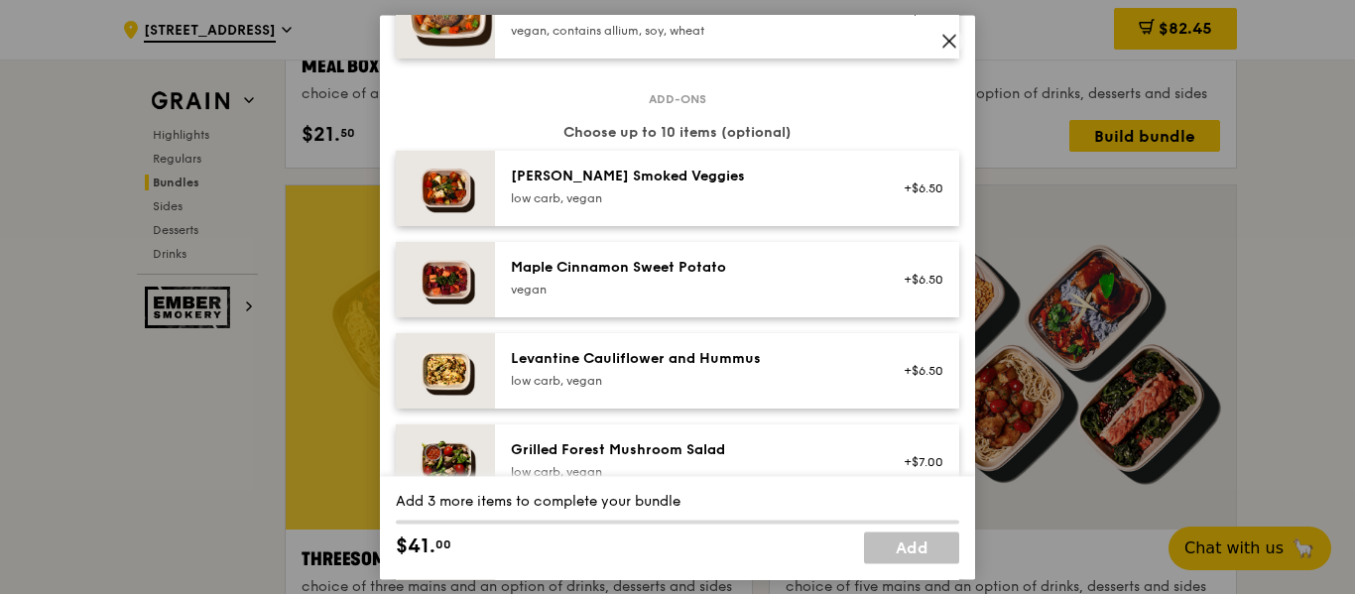
scroll to position [992, 0]
click at [864, 365] on div "Levantine Cauliflower and Hummus low carb, vegan" at bounding box center [689, 370] width 380 height 44
click at [906, 377] on link "Remove" at bounding box center [921, 380] width 46 height 14
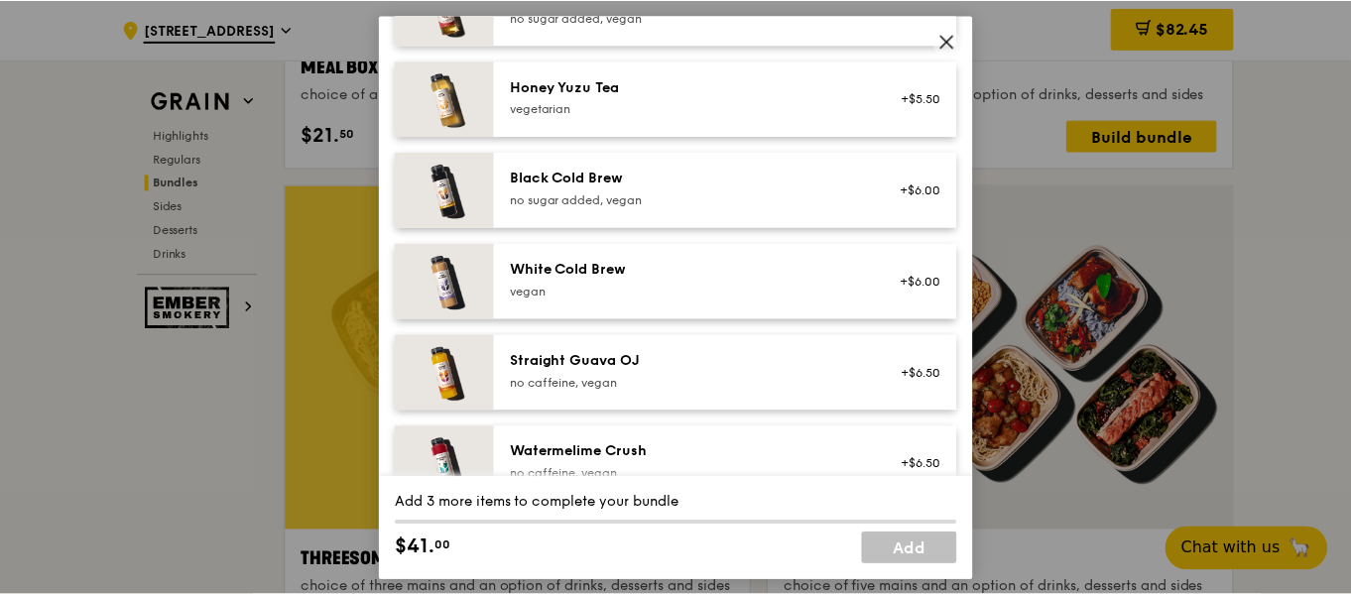
scroll to position [2501, 0]
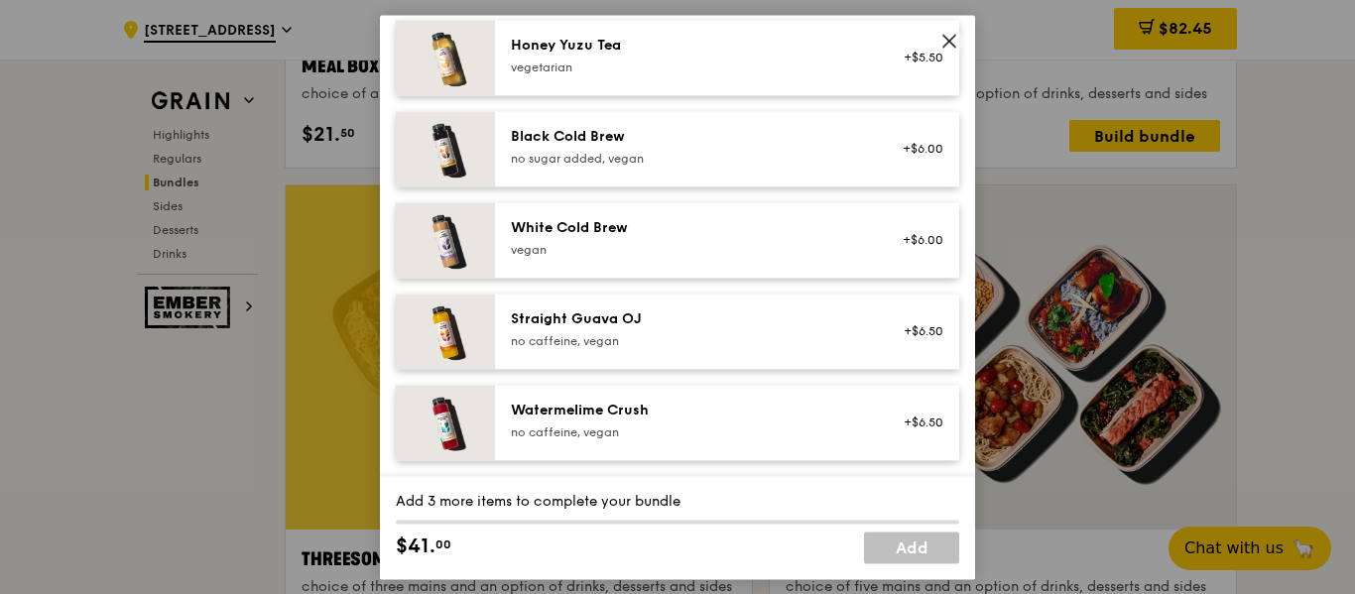
click at [937, 38] on span at bounding box center [950, 41] width 28 height 28
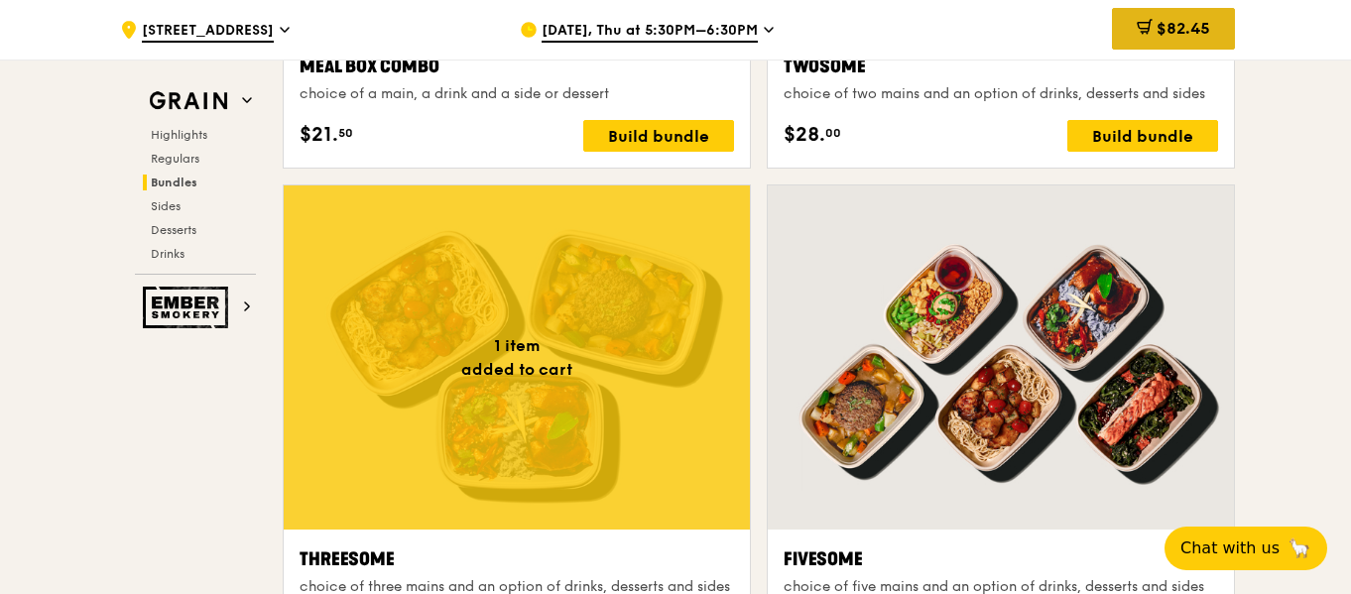
click at [1195, 28] on span "$82.45" at bounding box center [1184, 28] width 54 height 19
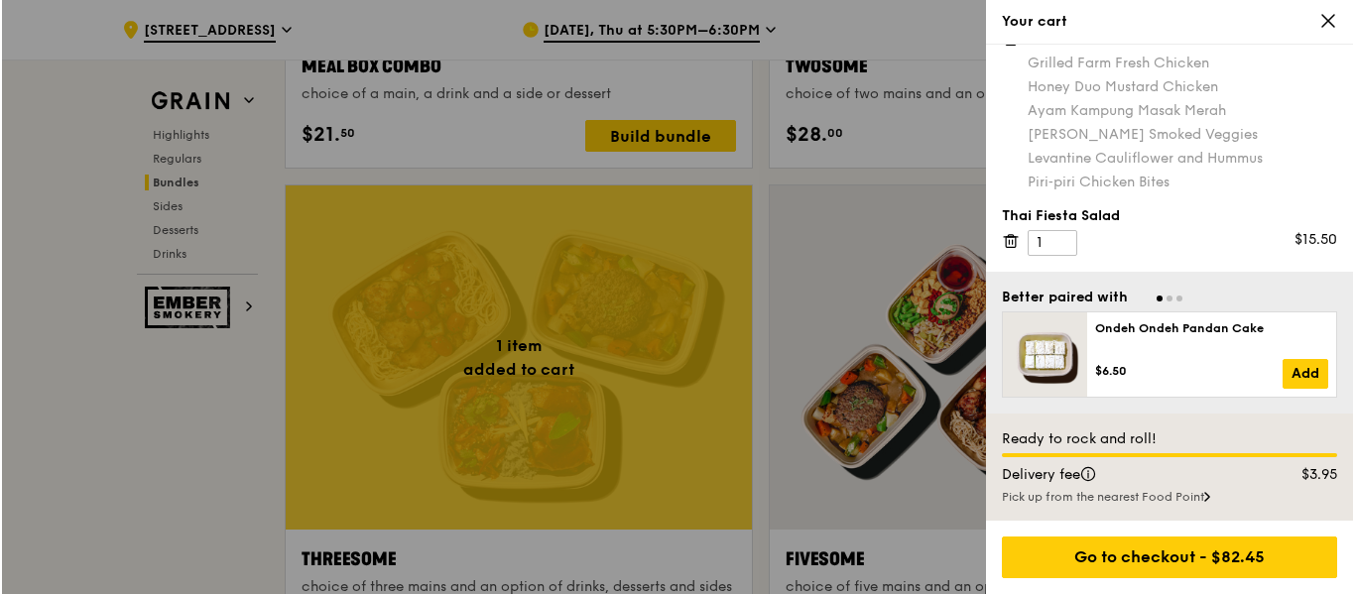
scroll to position [0, 0]
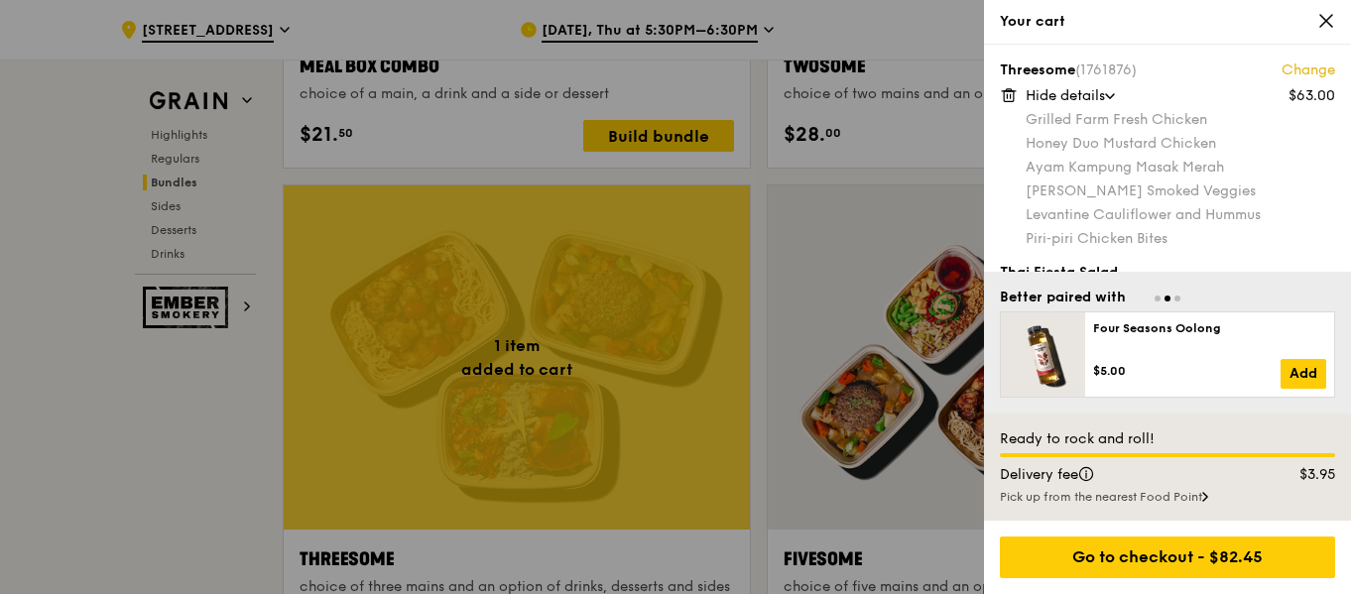
click at [1301, 64] on link "Change" at bounding box center [1309, 71] width 54 height 20
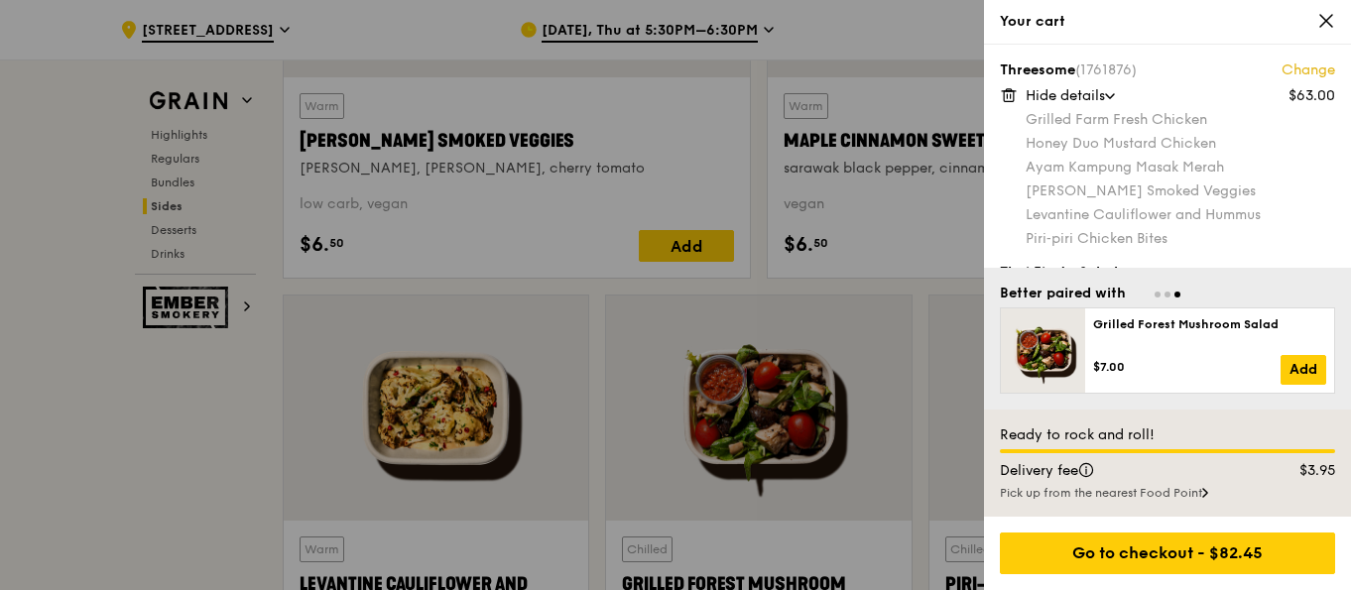
scroll to position [5135, 0]
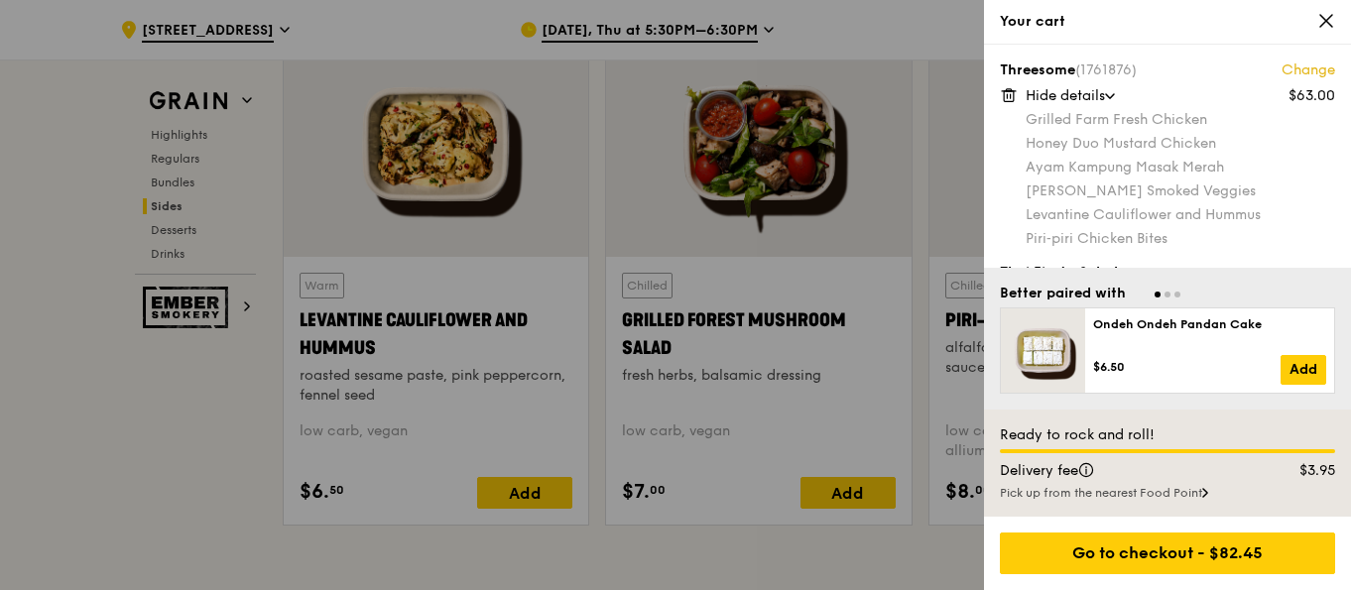
click at [425, 333] on div at bounding box center [675, 295] width 1351 height 590
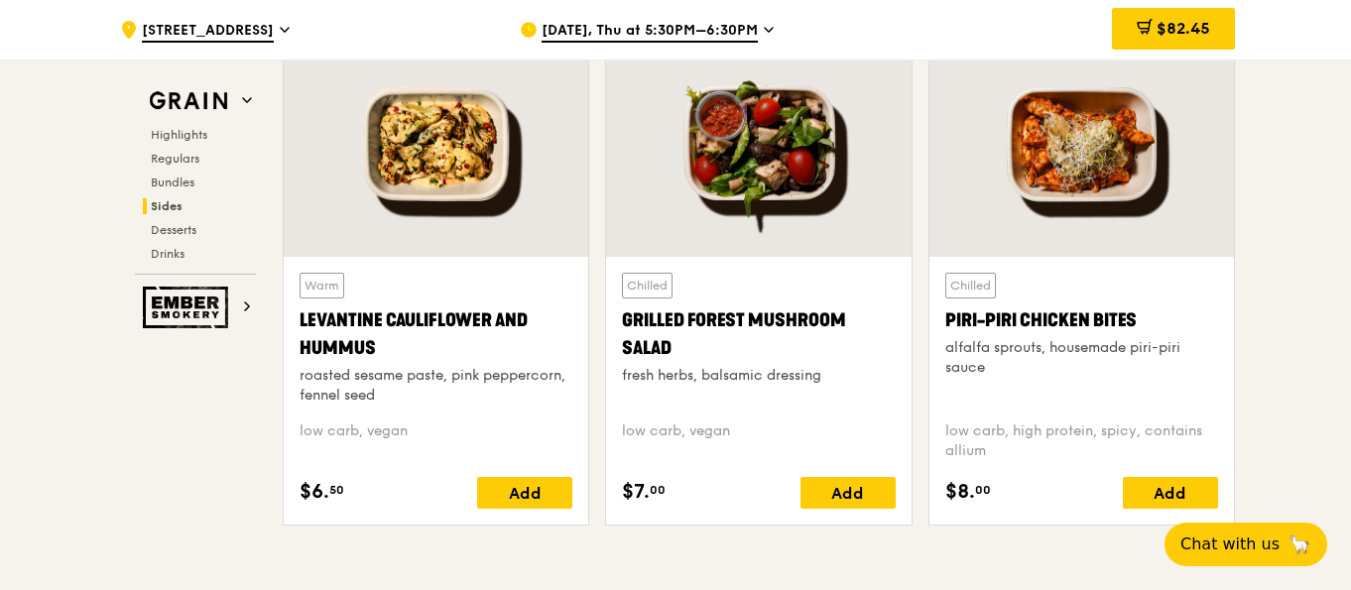
click at [435, 320] on div "Levantine Cauliflower and Hummus" at bounding box center [436, 335] width 273 height 56
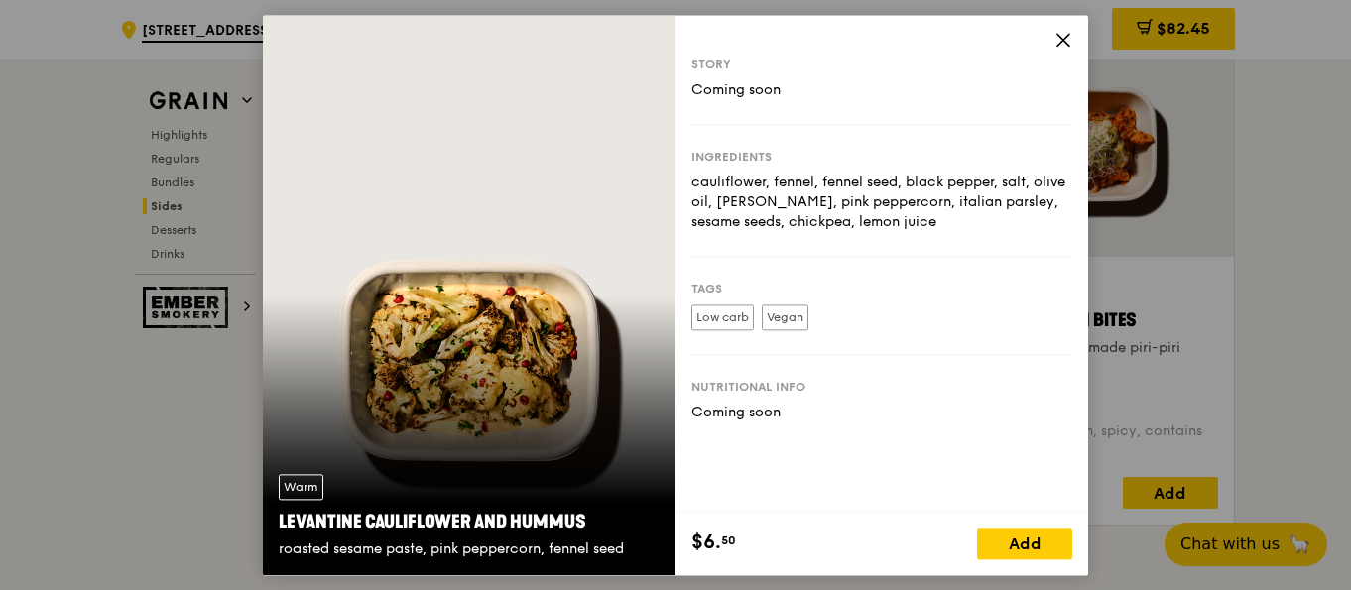
click at [1065, 37] on icon at bounding box center [1064, 40] width 18 height 18
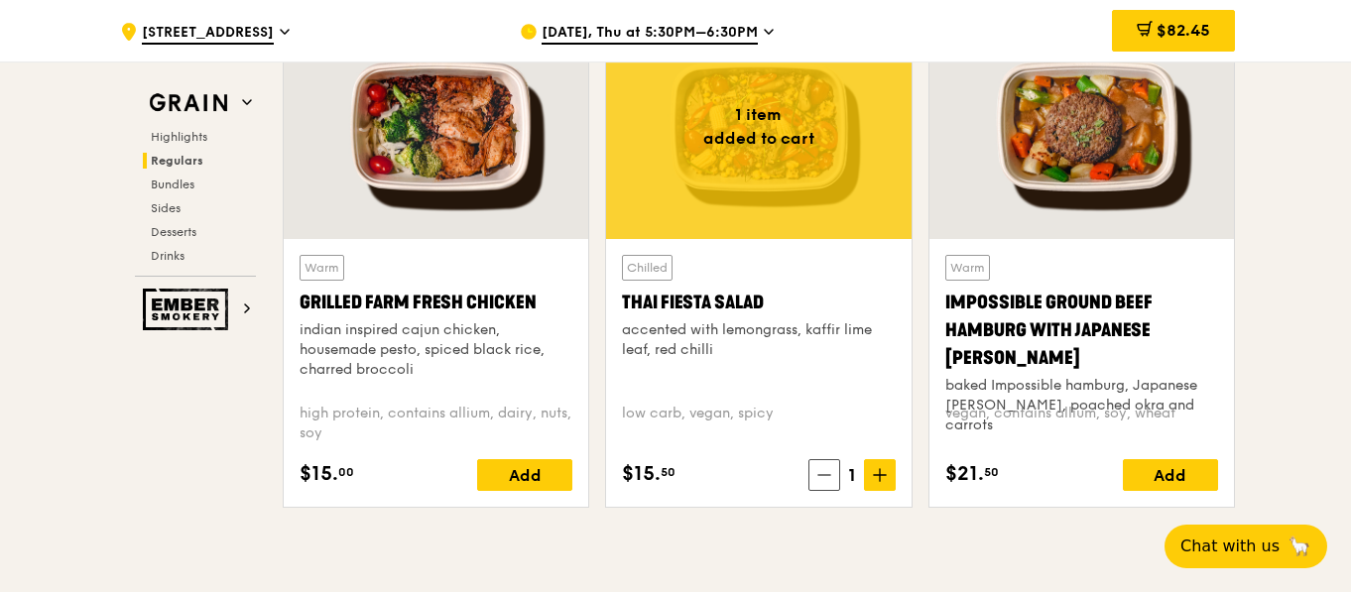
scroll to position [2357, 0]
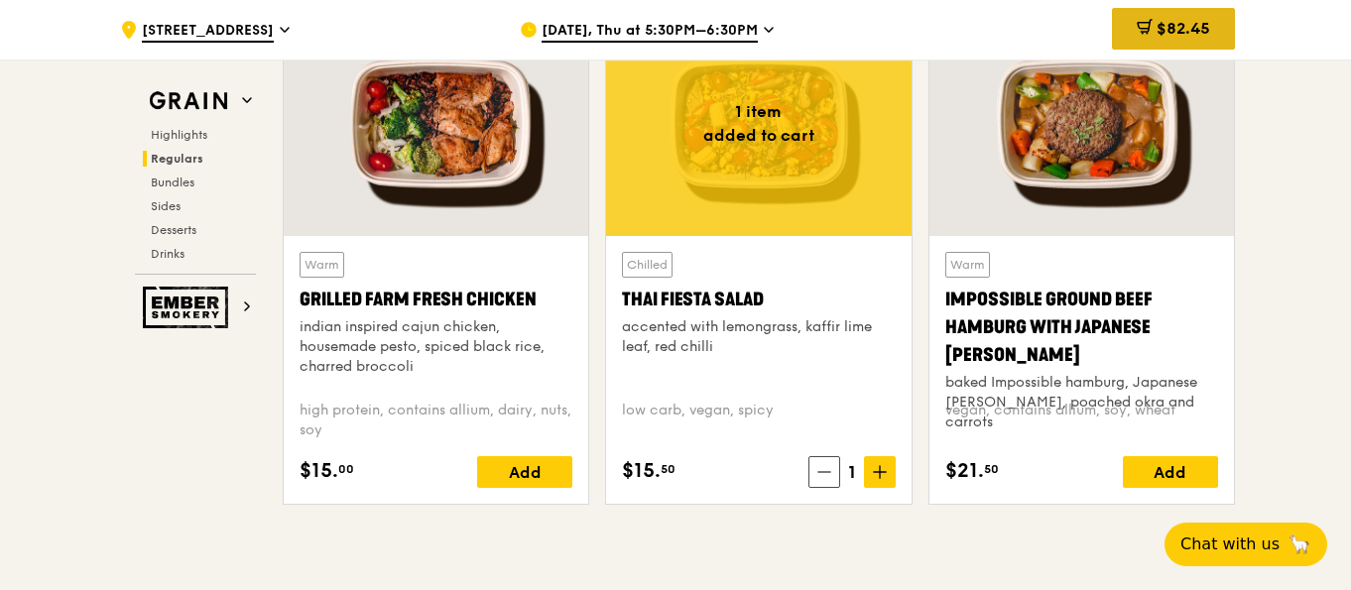
click at [1191, 25] on span "$82.45" at bounding box center [1184, 28] width 54 height 19
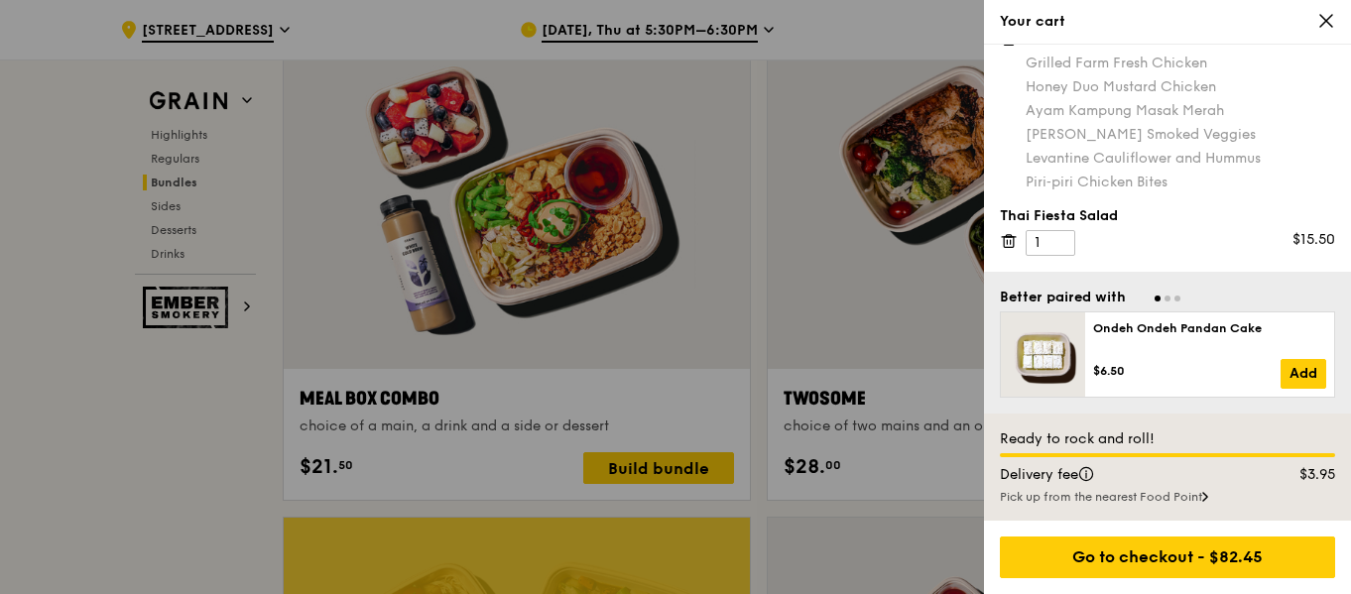
scroll to position [3051, 0]
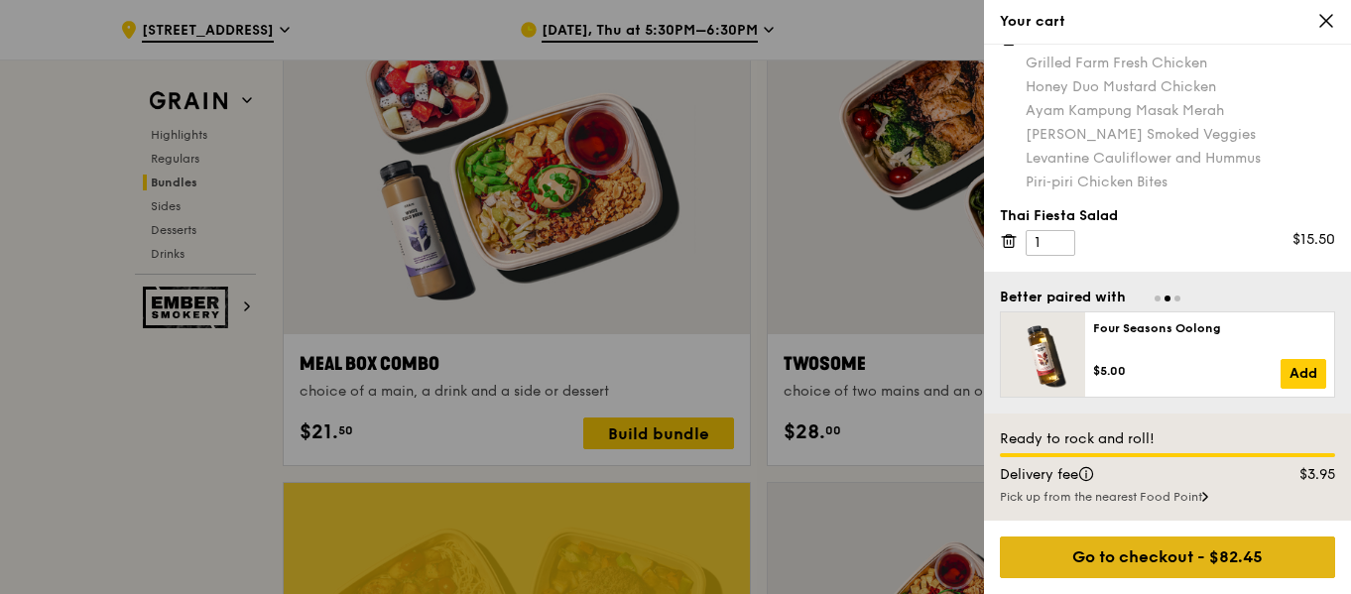
click at [1145, 563] on div "Go to checkout - $82.45" at bounding box center [1167, 558] width 335 height 42
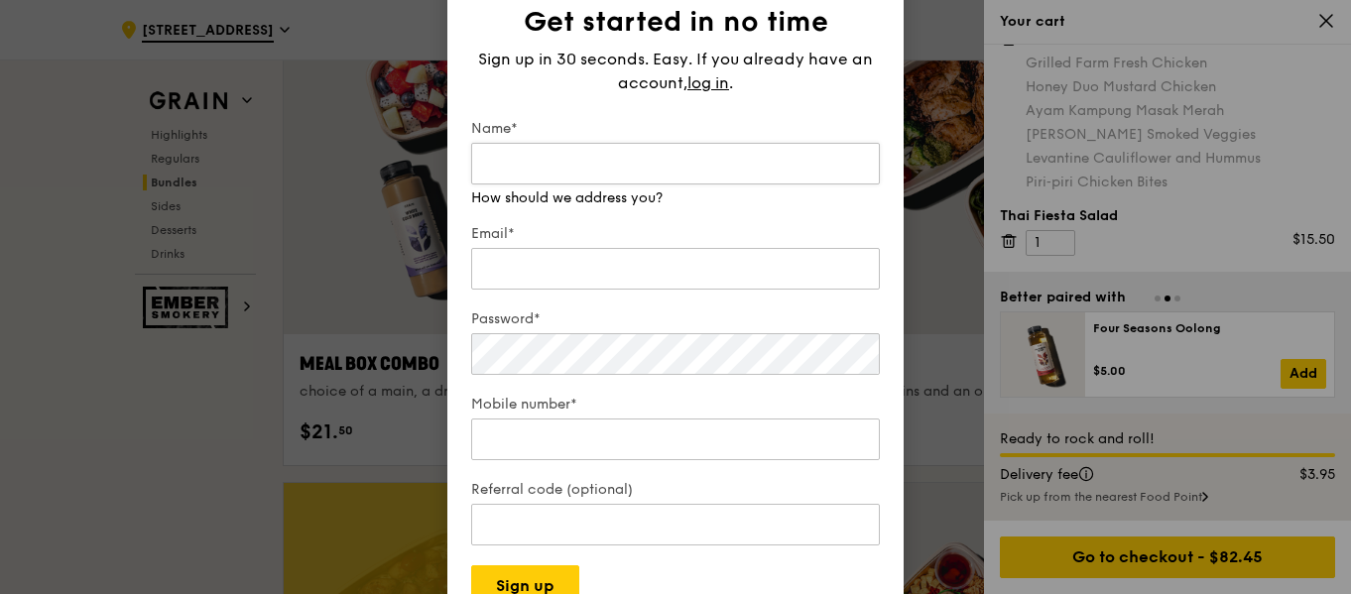
click at [633, 171] on input "Name*" at bounding box center [675, 164] width 409 height 42
type input "Germaine"
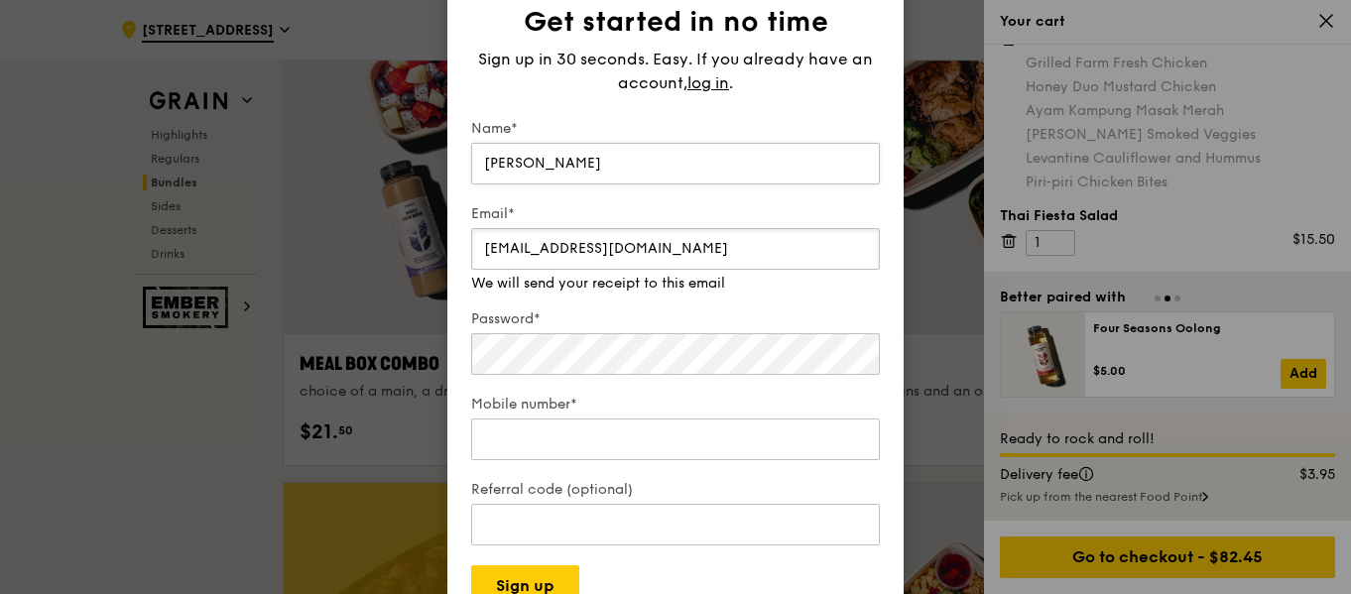
type input "germaine_teoh@hotmail.com"
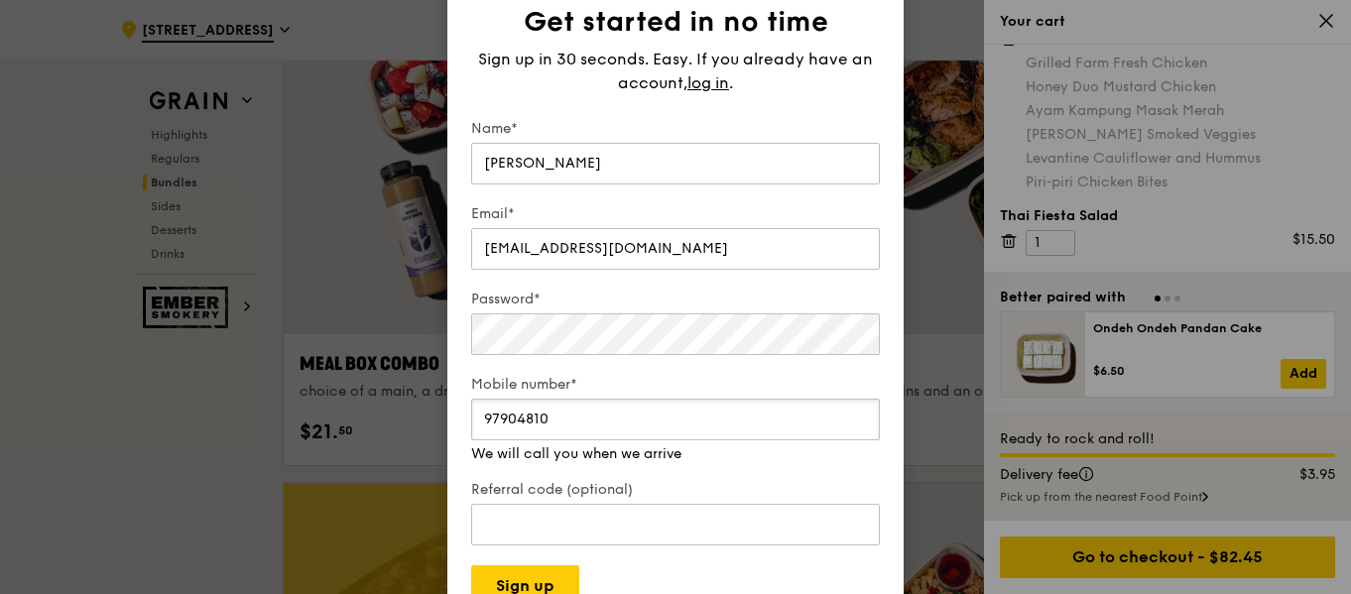
scroll to position [3349, 0]
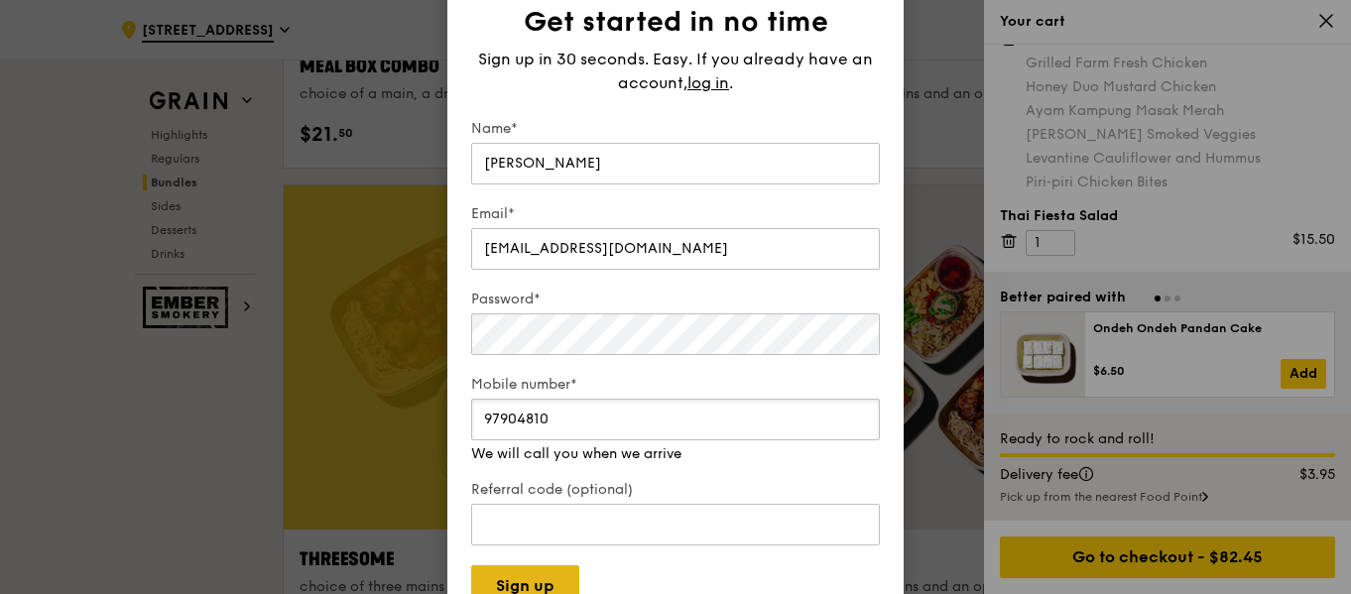
type input "97904810"
click at [533, 579] on button "Sign up" at bounding box center [525, 587] width 108 height 42
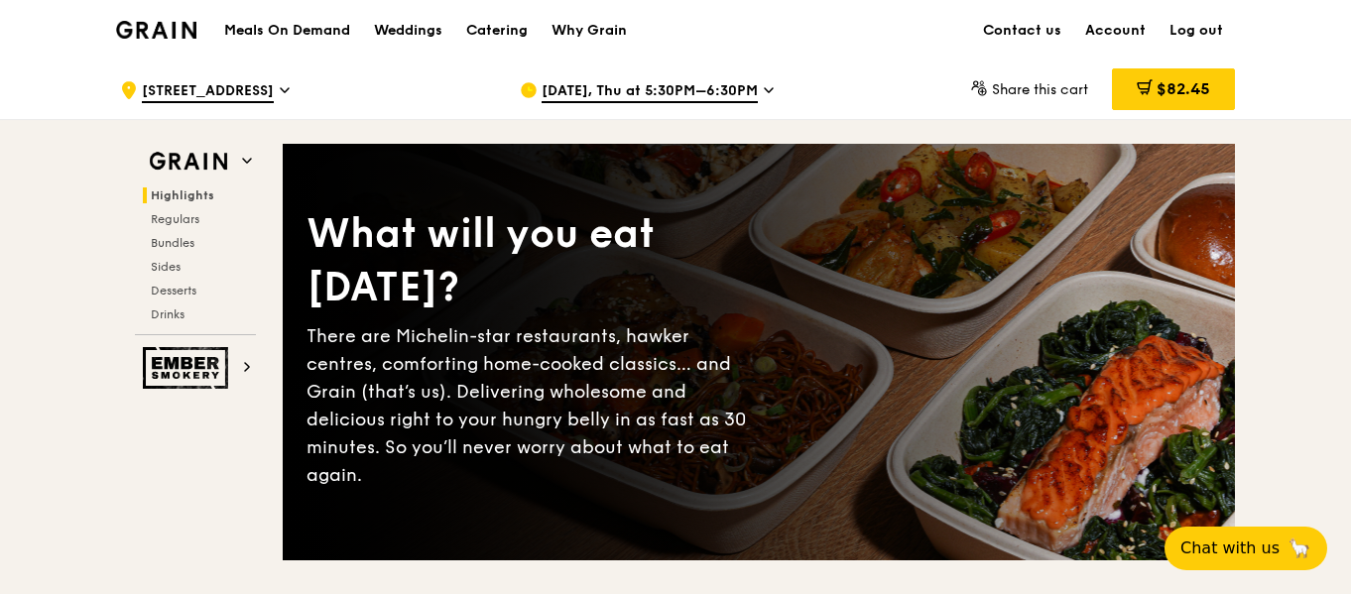
drag, startPoint x: 1179, startPoint y: 95, endPoint x: 1185, endPoint y: 145, distance: 50.0
click at [1179, 95] on span "$82.45" at bounding box center [1184, 88] width 54 height 19
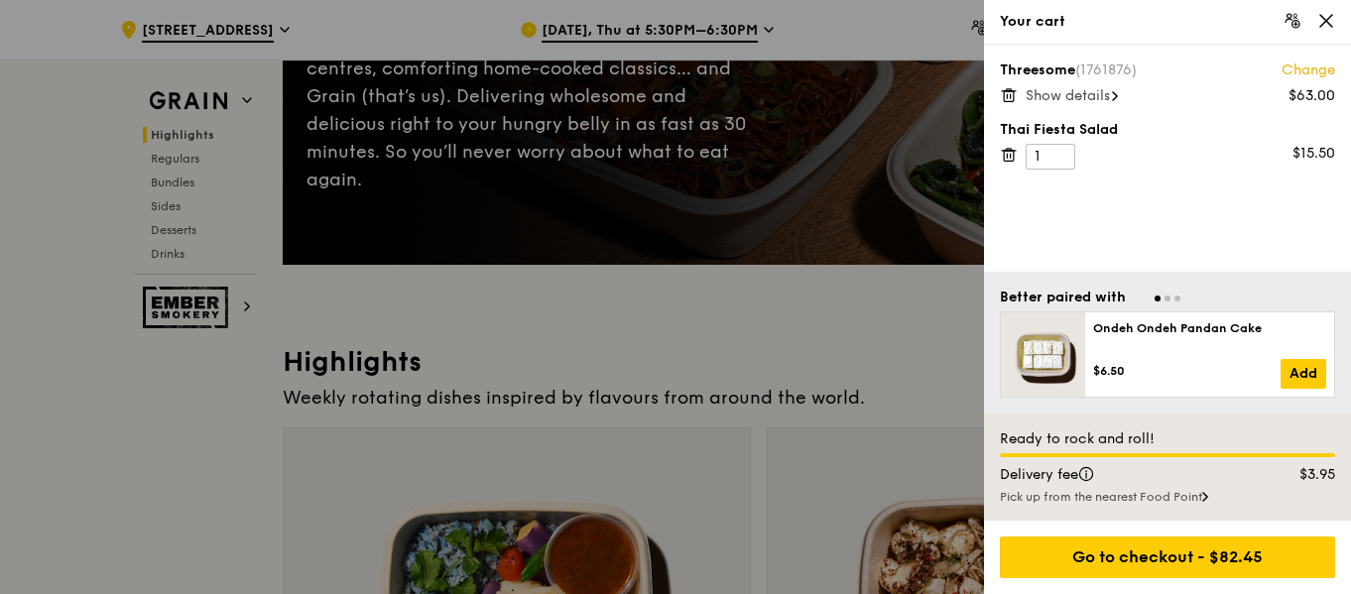
scroll to position [298, 0]
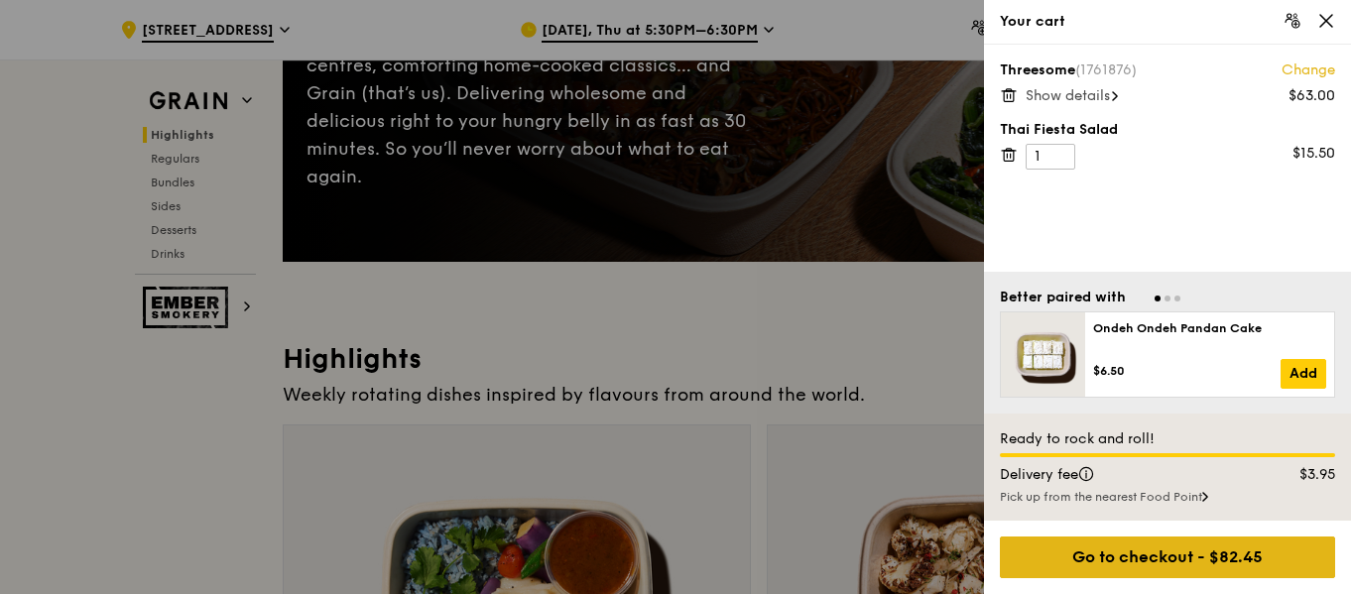
click at [1160, 557] on div "Go to checkout - $82.45" at bounding box center [1167, 558] width 335 height 42
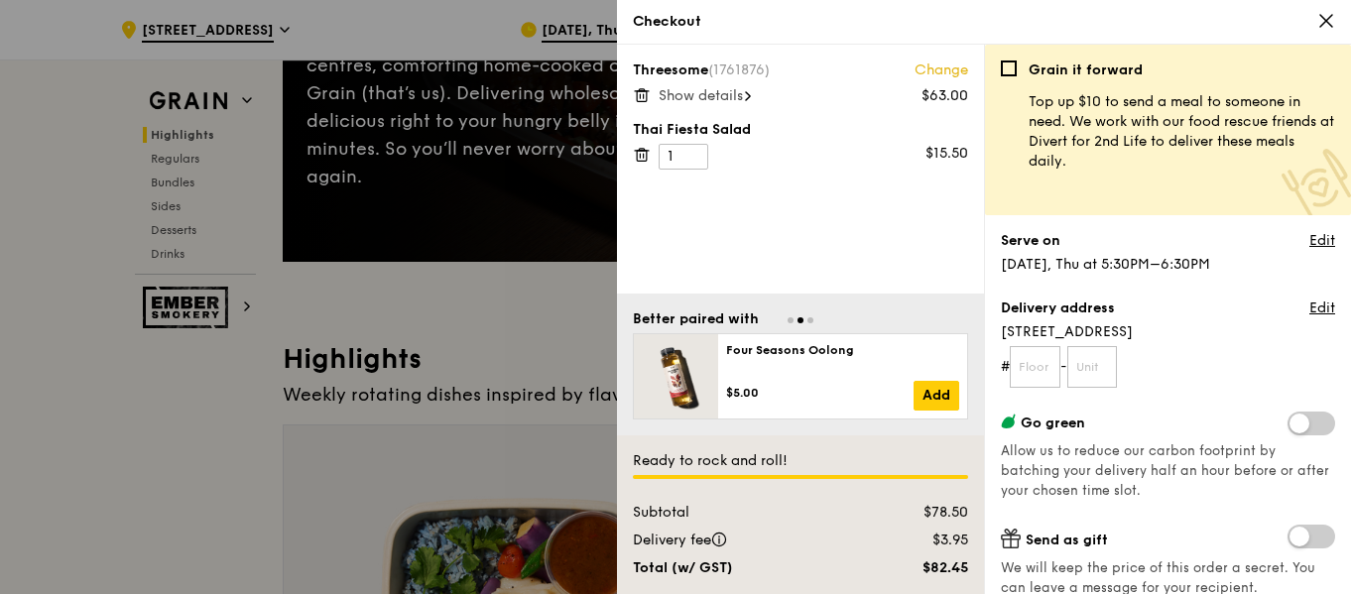
scroll to position [99, 0]
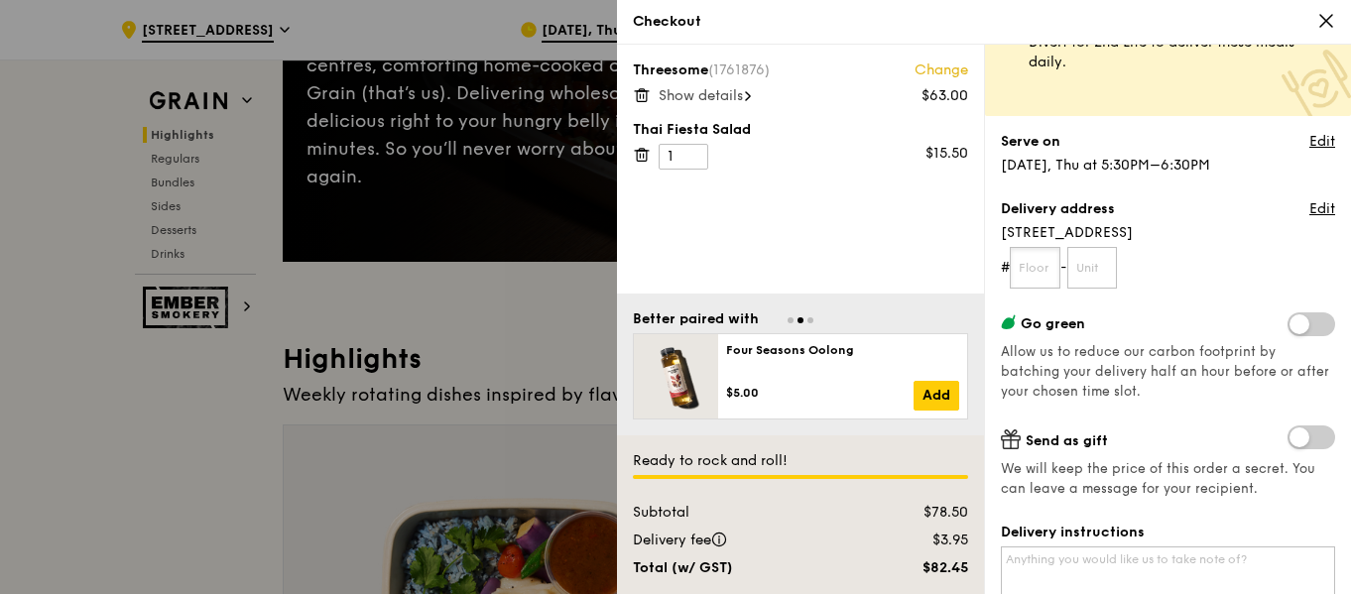
click at [1036, 268] on input "text" at bounding box center [1035, 268] width 51 height 42
type input "11"
click at [1117, 270] on input "text" at bounding box center [1093, 268] width 51 height 42
type input "01"
click at [748, 97] on div "Show details" at bounding box center [814, 96] width 310 height 20
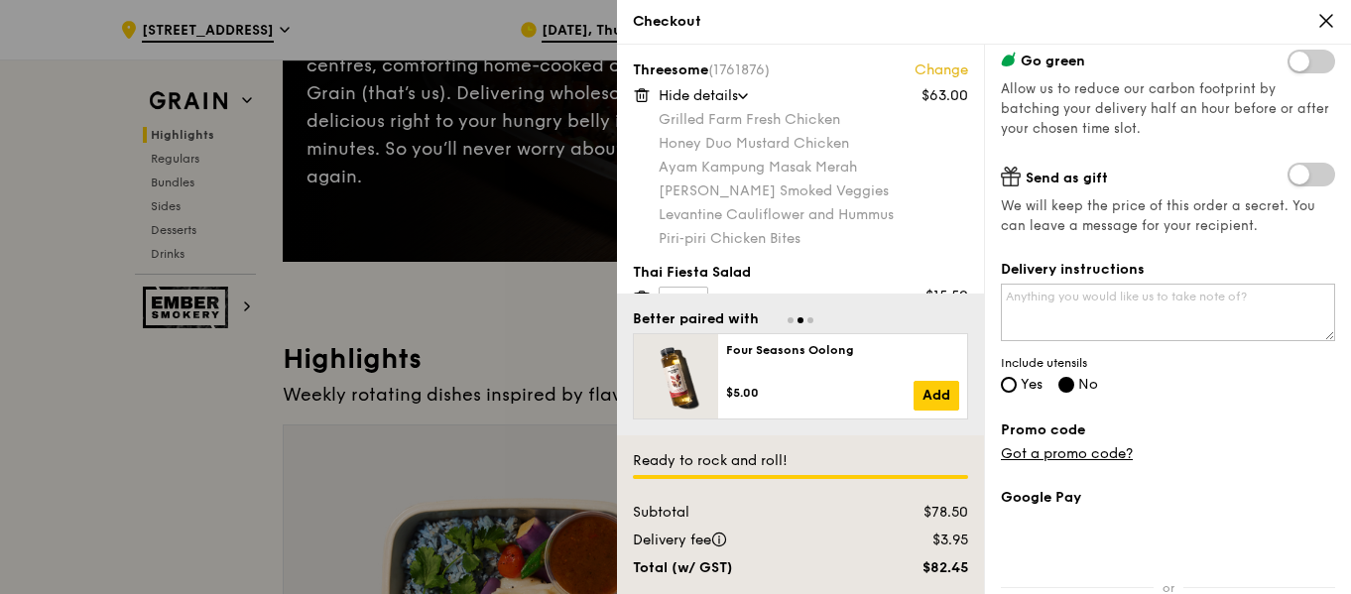
scroll to position [397, 0]
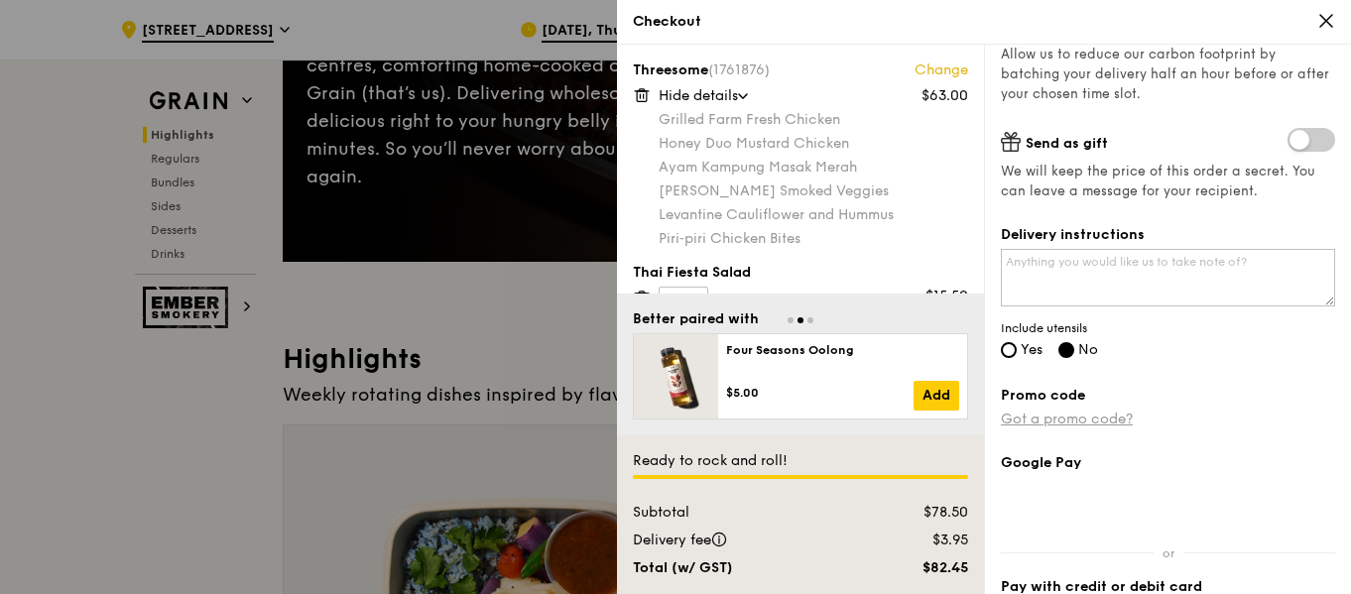
click at [1110, 413] on link "Got a promo code?" at bounding box center [1067, 419] width 132 height 17
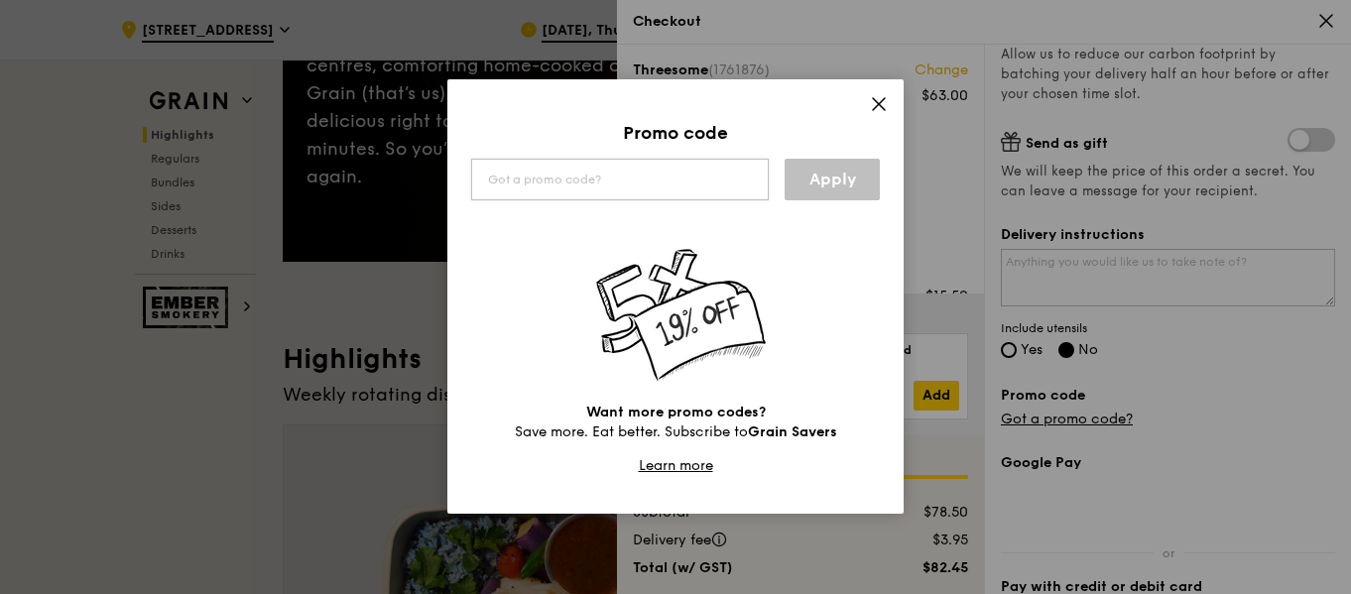
click at [603, 185] on input "text" at bounding box center [620, 180] width 298 height 42
click at [809, 185] on link "Apply" at bounding box center [832, 180] width 95 height 42
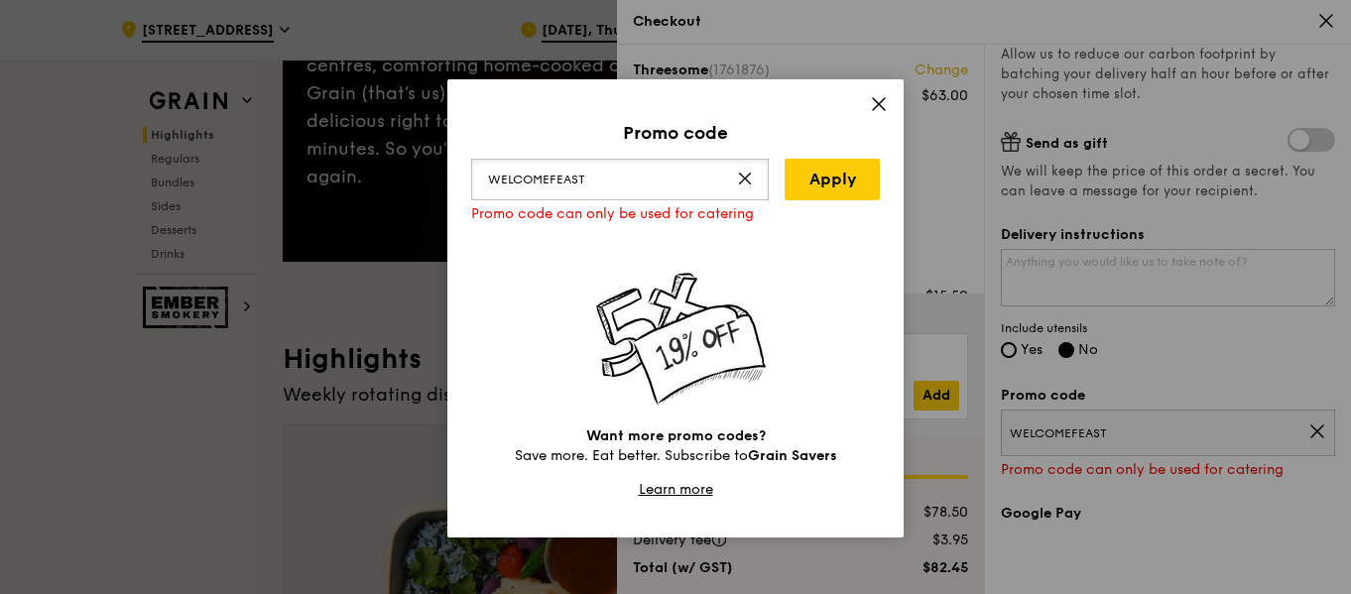
drag, startPoint x: 590, startPoint y: 184, endPoint x: 213, endPoint y: 106, distance: 384.9
click at [227, 125] on div "Promo code WELCOMEFEAST Apply Promo code can only be used for catering Want mor…" at bounding box center [675, 297] width 1351 height 594
type input "TRYAGAIN"
click at [846, 177] on link "Apply" at bounding box center [832, 180] width 95 height 42
click at [873, 110] on icon at bounding box center [879, 104] width 12 height 12
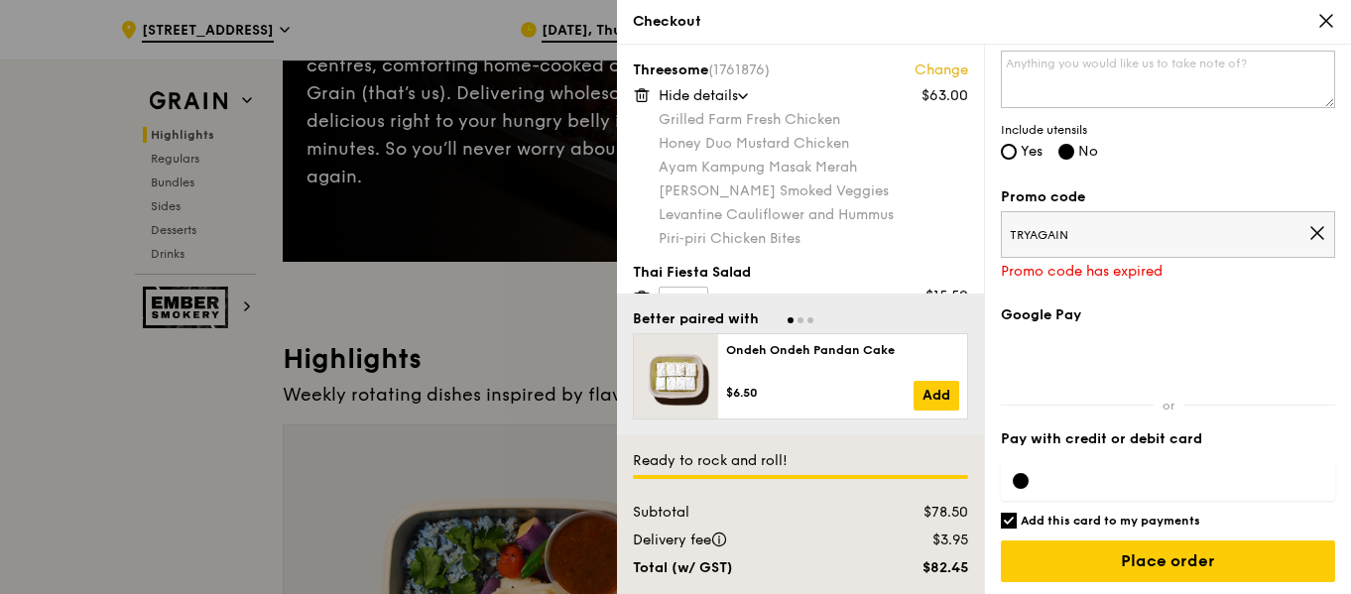
scroll to position [599, 0]
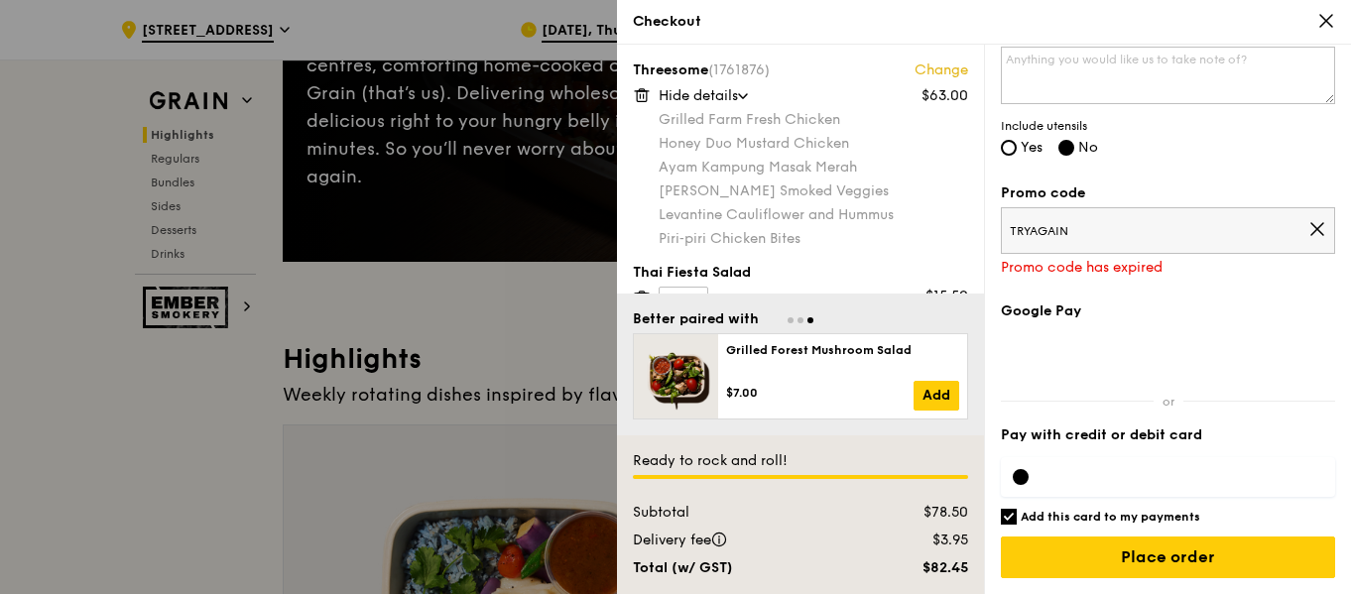
drag, startPoint x: 1104, startPoint y: 231, endPoint x: 907, endPoint y: 225, distance: 197.6
click at [872, 221] on div "Threesome (1761876) Change $63.00 Hide details Grilled Farm Fresh Chicken Honey…" at bounding box center [984, 320] width 734 height 550
click at [1119, 239] on span "TRYAGAIN" at bounding box center [1159, 231] width 299 height 16
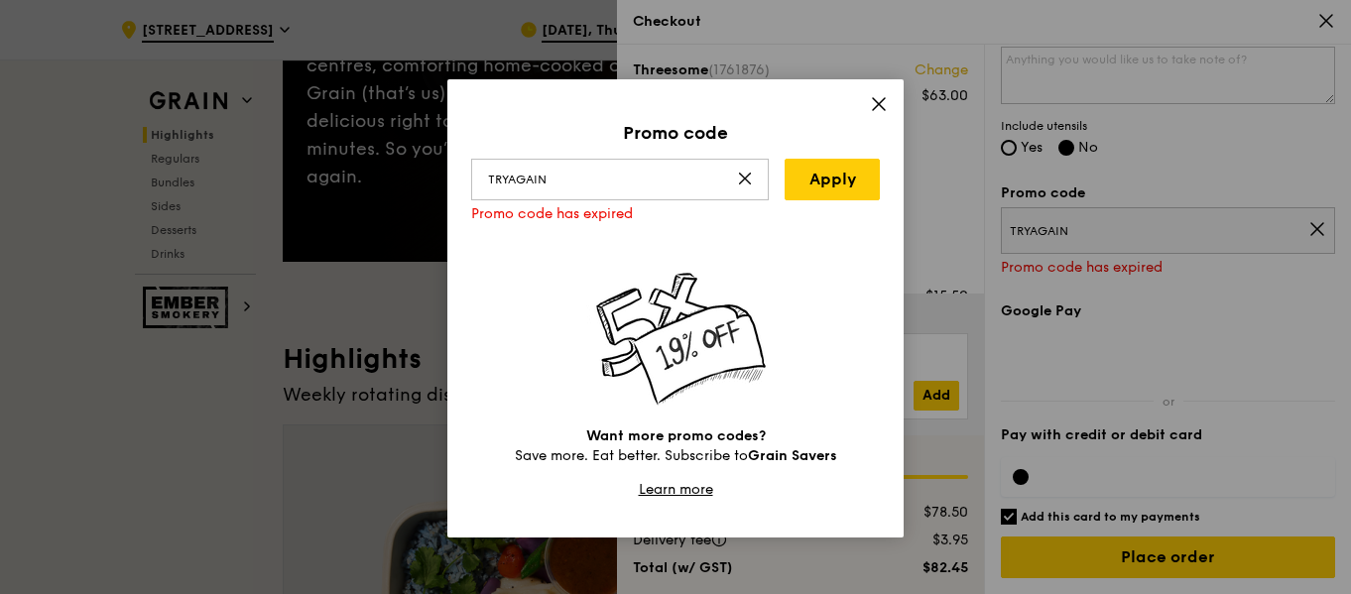
drag, startPoint x: 560, startPoint y: 177, endPoint x: 205, endPoint y: 150, distance: 355.3
click at [205, 150] on div "Promo code TRYAGAIN Apply Promo code has expired Want more promo codes? Save mo…" at bounding box center [675, 297] width 1351 height 594
click at [827, 167] on link "Apply" at bounding box center [832, 180] width 95 height 42
click at [829, 167] on link "Apply" at bounding box center [832, 180] width 95 height 42
click at [634, 188] on input "TRUE10" at bounding box center [620, 180] width 298 height 42
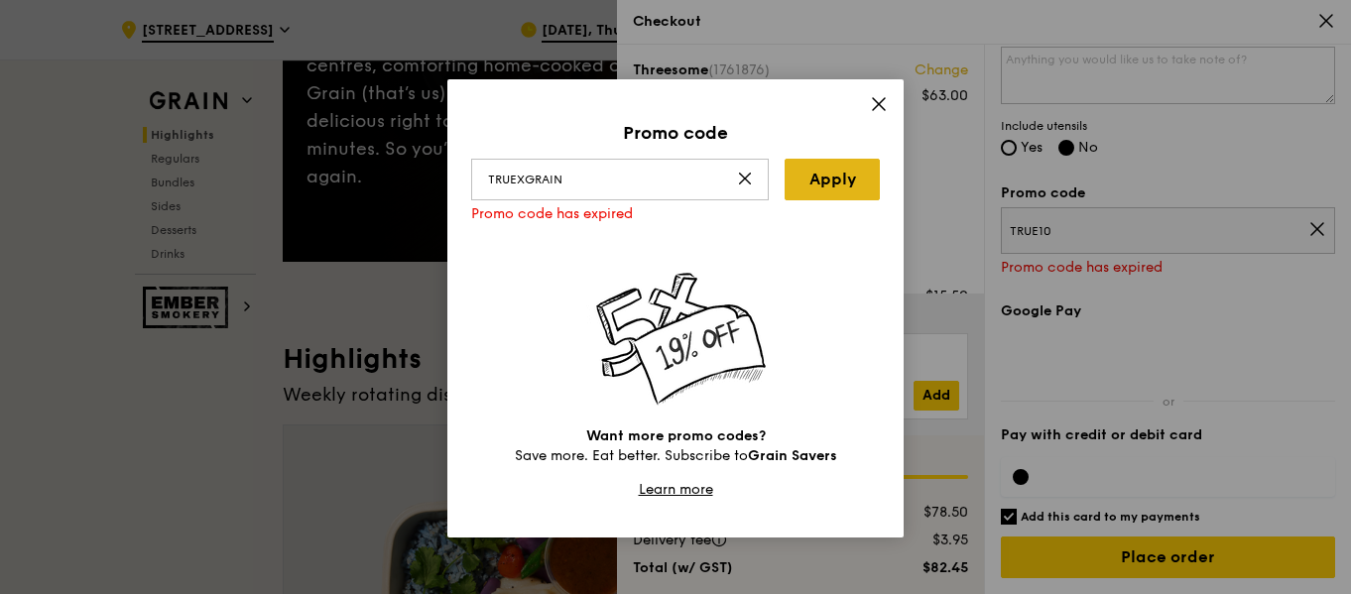
click at [848, 186] on link "Apply" at bounding box center [832, 180] width 95 height 42
drag, startPoint x: 616, startPoint y: 187, endPoint x: 706, endPoint y: 165, distance: 91.9
click at [419, 178] on div "Promo code TRUEXGRAIN Apply Promo code does not exist Want more promo codes? Sa…" at bounding box center [675, 297] width 1351 height 594
paste input "PAYDAY5OFF"
click at [798, 170] on link "Apply" at bounding box center [832, 180] width 95 height 42
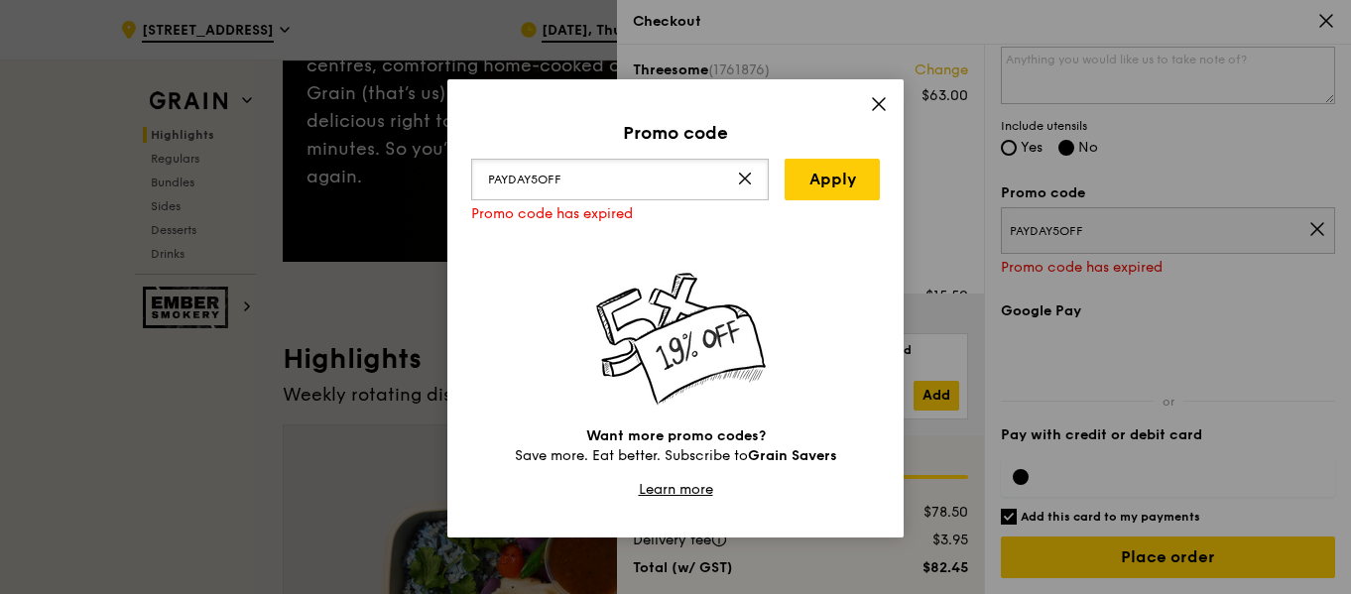
drag, startPoint x: 645, startPoint y: 182, endPoint x: 276, endPoint y: 153, distance: 370.2
click at [205, 153] on div "Promo code PAYDAY5OFF Apply Promo code has expired Want more promo codes? Save …" at bounding box center [675, 297] width 1351 height 594
paste input "WELCOMEFEAST"
click at [814, 178] on link "Apply" at bounding box center [832, 180] width 95 height 42
drag, startPoint x: 569, startPoint y: 178, endPoint x: 307, endPoint y: 160, distance: 262.6
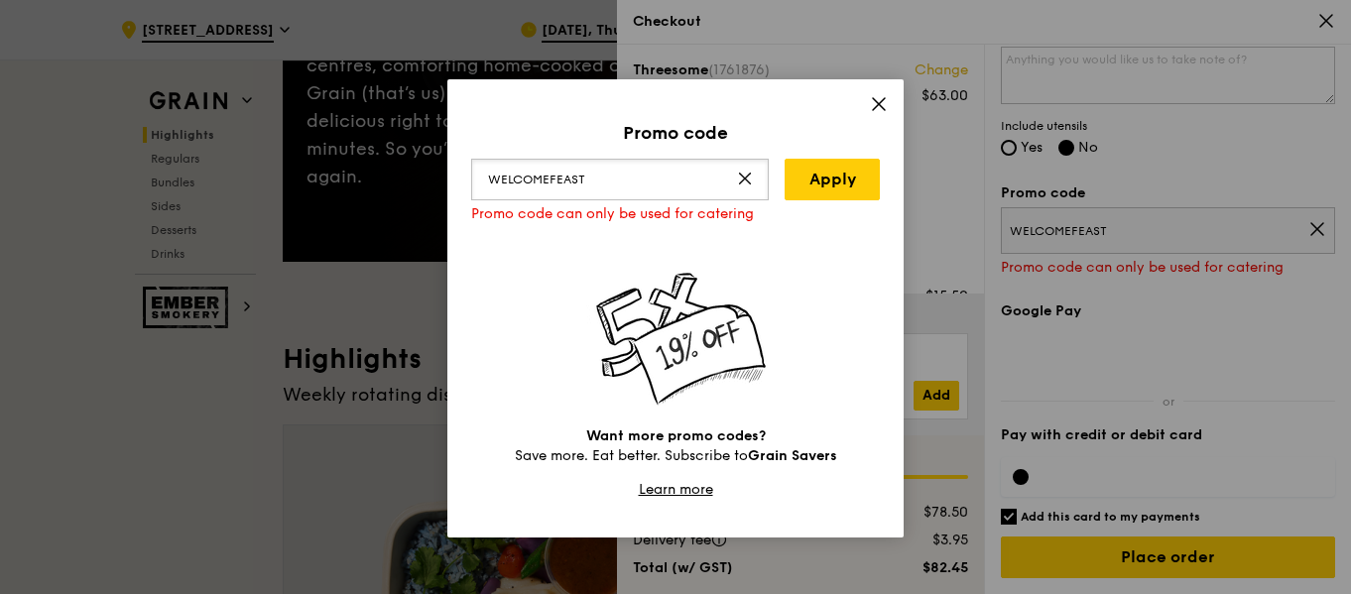
click at [309, 161] on div "Promo code WELCOMEFEAST Apply Promo code can only be used for catering Want mor…" at bounding box center [675, 297] width 1351 height 594
click at [817, 187] on link "Apply" at bounding box center [832, 180] width 95 height 42
drag, startPoint x: 583, startPoint y: 183, endPoint x: 4, endPoint y: 75, distance: 589.3
click at [8, 80] on div "Promo code OUTOFOFFICE Apply Promo code has expired Want more promo codes? Save…" at bounding box center [675, 297] width 1351 height 594
click at [813, 188] on link "Apply" at bounding box center [832, 180] width 95 height 42
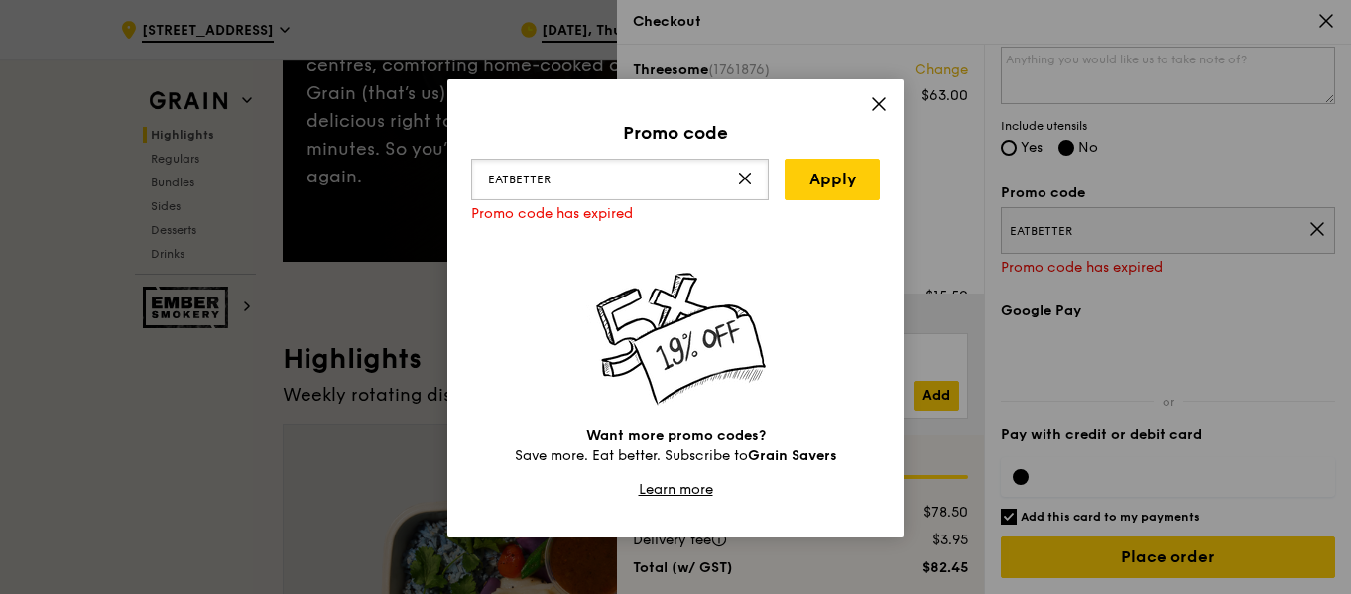
click at [569, 180] on input "EATBETTER" at bounding box center [620, 180] width 298 height 42
type input "EATgrain"
click at [840, 189] on link "Apply" at bounding box center [832, 180] width 95 height 42
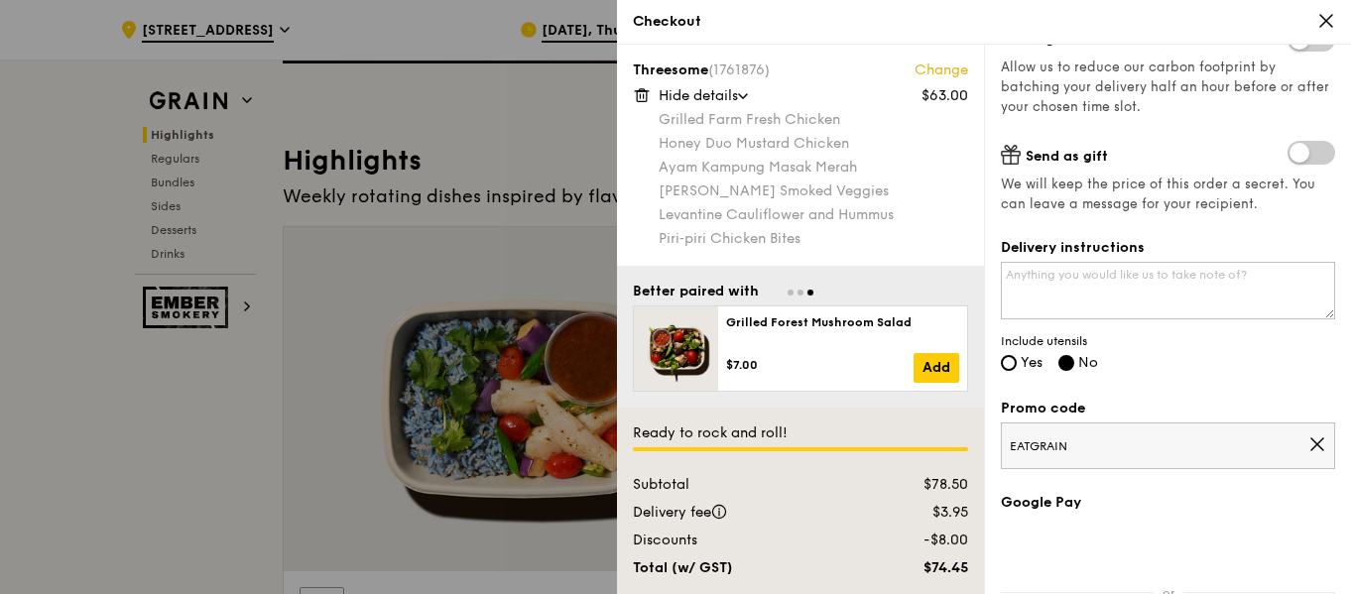
scroll to position [496, 0]
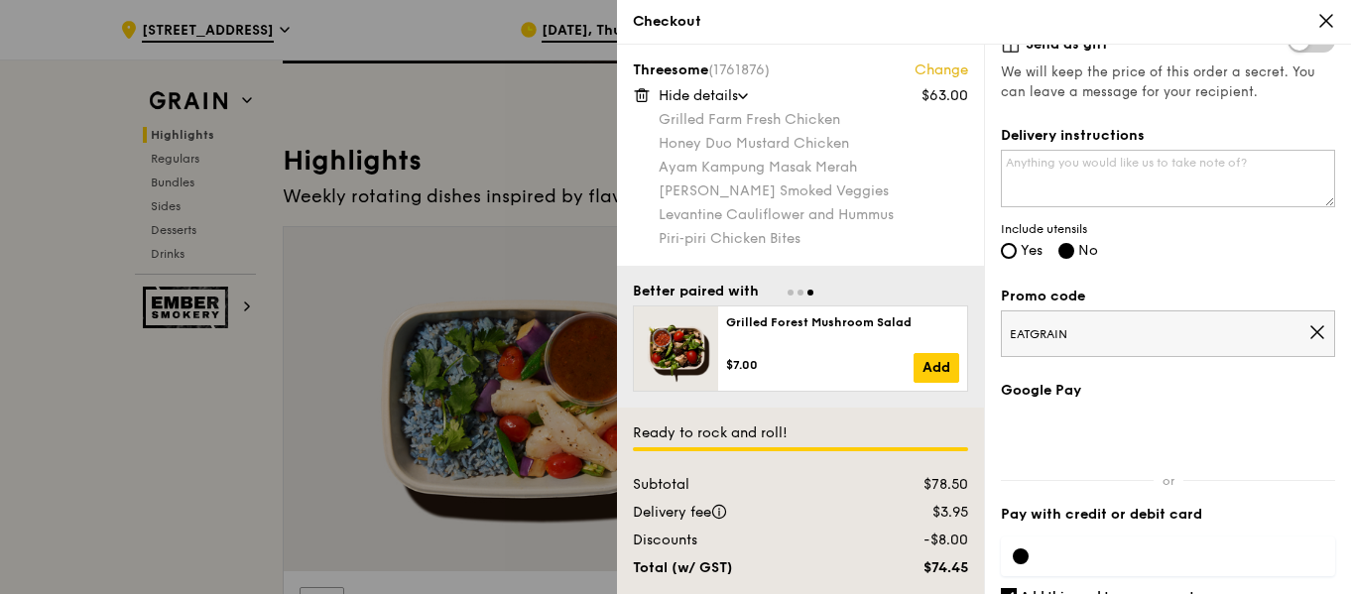
drag, startPoint x: 1051, startPoint y: 330, endPoint x: 913, endPoint y: 321, distance: 138.3
click at [913, 321] on div "Threesome (1761876) Change $63.00 Hide details Grilled Farm Fresh Chicken Honey…" at bounding box center [984, 320] width 734 height 550
click at [1309, 327] on icon at bounding box center [1318, 332] width 18 height 18
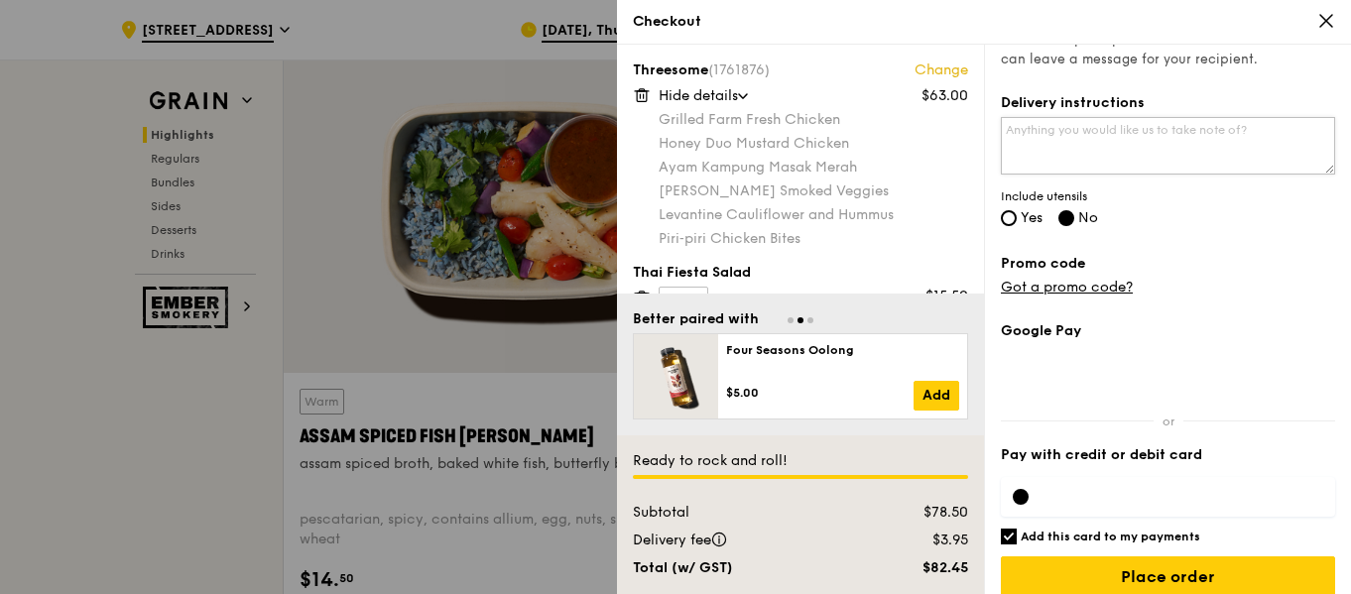
scroll to position [549, 0]
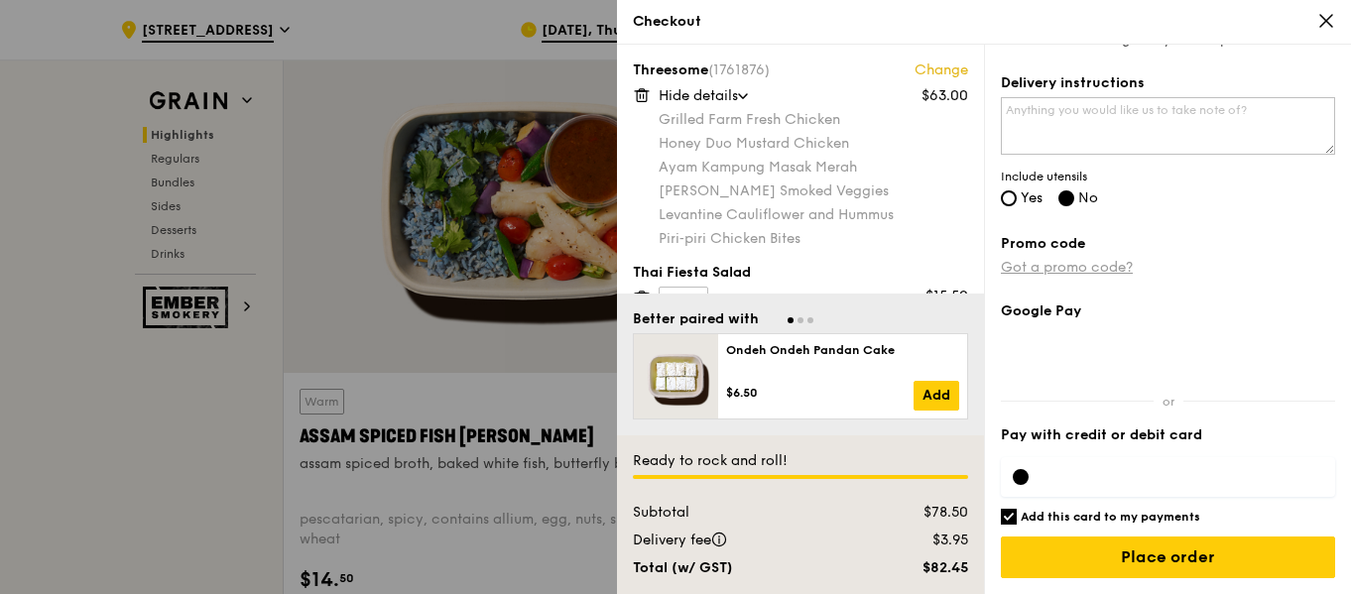
click at [1099, 271] on link "Got a promo code?" at bounding box center [1067, 267] width 132 height 17
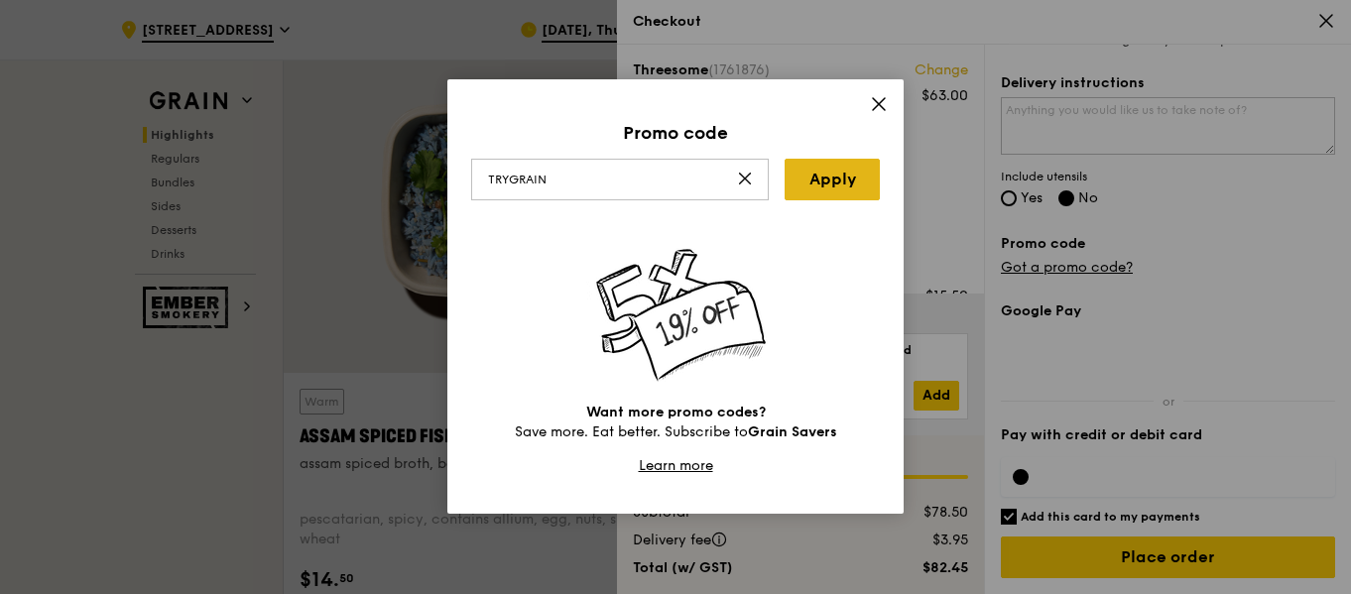
type input "trygrain"
click at [815, 189] on link "Apply" at bounding box center [832, 180] width 95 height 42
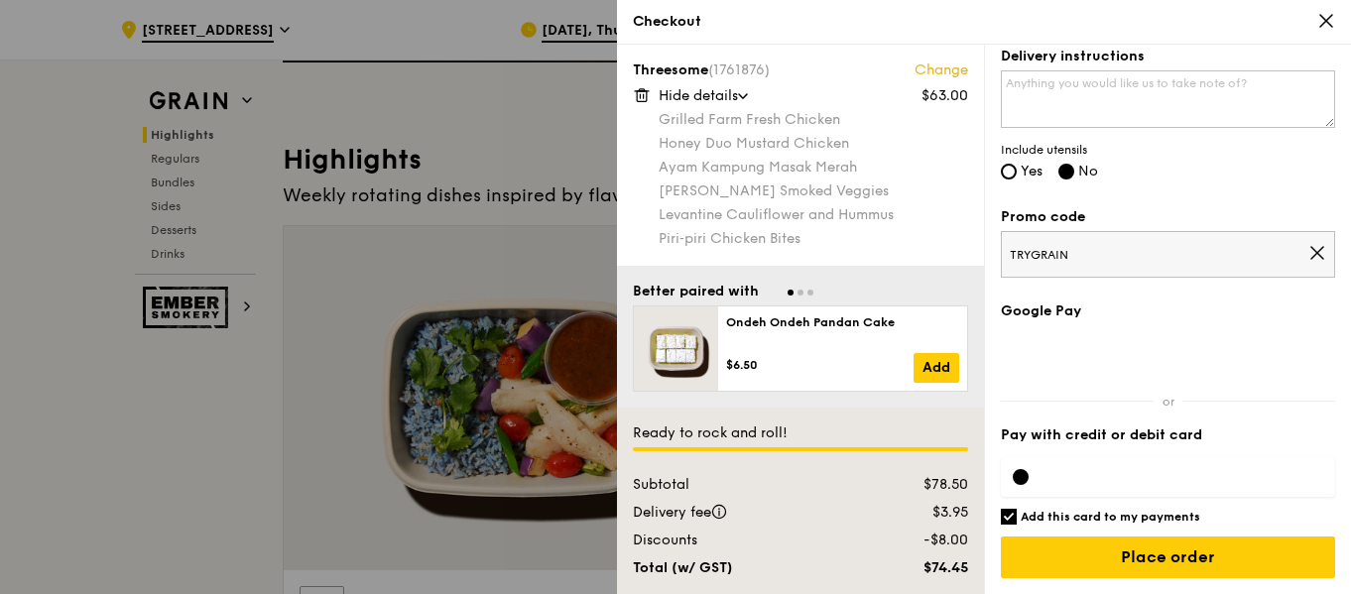
scroll to position [496, 0]
click at [1004, 514] on input "Add this card to my payments" at bounding box center [1009, 517] width 16 height 16
checkbox input "false"
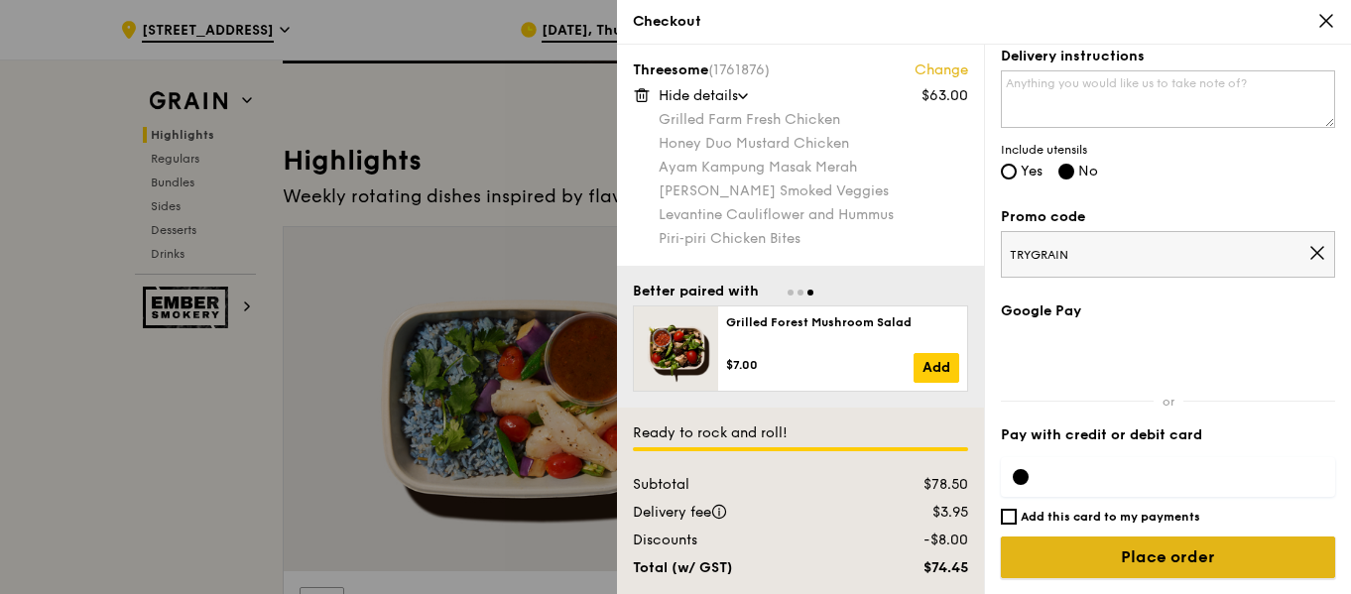
click at [1115, 552] on input "Place order" at bounding box center [1168, 558] width 334 height 42
click at [1195, 556] on input "Place order" at bounding box center [1168, 558] width 334 height 42
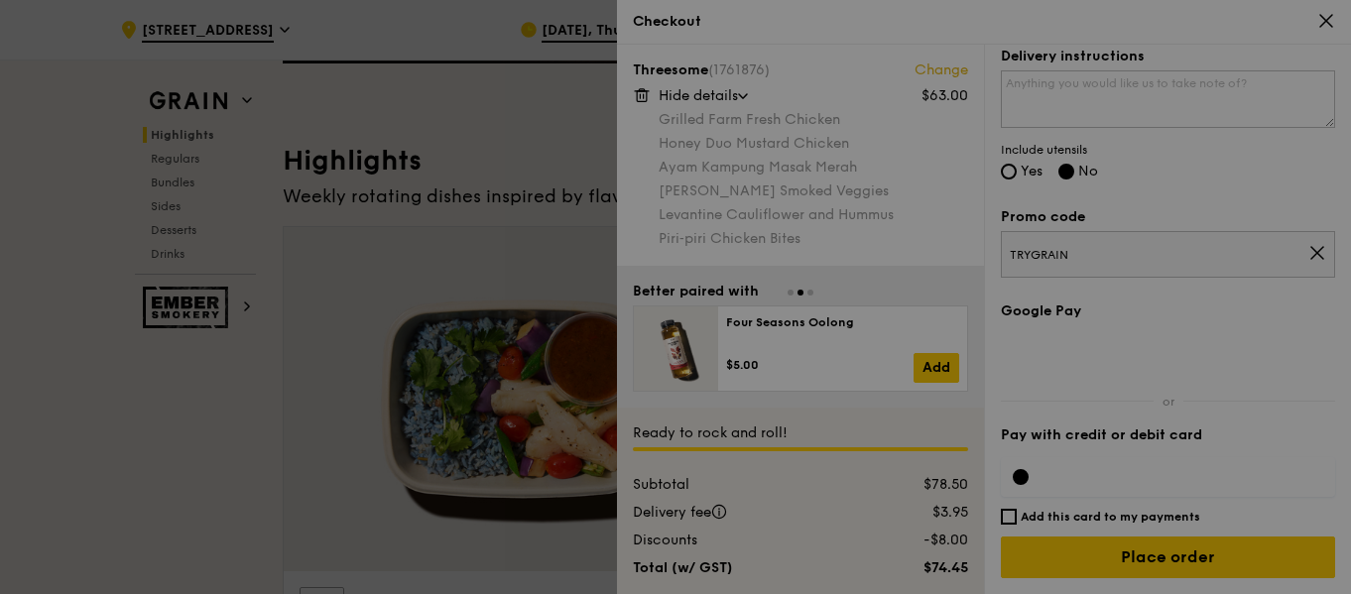
click at [1010, 171] on div at bounding box center [675, 297] width 1351 height 594
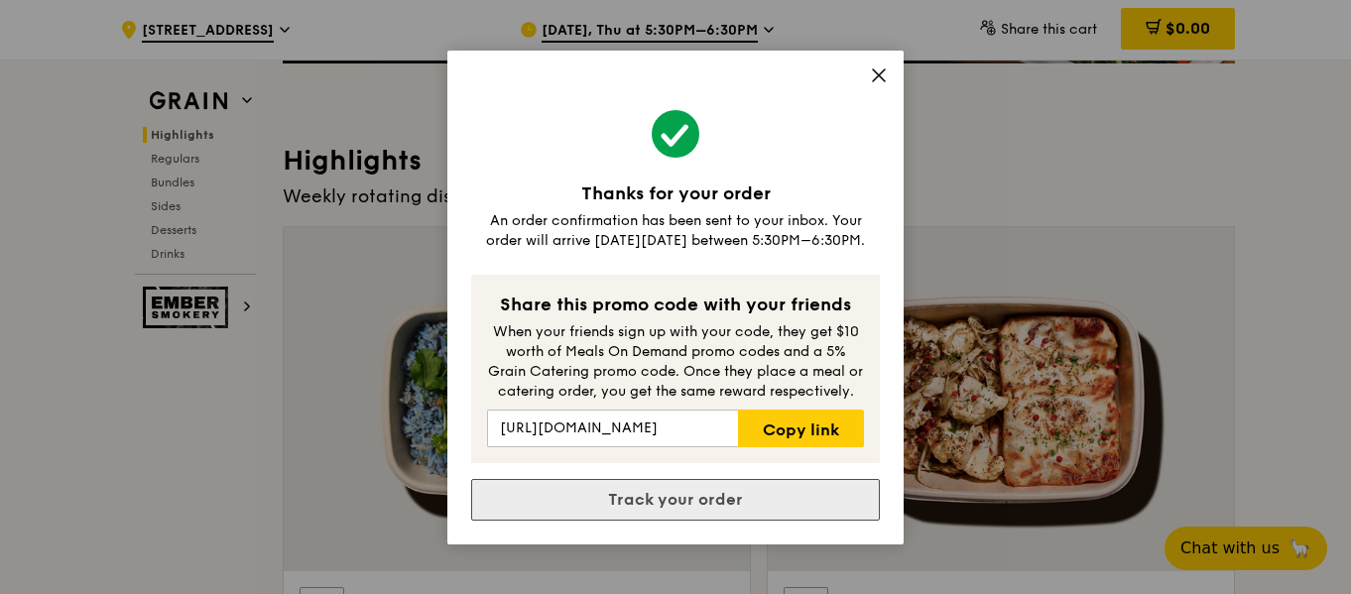
click at [738, 501] on link "Track your order" at bounding box center [675, 500] width 409 height 42
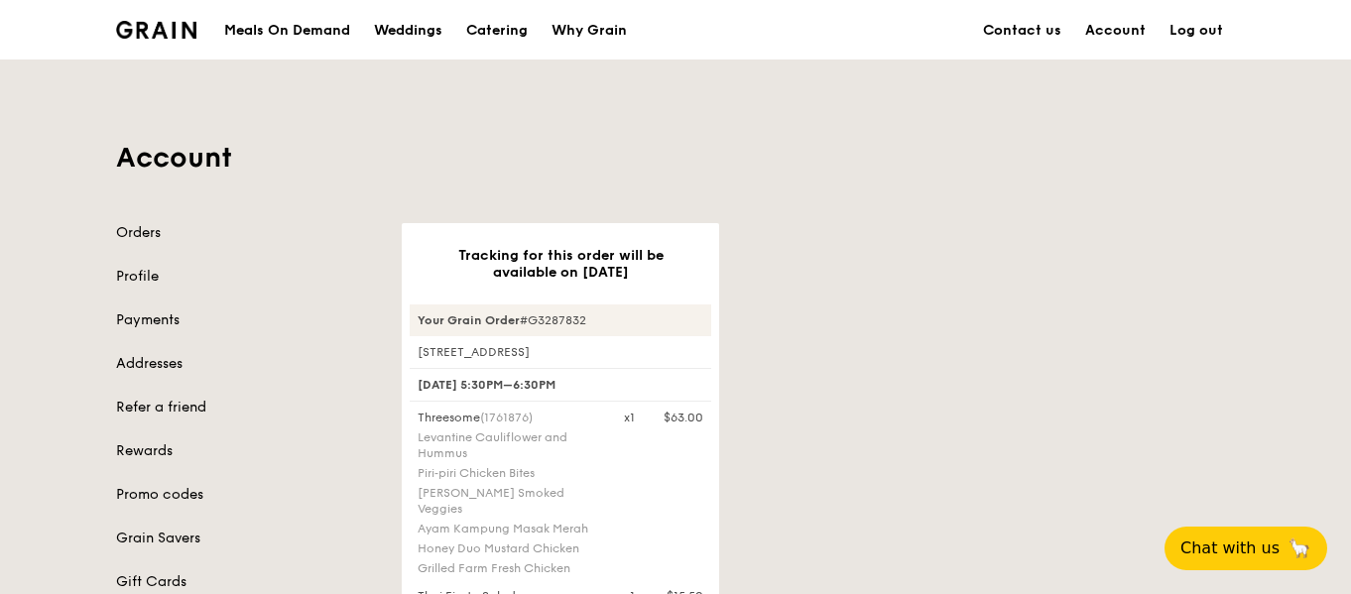
click at [1212, 24] on link "Log out" at bounding box center [1196, 31] width 77 height 60
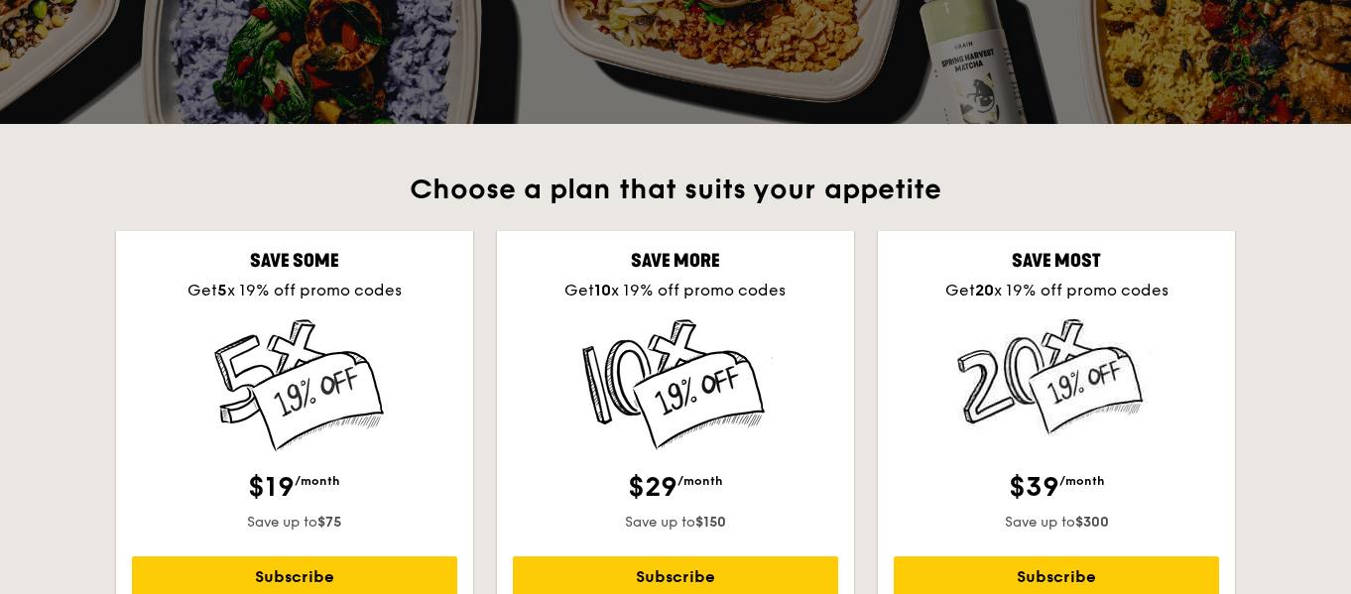
scroll to position [115, 0]
